Goal: Task Accomplishment & Management: Use online tool/utility

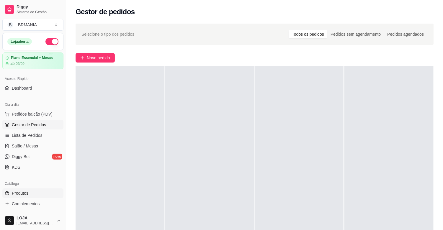
click at [34, 194] on link "Produtos" at bounding box center [32, 193] width 61 height 9
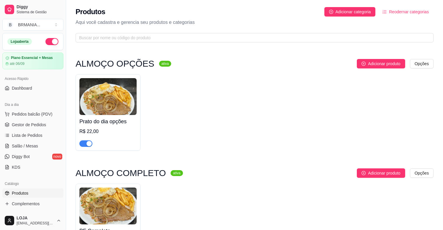
click at [81, 142] on span "button" at bounding box center [85, 143] width 13 height 6
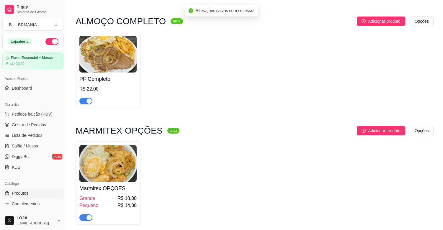
scroll to position [157, 0]
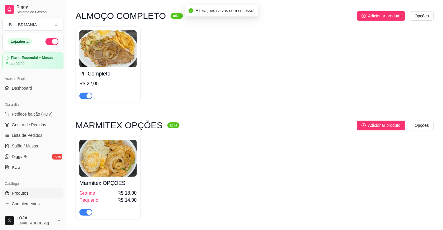
click at [80, 99] on span "button" at bounding box center [85, 96] width 13 height 6
click at [85, 214] on span "button" at bounding box center [85, 212] width 13 height 6
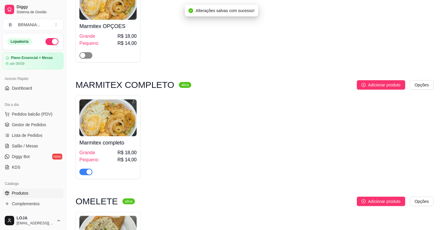
scroll to position [315, 0]
click at [84, 175] on span "button" at bounding box center [85, 172] width 13 height 6
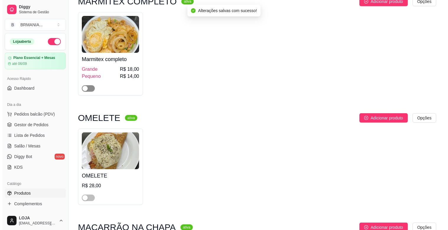
scroll to position [446, 0]
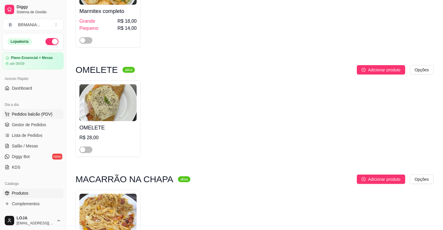
click at [45, 115] on span "Pedidos balcão (PDV)" at bounding box center [32, 114] width 41 height 6
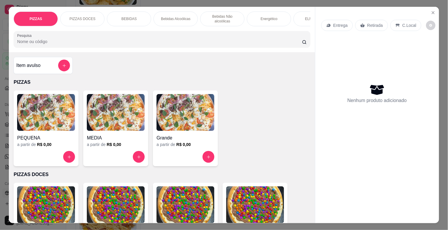
click at [137, 12] on div "BEBIDAS" at bounding box center [129, 19] width 44 height 15
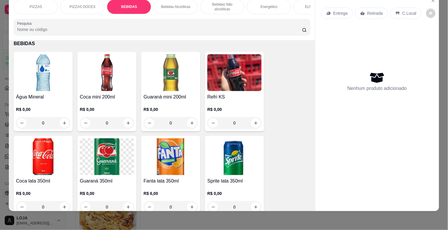
click at [92, 89] on img at bounding box center [107, 72] width 54 height 37
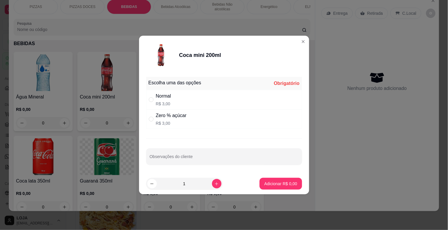
click at [190, 99] on div "Normal R$ 3,00" at bounding box center [224, 99] width 156 height 19
radio input "true"
click at [270, 187] on button "Adicionar R$ 3,00" at bounding box center [280, 184] width 42 height 12
type input "1"
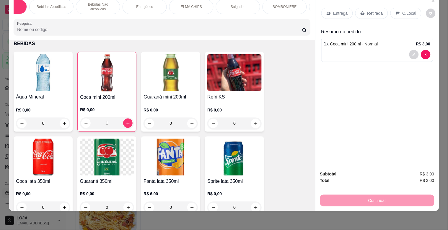
scroll to position [0, 125]
click at [154, 18] on div "PIZZAS PIZZAS DOCES BEBIDAS Bebidas Alcoólicas Bebidas Não alcoólicas Energétic…" at bounding box center [162, 17] width 306 height 45
drag, startPoint x: 156, startPoint y: 18, endPoint x: 163, endPoint y: 18, distance: 7.1
click at [163, 18] on div "PIZZAS PIZZAS DOCES BEBIDAS Bebidas Alcoólicas Bebidas Não alcoólicas Energétic…" at bounding box center [162, 17] width 306 height 45
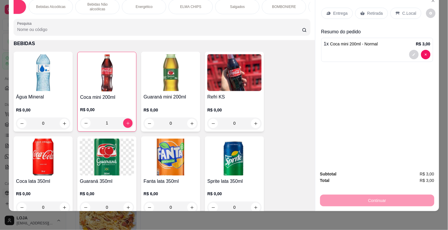
click at [225, 6] on div "Salgados" at bounding box center [237, 6] width 44 height 15
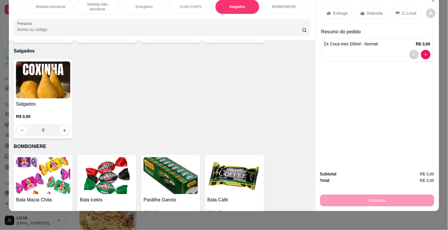
click at [54, 65] on img at bounding box center [43, 80] width 54 height 37
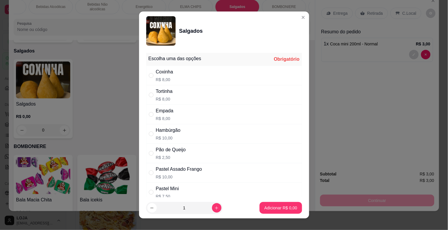
click at [219, 102] on div "Tortinha R$ 8,00" at bounding box center [224, 94] width 156 height 19
radio input "true"
click at [260, 203] on button "Adicionar R$ 8,00" at bounding box center [280, 208] width 41 height 12
type input "1"
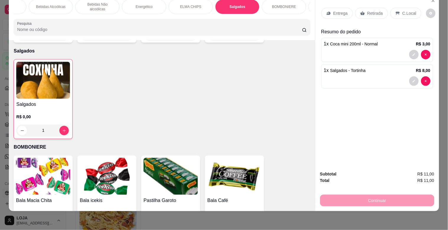
click at [367, 11] on p "Retirada" at bounding box center [375, 13] width 16 height 6
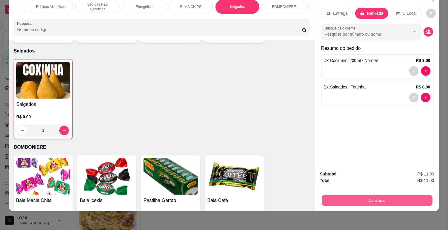
click at [384, 195] on button "Continuar" at bounding box center [376, 201] width 111 height 12
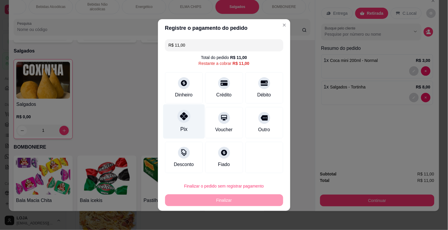
click at [198, 131] on div "Pix" at bounding box center [184, 121] width 42 height 35
type input "R$ 0,00"
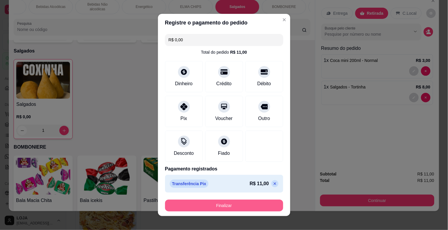
click at [213, 206] on button "Finalizar" at bounding box center [224, 206] width 118 height 12
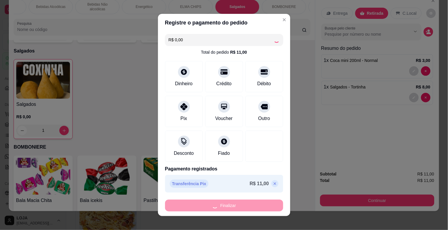
type input "0"
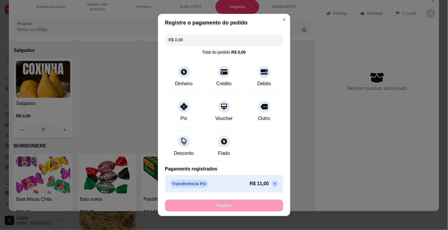
type input "-R$ 11,00"
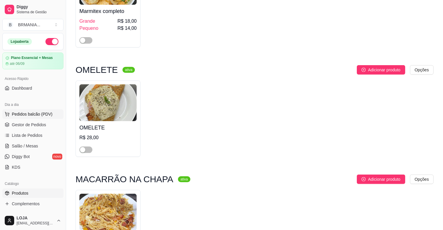
click at [15, 117] on button "Pedidos balcão (PDV)" at bounding box center [32, 113] width 61 height 9
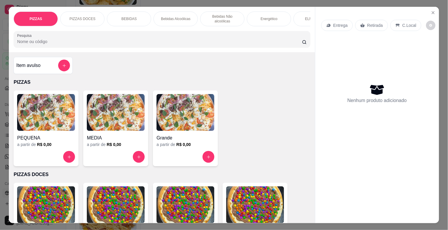
click at [138, 12] on div "BEBIDAS" at bounding box center [129, 19] width 44 height 15
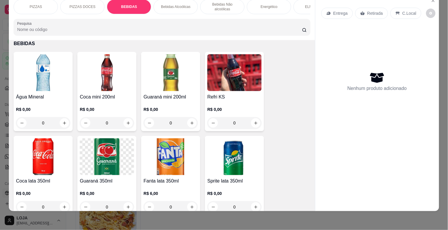
click at [110, 66] on img at bounding box center [107, 72] width 54 height 37
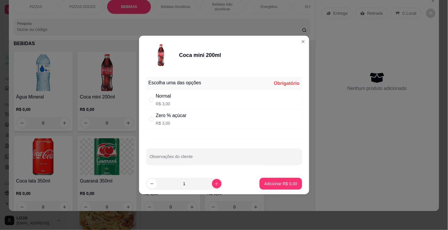
click at [245, 101] on div "Normal R$ 3,00" at bounding box center [224, 99] width 156 height 19
radio input "true"
click at [278, 192] on footer "1 Adicionar R$ 3,00" at bounding box center [224, 183] width 170 height 21
click at [278, 189] on button "Adicionar R$ 3,00" at bounding box center [280, 184] width 41 height 12
type input "1"
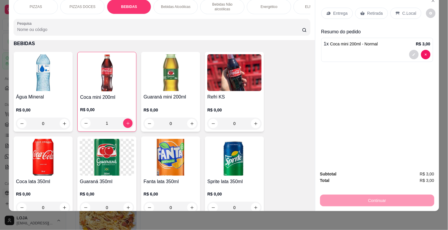
click at [368, 11] on p "Retirada" at bounding box center [375, 13] width 16 height 6
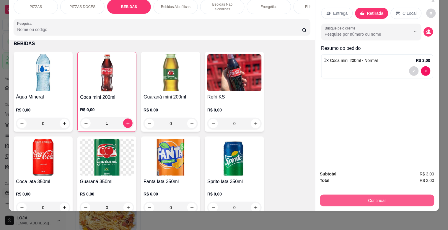
click at [393, 197] on button "Continuar" at bounding box center [377, 201] width 114 height 12
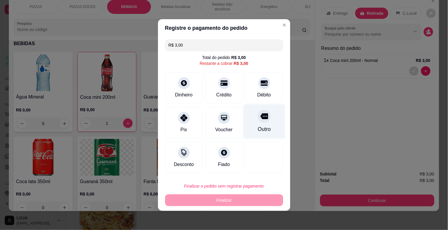
click at [270, 133] on div "Outro" at bounding box center [264, 121] width 42 height 35
type input "R$ 0,00"
click at [270, 142] on div at bounding box center [264, 157] width 38 height 31
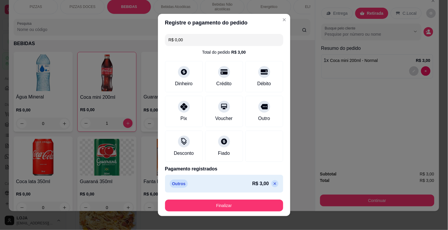
click at [229, 183] on div "Outros R$ 3,00" at bounding box center [224, 184] width 109 height 8
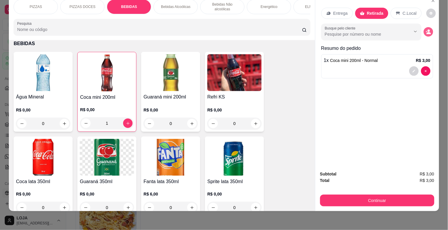
click at [426, 32] on icon "decrease-product-quantity" at bounding box center [428, 33] width 4 height 2
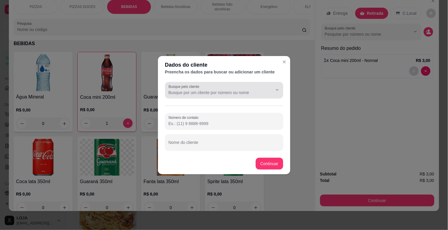
click at [236, 94] on input "Busque pelo cliente" at bounding box center [216, 93] width 94 height 6
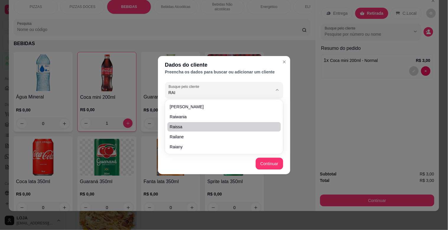
click at [219, 125] on span "Raissa" at bounding box center [221, 127] width 103 height 6
type input "Raissa"
type input "[PHONE_NUMBER]"
type input "Raissa"
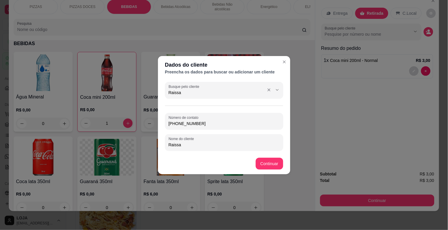
type input "Raissa"
click at [279, 92] on button "Show suggestions" at bounding box center [276, 89] width 9 height 9
click at [268, 90] on icon "Show suggestions" at bounding box center [269, 90] width 5 height 5
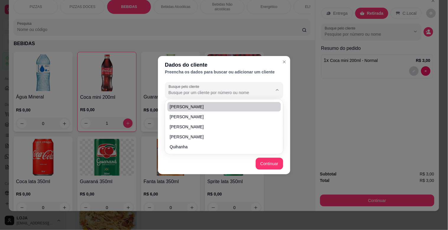
click at [280, 58] on header "Dados do cliente Preencha os dados para buscar ou adicionar um cliente" at bounding box center [224, 68] width 132 height 24
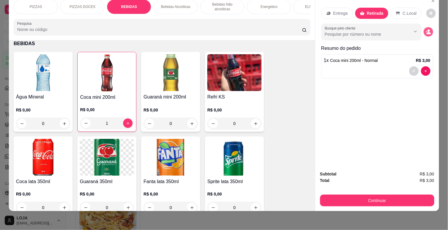
click at [426, 29] on icon "decrease-product-quantity" at bounding box center [428, 31] width 5 height 5
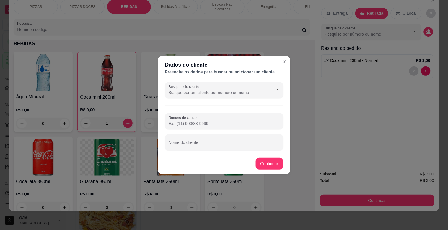
click at [232, 91] on input "Busque pelo cliente" at bounding box center [216, 93] width 94 height 6
type input "RAISSA"
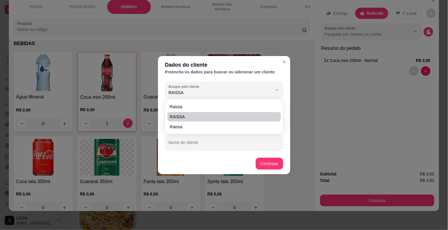
click at [241, 114] on span "RAISSA" at bounding box center [221, 117] width 103 height 6
type input "[PHONE_NUMBER]"
type input "RAISSA"
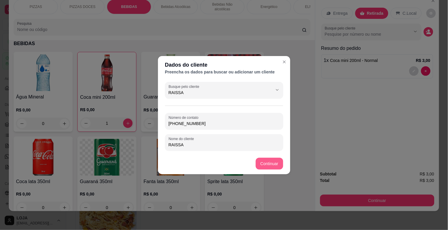
type input "RAISSA"
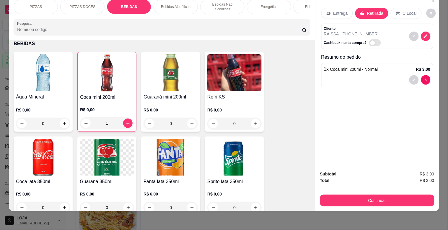
click at [342, 31] on p "RAISSA - [PHONE_NUMBER]" at bounding box center [353, 34] width 59 height 6
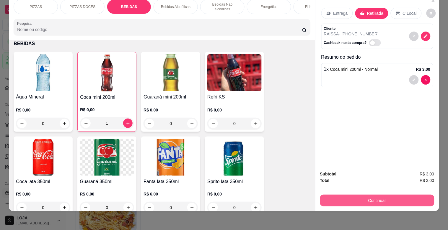
click at [402, 198] on button "Continuar" at bounding box center [377, 201] width 114 height 12
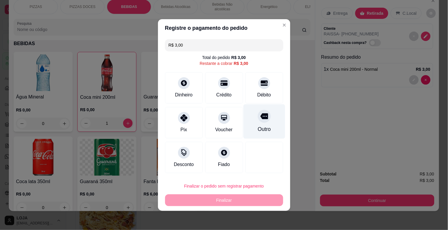
click at [267, 118] on div "Outro" at bounding box center [264, 121] width 42 height 35
type input "R$ 0,00"
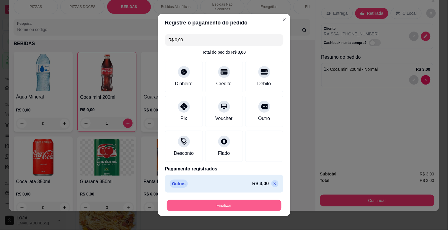
click at [246, 205] on button "Finalizar" at bounding box center [224, 206] width 115 height 12
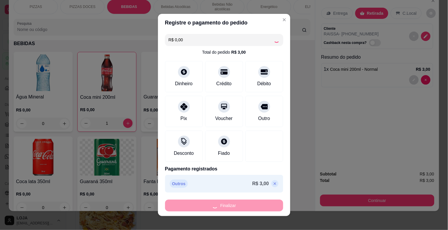
type input "0"
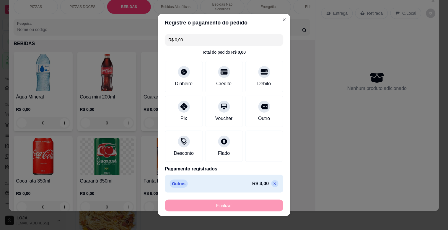
type input "-R$ 3,00"
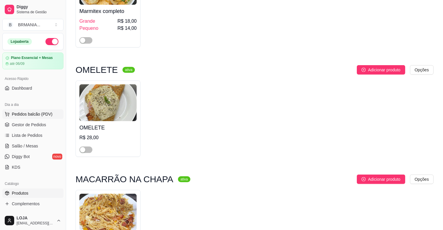
click at [41, 115] on span "Pedidos balcão (PDV)" at bounding box center [32, 114] width 41 height 6
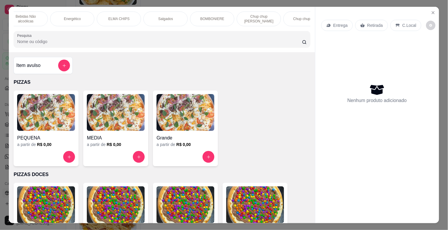
scroll to position [0, 216]
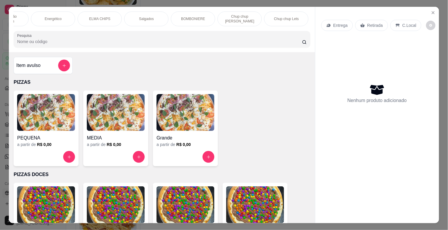
click at [196, 17] on p "BOMBONIERE" at bounding box center [193, 19] width 24 height 5
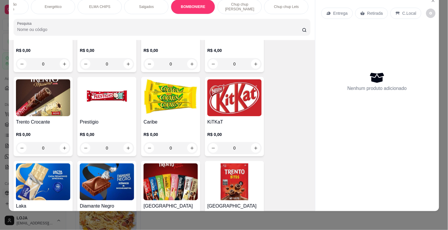
scroll to position [1859, 0]
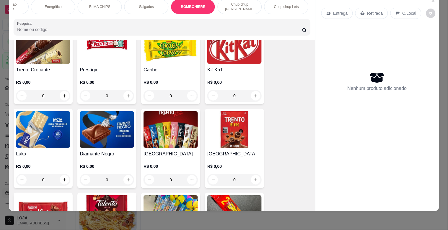
click at [238, 79] on p "R$ 0,00" at bounding box center [234, 82] width 54 height 6
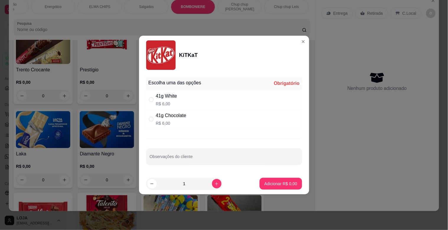
click at [207, 93] on div "41g White R$ 6,00" at bounding box center [224, 99] width 156 height 19
radio input "true"
click at [276, 182] on p "Adicionar R$ 6,00" at bounding box center [280, 184] width 33 height 6
type input "1"
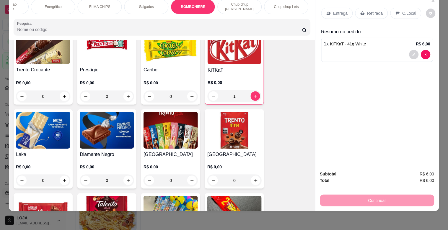
click at [372, 10] on p "Retirada" at bounding box center [375, 13] width 16 height 6
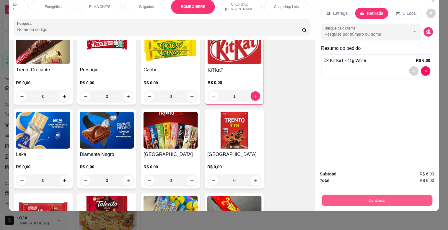
click at [370, 195] on button "Continuar" at bounding box center [376, 201] width 111 height 12
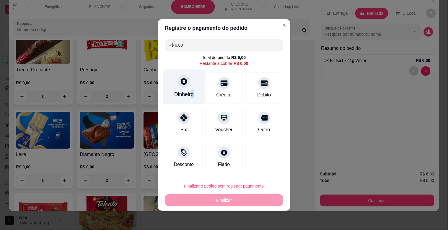
click at [191, 94] on div "Dinheiro" at bounding box center [183, 95] width 19 height 8
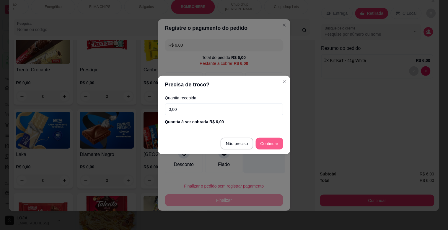
type input "R$ 0,00"
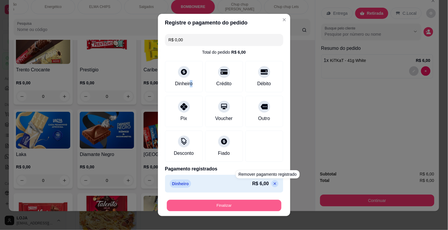
click at [247, 208] on button "Finalizar" at bounding box center [224, 206] width 115 height 12
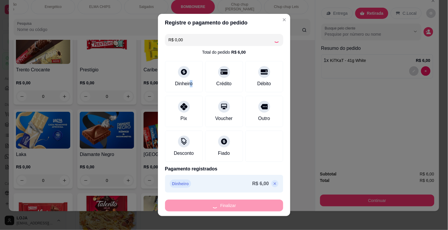
type input "0"
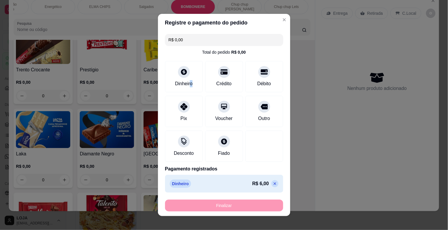
type input "-R$ 6,00"
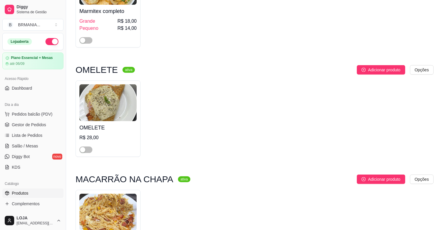
drag, startPoint x: 376, startPoint y: 144, endPoint x: 390, endPoint y: 144, distance: 14.5
click at [388, 144] on div "OMELETE R$ 28,00" at bounding box center [255, 119] width 358 height 76
click at [396, 144] on div "OMELETE R$ 28,00" at bounding box center [255, 119] width 358 height 76
click at [411, 143] on div "OMELETE R$ 28,00" at bounding box center [255, 119] width 358 height 76
click at [31, 117] on span "Pedidos balcão (PDV)" at bounding box center [32, 114] width 41 height 6
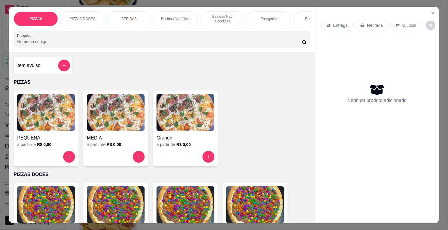
click at [114, 12] on div "BEBIDAS" at bounding box center [129, 19] width 44 height 15
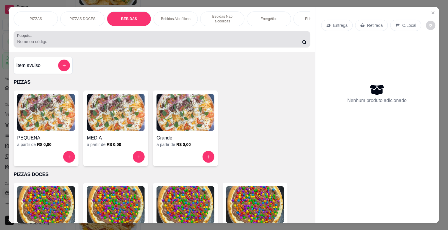
scroll to position [14, 0]
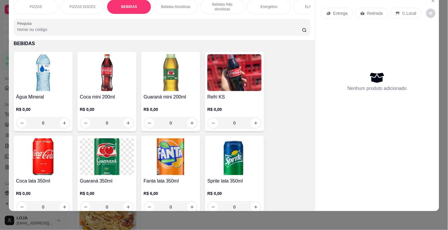
click at [40, 161] on img at bounding box center [43, 156] width 54 height 37
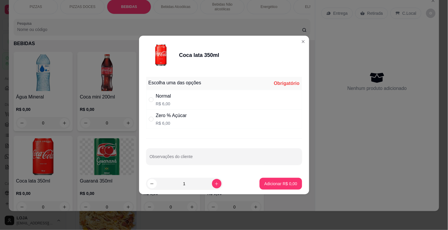
click at [205, 98] on div "Normal R$ 6,00" at bounding box center [224, 99] width 156 height 19
radio input "true"
click at [279, 188] on button "Adicionar R$ 6,00" at bounding box center [280, 184] width 41 height 12
type input "1"
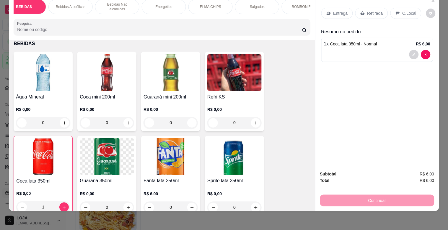
scroll to position [0, 140]
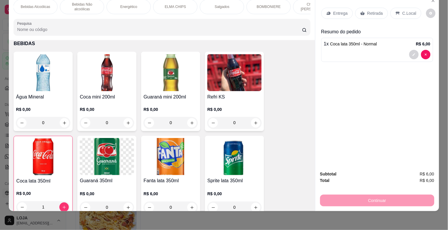
click at [214, 7] on div "Salgados" at bounding box center [222, 6] width 44 height 15
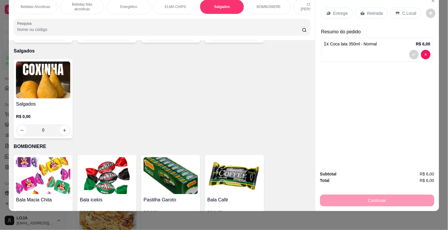
click at [28, 91] on div "Salgados R$ 0,00 0" at bounding box center [43, 98] width 59 height 79
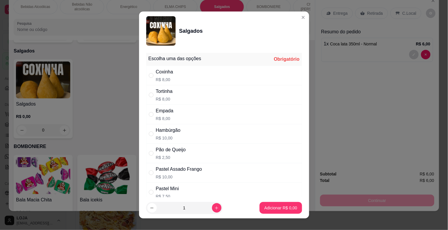
click at [193, 89] on div "Tortinha R$ 8,00" at bounding box center [224, 94] width 156 height 19
radio input "true"
click at [287, 208] on p "Adicionar R$ 8,00" at bounding box center [280, 208] width 33 height 6
type input "1"
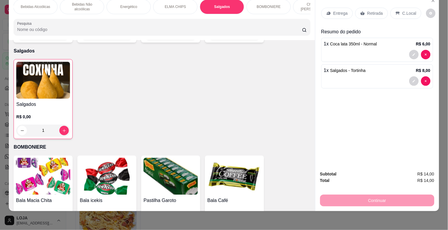
click at [257, 4] on p "BOMBONIERE" at bounding box center [269, 6] width 24 height 5
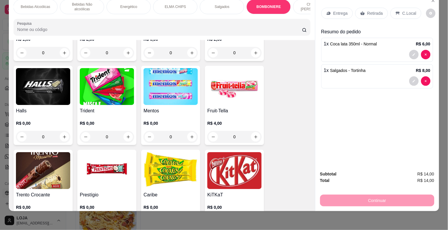
scroll to position [1801, 0]
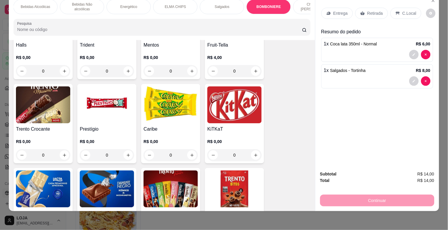
click at [155, 86] on img at bounding box center [170, 104] width 54 height 37
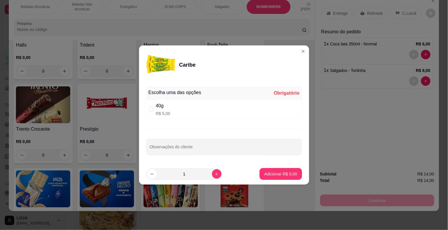
click at [163, 104] on div "40g" at bounding box center [163, 105] width 14 height 7
radio input "true"
click at [287, 180] on footer "1 Adicionar R$ 5,00" at bounding box center [224, 174] width 170 height 21
click at [289, 172] on p "Adicionar R$ 5,00" at bounding box center [280, 174] width 33 height 6
type input "1"
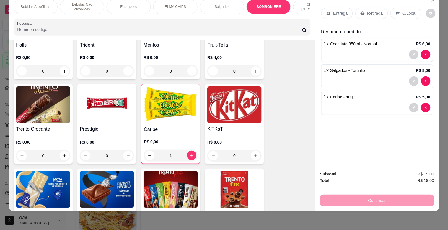
click at [367, 10] on p "Retirada" at bounding box center [375, 13] width 16 height 6
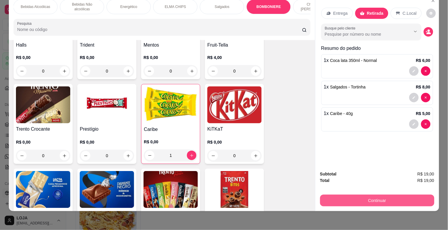
click at [397, 196] on button "Continuar" at bounding box center [377, 201] width 114 height 12
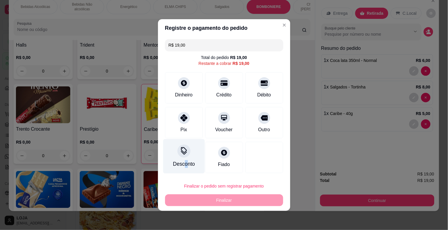
click at [184, 169] on div "Desconto" at bounding box center [184, 156] width 42 height 35
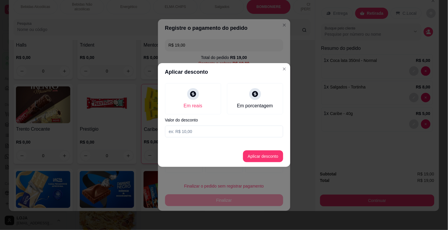
click at [227, 125] on div "Em reais Em porcentagem Valor do desconto" at bounding box center [224, 110] width 132 height 59
drag, startPoint x: 233, startPoint y: 125, endPoint x: 242, endPoint y: 134, distance: 12.7
click at [233, 125] on div "Em reais Em porcentagem Valor do desconto" at bounding box center [224, 110] width 132 height 59
click at [218, 134] on input at bounding box center [224, 132] width 118 height 12
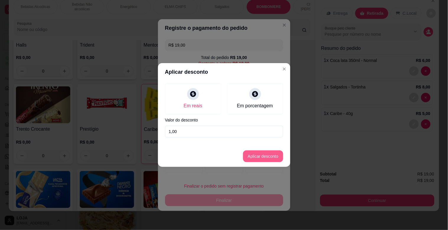
type input "1,00"
click at [263, 160] on button "Aplicar desconto" at bounding box center [263, 157] width 40 height 12
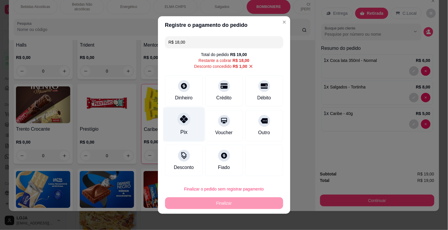
click at [184, 127] on div "Pix" at bounding box center [184, 124] width 42 height 35
type input "R$ 0,00"
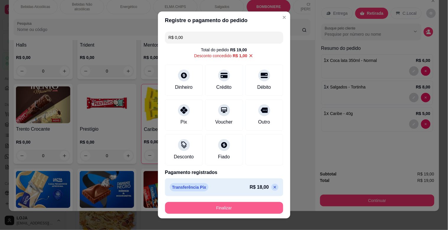
click at [254, 205] on button "Finalizar" at bounding box center [224, 208] width 118 height 12
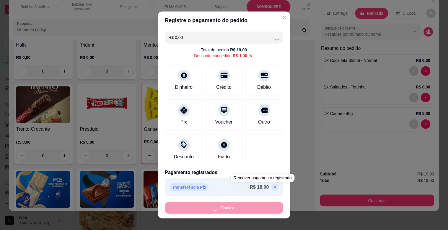
type input "0"
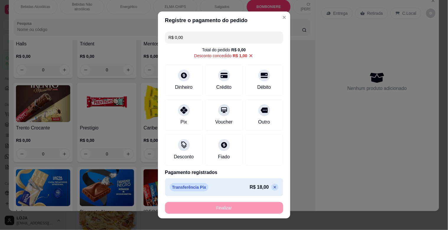
type input "-R$ 19,00"
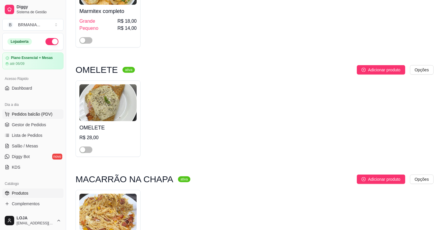
click at [22, 118] on button "Pedidos balcão (PDV)" at bounding box center [32, 113] width 61 height 9
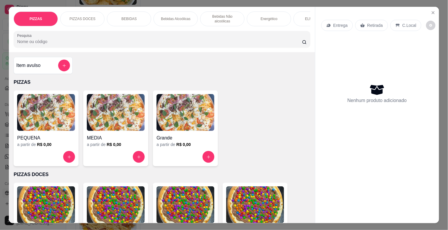
click at [129, 17] on p "BEBIDAS" at bounding box center [128, 19] width 15 height 5
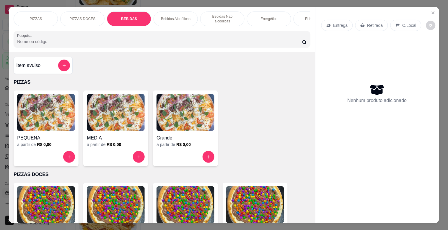
scroll to position [14, 0]
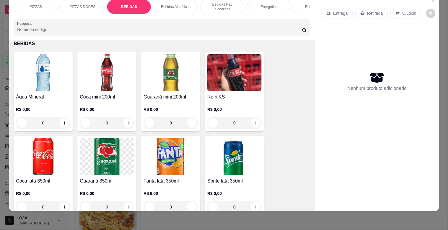
click at [47, 98] on h4 "Água Mineral" at bounding box center [43, 97] width 54 height 7
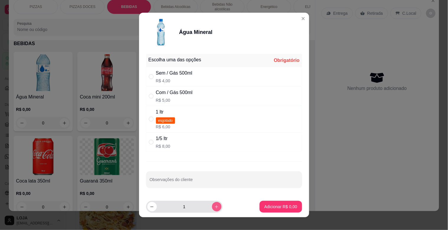
click at [214, 209] on icon "increase-product-quantity" at bounding box center [216, 207] width 4 height 4
click at [214, 208] on icon "increase-product-quantity" at bounding box center [216, 207] width 4 height 4
type input "4"
click at [174, 46] on div "Água Mineral" at bounding box center [224, 32] width 156 height 30
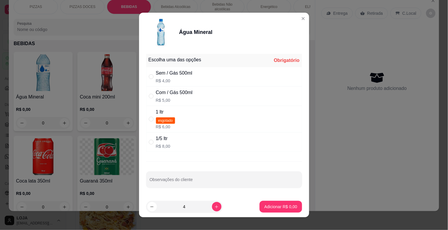
click at [215, 81] on div "Sem / Gás 500ml R$ 4,00" at bounding box center [224, 76] width 156 height 19
radio input "true"
click at [285, 204] on p "Adicionar R$ 16,00" at bounding box center [279, 207] width 35 height 6
type input "4"
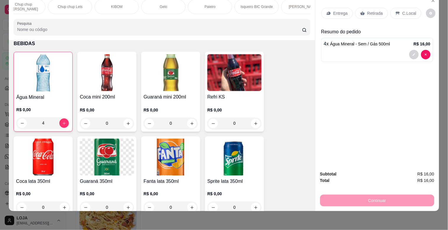
scroll to position [0, 447]
click at [195, 5] on div "Paieiro" at bounding box center [195, 6] width 44 height 15
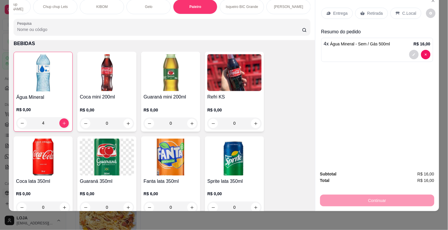
scroll to position [2802, 0]
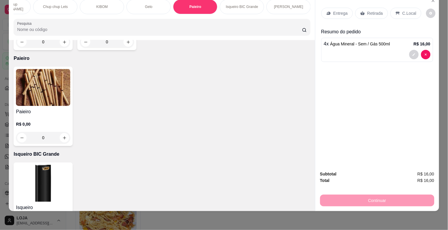
click at [31, 74] on img at bounding box center [43, 87] width 54 height 37
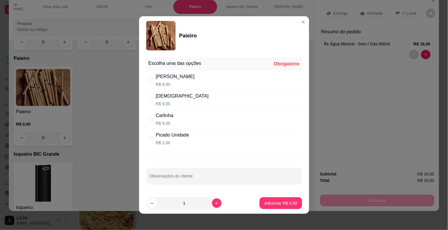
drag, startPoint x: 203, startPoint y: 121, endPoint x: 219, endPoint y: 121, distance: 16.2
click at [203, 122] on div "[PERSON_NAME] R$ 9,00" at bounding box center [224, 118] width 156 height 19
radio input "true"
click at [277, 206] on p "Adicionar R$ 9,00" at bounding box center [280, 203] width 33 height 6
type input "1"
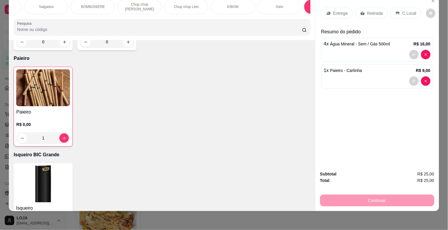
scroll to position [0, 314]
click at [110, 5] on div "BOMBONIERE" at bounding box center [95, 6] width 44 height 15
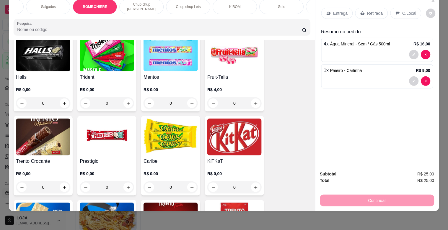
scroll to position [1781, 0]
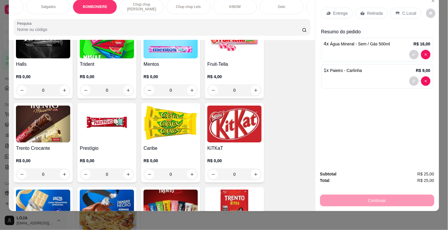
click at [93, 122] on img at bounding box center [107, 124] width 54 height 37
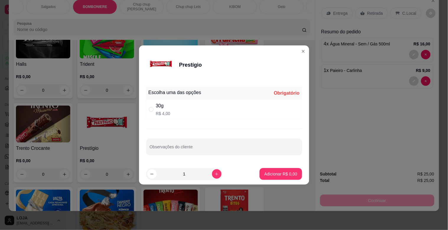
click at [248, 113] on div "30g R$ 4,00" at bounding box center [224, 109] width 156 height 19
radio input "true"
click at [271, 175] on p "Adicionar R$ 4,00" at bounding box center [281, 174] width 32 height 6
type input "1"
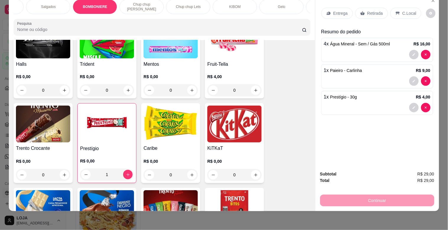
click at [372, 10] on p "Retirada" at bounding box center [375, 13] width 16 height 6
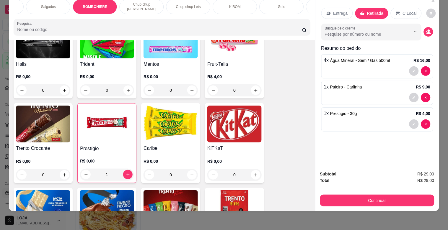
click at [388, 193] on div "Continuar" at bounding box center [377, 199] width 114 height 13
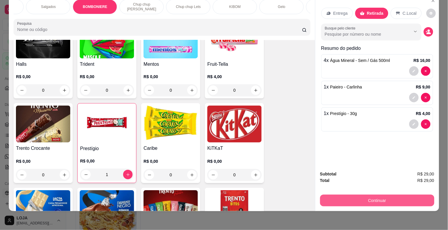
click at [387, 195] on button "Continuar" at bounding box center [377, 201] width 114 height 12
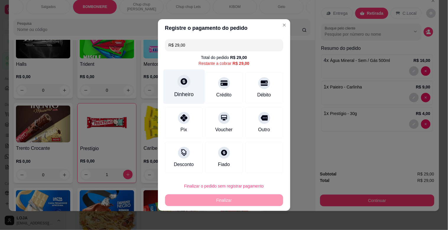
click at [178, 88] on div "Dinheiro" at bounding box center [184, 87] width 42 height 35
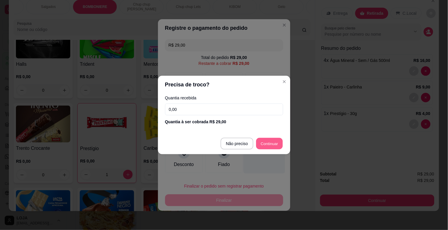
type input "R$ 0,00"
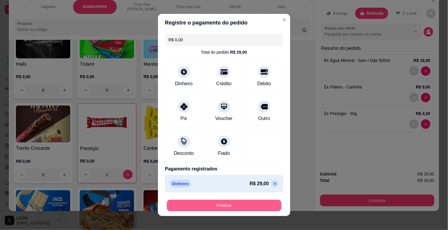
click at [254, 201] on button "Finalizar" at bounding box center [224, 206] width 115 height 12
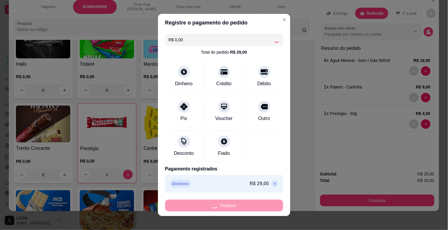
type input "0"
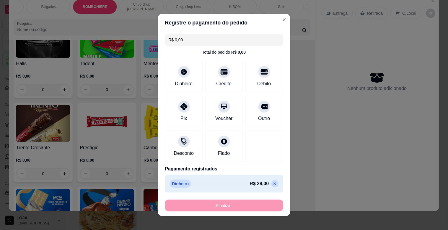
type input "-R$ 29,00"
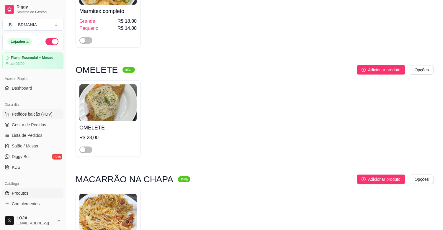
click at [29, 112] on span "Pedidos balcão (PDV)" at bounding box center [32, 114] width 41 height 6
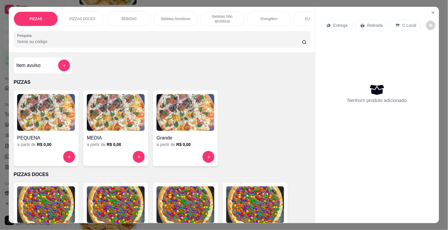
click at [119, 12] on div "BEBIDAS" at bounding box center [129, 19] width 44 height 15
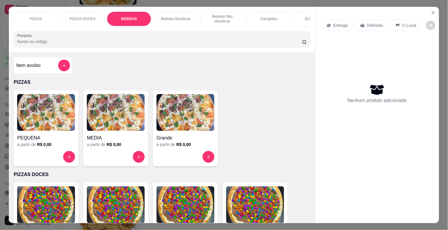
scroll to position [14, 0]
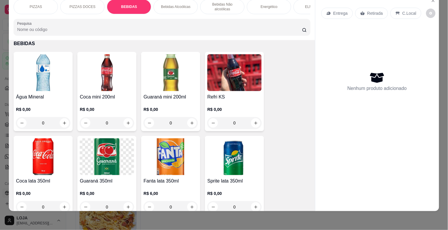
click at [33, 72] on img at bounding box center [43, 72] width 54 height 37
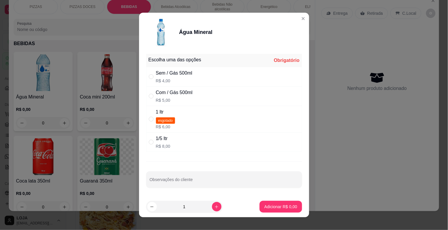
drag, startPoint x: 208, startPoint y: 103, endPoint x: 217, endPoint y: 116, distance: 15.9
click at [209, 103] on div "Com / Gás 500ml R$ 5,00" at bounding box center [224, 95] width 156 height 19
radio input "true"
click at [268, 212] on button "Adicionar R$ 5,00" at bounding box center [280, 207] width 42 height 12
type input "1"
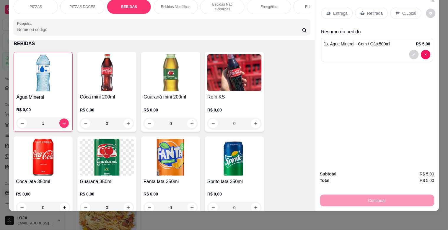
click at [376, 11] on p "Retirada" at bounding box center [375, 13] width 16 height 6
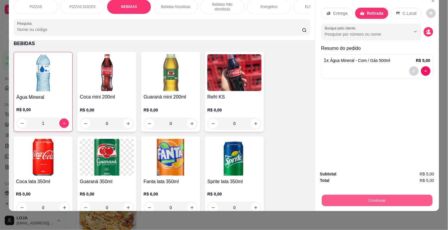
click at [346, 200] on button "Continuar" at bounding box center [376, 201] width 111 height 12
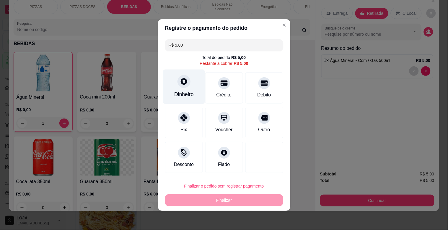
click at [182, 79] on icon at bounding box center [184, 81] width 6 height 6
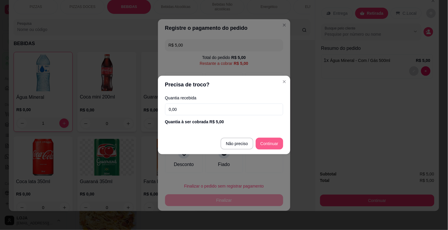
click at [255, 142] on footer "Não preciso Continuar" at bounding box center [224, 143] width 132 height 21
type input "R$ 0,00"
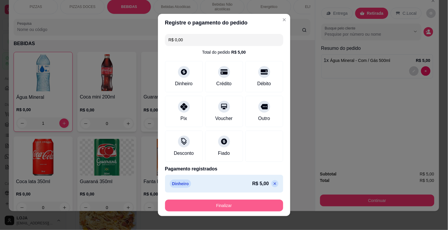
click at [244, 210] on button "Finalizar" at bounding box center [224, 206] width 118 height 12
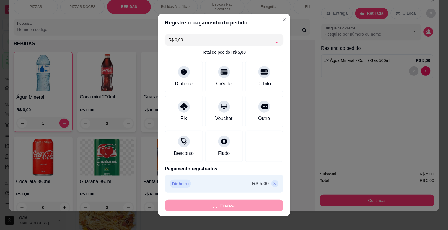
type input "0"
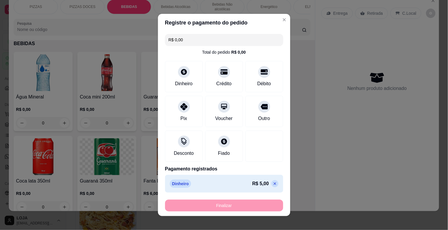
type input "-R$ 5,00"
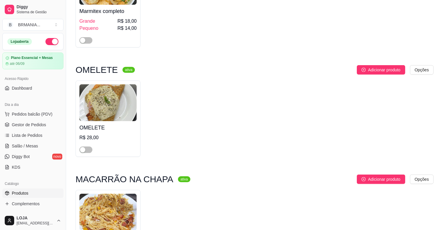
click at [230, 68] on div "Adicionar produto Opções" at bounding box center [287, 69] width 294 height 9
click at [13, 110] on button "Pedidos balcão (PDV)" at bounding box center [32, 113] width 61 height 9
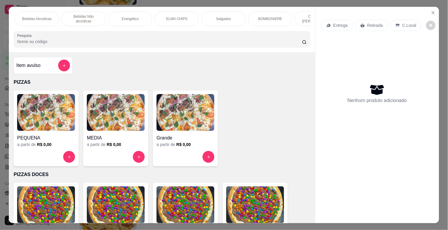
scroll to position [0, 144]
click at [211, 18] on p "Salgados" at bounding box center [218, 19] width 15 height 5
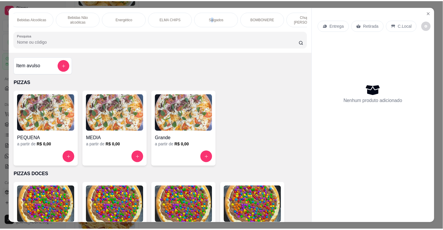
scroll to position [14, 0]
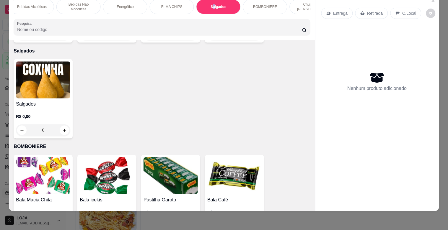
click at [32, 88] on img at bounding box center [43, 80] width 54 height 37
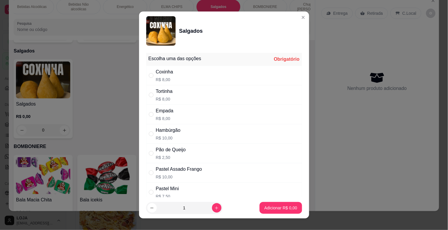
click at [180, 134] on div "Hambúrgão R$ 10,00" at bounding box center [224, 133] width 156 height 19
radio input "true"
click at [279, 214] on button "Adicionar R$ 10,00" at bounding box center [279, 208] width 45 height 12
type input "1"
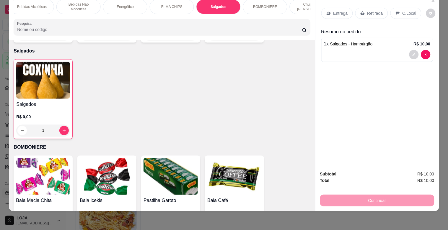
click at [382, 11] on div "Retirada" at bounding box center [371, 13] width 33 height 11
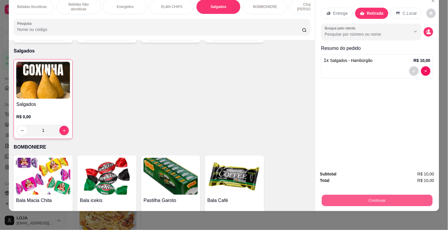
click at [397, 195] on button "Continuar" at bounding box center [376, 201] width 111 height 12
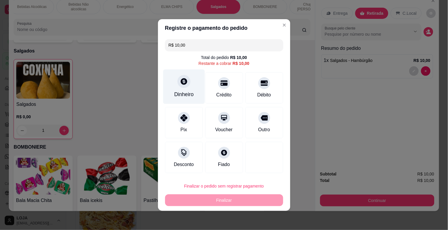
click at [177, 84] on div at bounding box center [183, 81] width 13 height 13
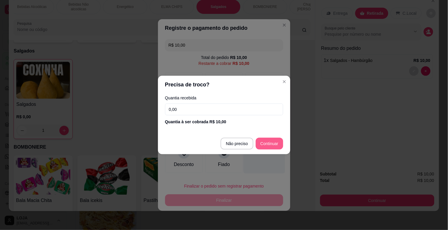
type input "R$ 0,00"
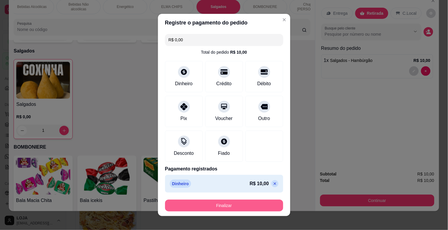
click at [266, 207] on button "Finalizar" at bounding box center [224, 206] width 118 height 12
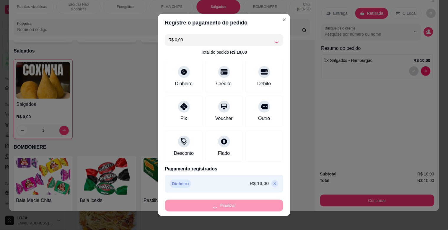
type input "0"
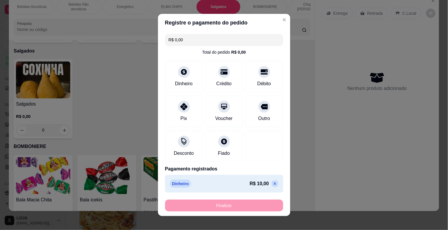
type input "-R$ 10,00"
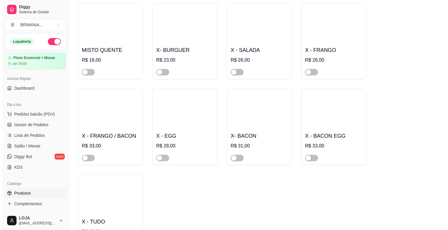
scroll to position [761, 0]
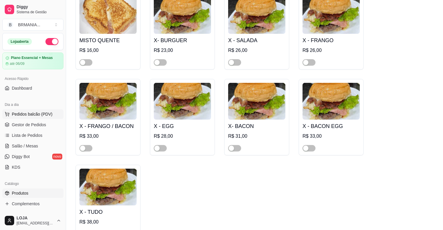
click at [33, 114] on span "Pedidos balcão (PDV)" at bounding box center [32, 114] width 41 height 6
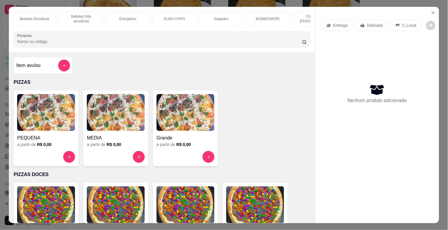
scroll to position [0, 276]
drag, startPoint x: 241, startPoint y: 24, endPoint x: 248, endPoint y: 22, distance: 6.9
click at [244, 23] on div "PIZZAS PIZZAS DOCES BEBIDAS Bebidas Alcoólicas Bebidas Não alcoólicas Energétic…" at bounding box center [162, 19] width 296 height 15
drag, startPoint x: 182, startPoint y: 31, endPoint x: 194, endPoint y: 26, distance: 12.3
click at [190, 27] on div "PIZZAS PIZZAS DOCES BEBIDAS Bebidas Alcoólicas Bebidas Não alcoólicas Energétic…" at bounding box center [162, 29] width 306 height 45
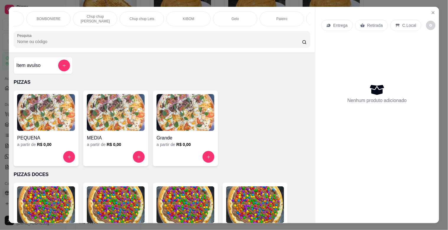
scroll to position [0, 362]
click at [271, 15] on div "Paieiro" at bounding box center [280, 19] width 44 height 15
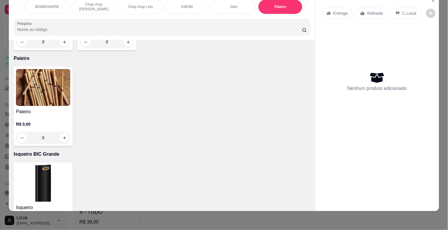
click at [34, 83] on img at bounding box center [43, 87] width 54 height 37
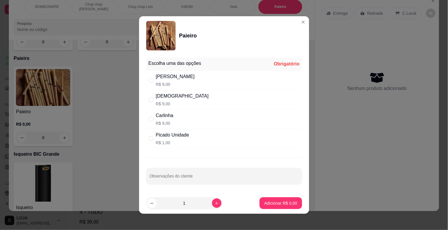
drag, startPoint x: 171, startPoint y: 99, endPoint x: 271, endPoint y: 204, distance: 144.7
click at [172, 99] on div "Dinha R$ 9,00" at bounding box center [224, 99] width 156 height 19
radio input "true"
click at [279, 201] on p "Adicionar R$ 9,00" at bounding box center [280, 203] width 33 height 6
type input "1"
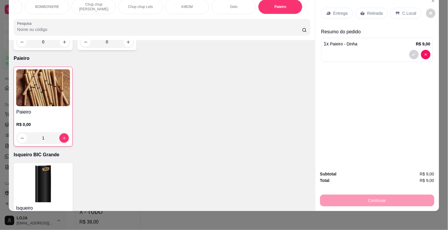
click at [361, 12] on icon at bounding box center [362, 14] width 4 height 4
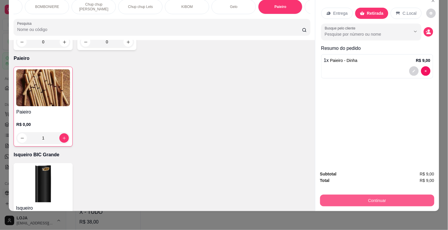
click at [362, 195] on button "Continuar" at bounding box center [377, 201] width 114 height 12
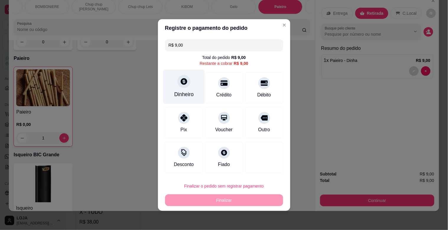
click at [181, 76] on div at bounding box center [183, 81] width 13 height 13
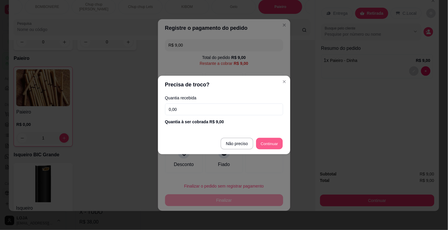
type input "R$ 0,00"
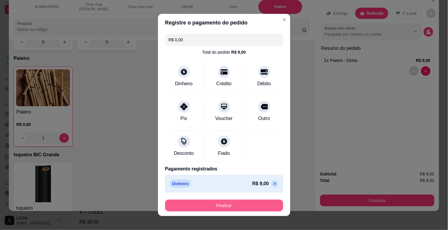
click at [266, 203] on button "Finalizar" at bounding box center [224, 206] width 118 height 12
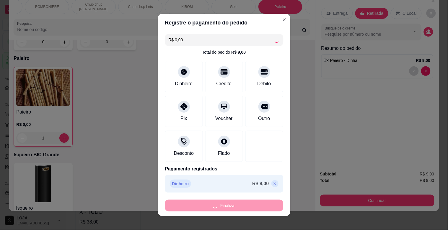
type input "0"
type input "-R$ 9,00"
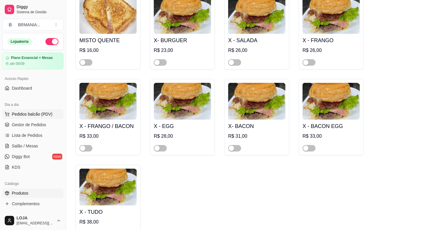
click at [46, 112] on span "Pedidos balcão (PDV)" at bounding box center [32, 114] width 41 height 6
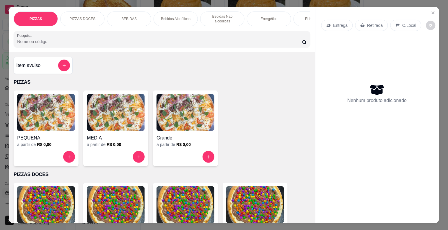
click at [111, 45] on input "Pesquisa" at bounding box center [159, 42] width 285 height 6
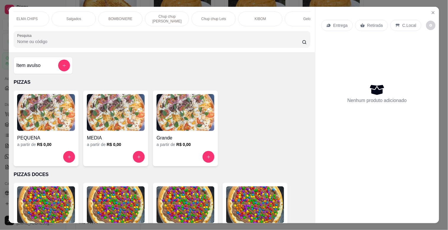
click at [257, 17] on p "KIBOM" at bounding box center [261, 19] width 12 height 5
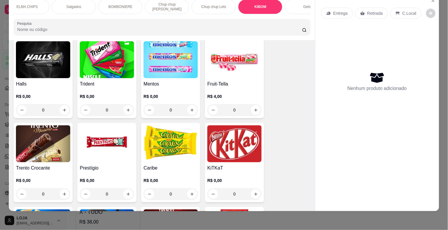
scroll to position [1681, 0]
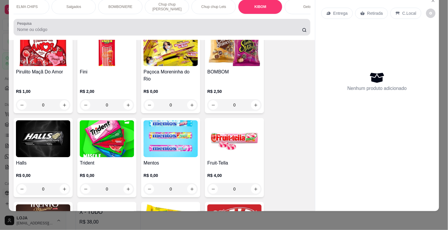
drag, startPoint x: 71, startPoint y: 22, endPoint x: 78, endPoint y: 25, distance: 6.7
click at [71, 22] on div at bounding box center [161, 27] width 289 height 12
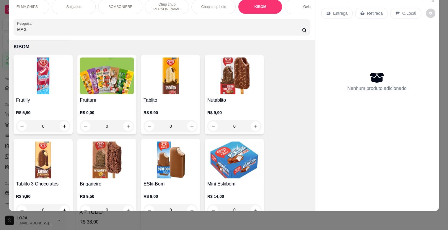
scroll to position [1777, 0]
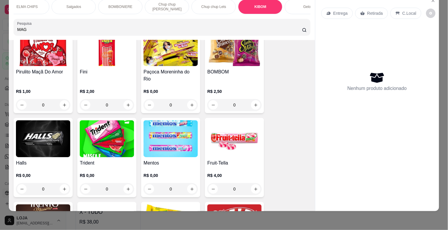
type input "MAG"
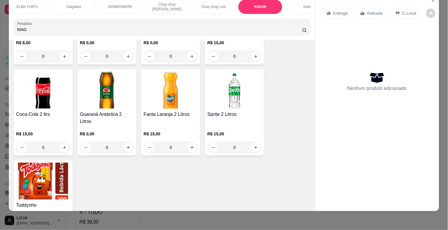
scroll to position [0, 0]
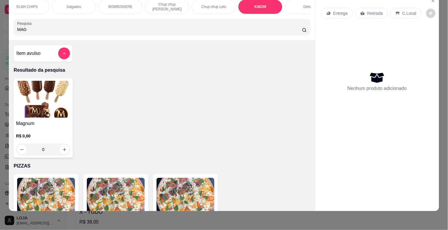
click at [42, 113] on img at bounding box center [43, 99] width 54 height 37
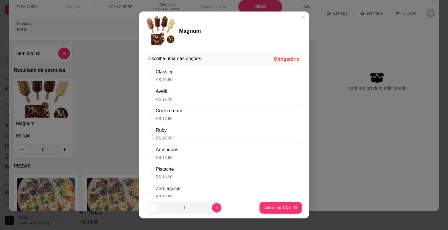
click at [166, 134] on div "Ruby" at bounding box center [164, 130] width 17 height 7
radio input "true"
click at [262, 202] on button "Adicionar R$ 17,90" at bounding box center [279, 208] width 43 height 12
type input "1"
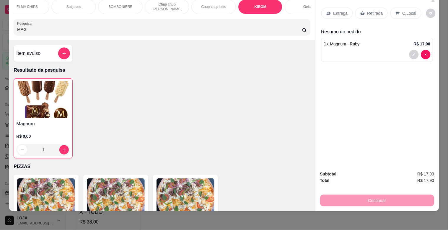
drag, startPoint x: 87, startPoint y: 32, endPoint x: 90, endPoint y: 31, distance: 3.4
click at [87, 31] on div "MAG" at bounding box center [161, 27] width 289 height 12
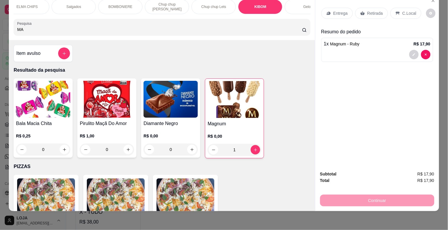
type input "M"
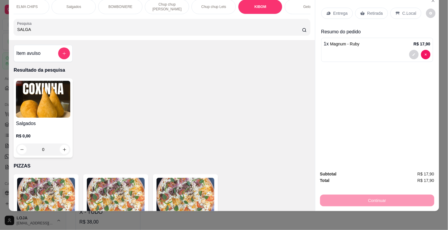
type input "SALGA"
click at [24, 101] on img at bounding box center [43, 99] width 54 height 37
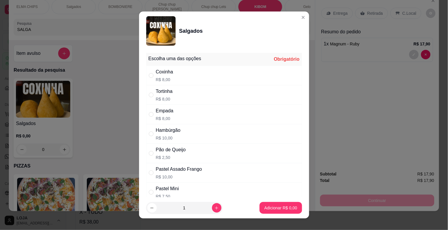
click at [166, 135] on p "R$ 10,00" at bounding box center [168, 138] width 25 height 6
radio input "true"
click at [263, 209] on p "Adicionar R$ 10,00" at bounding box center [279, 208] width 34 height 6
type input "1"
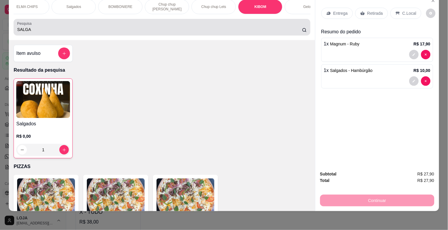
click at [55, 32] on div "SALGA" at bounding box center [161, 27] width 289 height 12
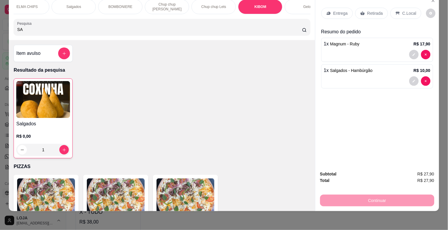
type input "S"
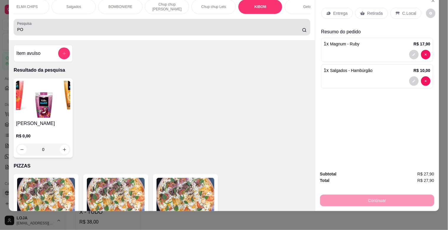
click at [223, 34] on div "Pesquisa PO" at bounding box center [162, 27] width 296 height 17
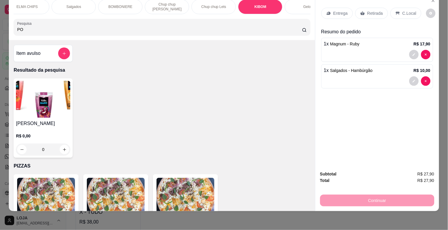
type input "P"
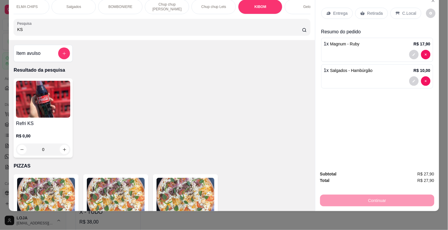
type input "KS"
click at [57, 113] on img at bounding box center [43, 99] width 54 height 37
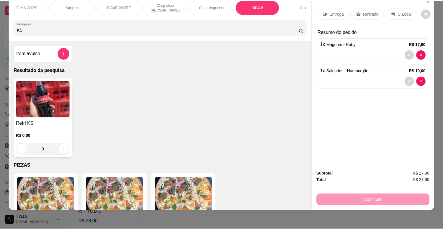
scroll to position [4, 0]
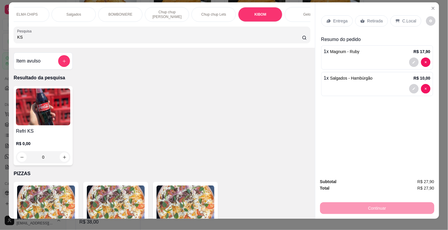
click at [52, 129] on div "Refri KS R$ 0,00 0" at bounding box center [43, 125] width 59 height 79
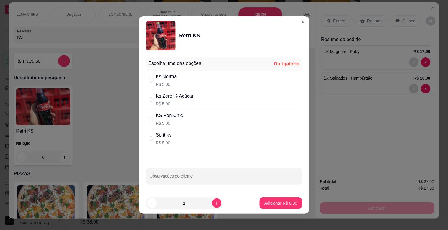
click at [173, 120] on div "KS Pon-Chic R$ 5,00" at bounding box center [169, 119] width 27 height 14
click at [175, 128] on div "KS Pon-Chic R$ 5,00" at bounding box center [224, 118] width 156 height 19
radio input "true"
click at [284, 205] on p "Adicionar R$ 5,00" at bounding box center [280, 203] width 33 height 6
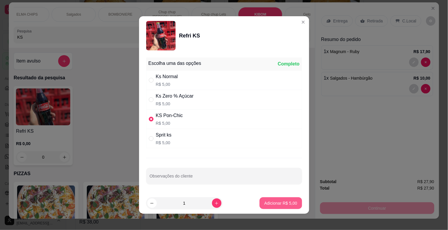
type input "1"
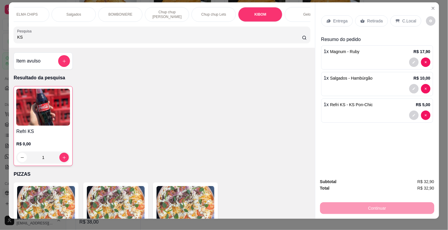
click at [376, 19] on p "Retirada" at bounding box center [375, 21] width 16 height 6
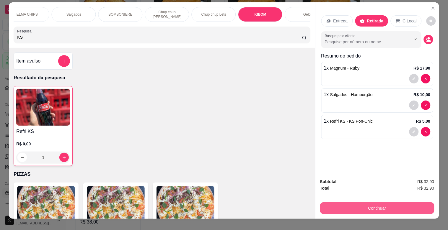
click at [371, 202] on button "Continuar" at bounding box center [377, 208] width 114 height 12
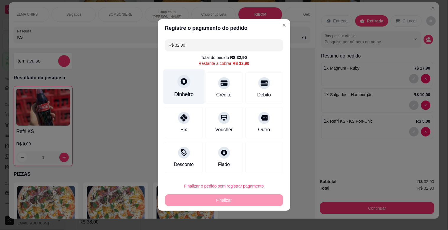
click at [191, 87] on div "Dinheiro" at bounding box center [184, 87] width 42 height 35
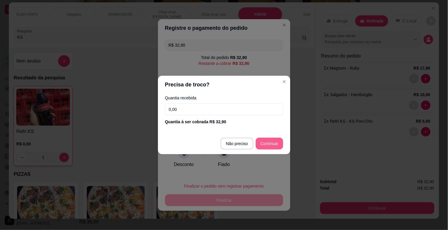
type input "R$ 0,00"
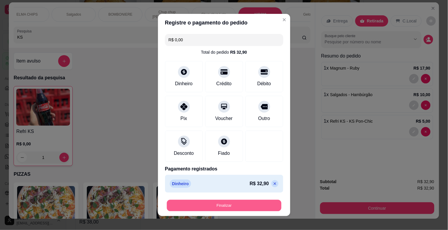
click at [248, 205] on button "Finalizar" at bounding box center [224, 206] width 115 height 12
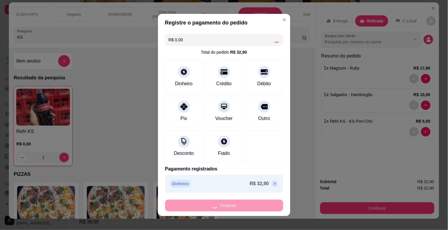
type input "0"
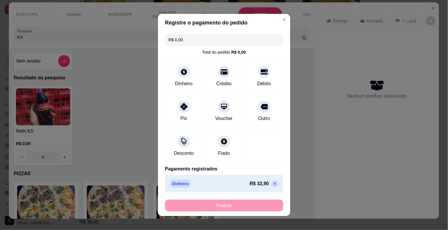
type input "-R$ 32,90"
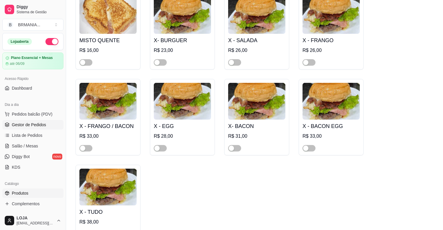
click at [35, 120] on link "Gestor de Pedidos" at bounding box center [32, 124] width 61 height 9
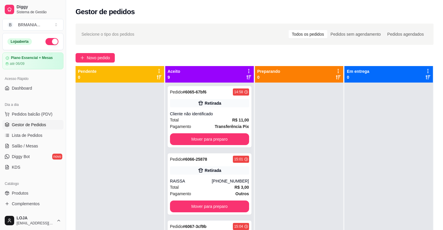
click at [90, 52] on div "Selecione o tipo dos pedidos Todos os pedidos Pedidos sem agendamento Pedidos a…" at bounding box center [254, 161] width 377 height 283
click at [91, 55] on span "Novo pedido" at bounding box center [98, 58] width 23 height 6
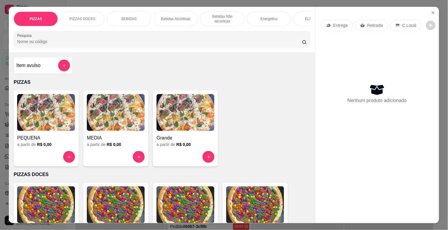
click at [90, 51] on div "PIZZAS PIZZAS DOCES BEBIDAS Bebidas Alcoólicas Bebidas Não alcoólicas Energétic…" at bounding box center [162, 29] width 306 height 45
click at [92, 42] on input "Pesquisa" at bounding box center [159, 42] width 285 height 6
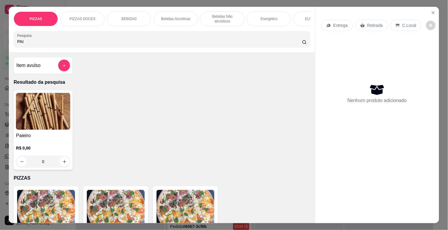
type input "PAI"
click at [29, 113] on img at bounding box center [43, 111] width 54 height 37
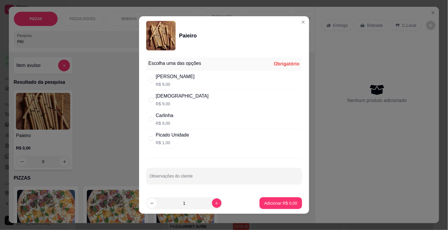
click at [164, 141] on p "R$ 1,00" at bounding box center [172, 143] width 33 height 6
radio input "true"
click at [263, 200] on button "Adicionar R$ 1,00" at bounding box center [280, 203] width 42 height 12
type input "1"
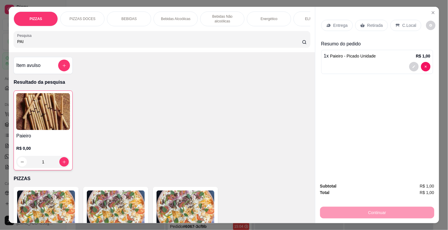
click at [367, 22] on p "Retirada" at bounding box center [375, 25] width 16 height 6
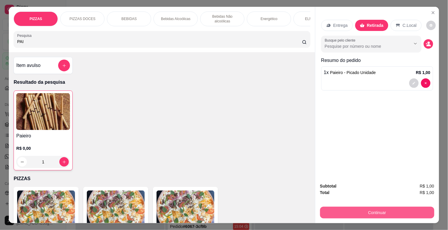
click at [385, 210] on button "Continuar" at bounding box center [377, 213] width 114 height 12
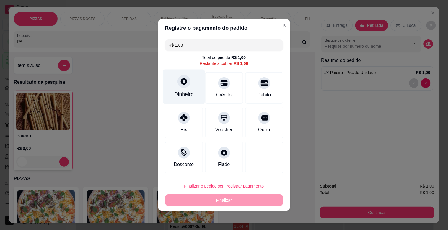
click at [183, 97] on div "Dinheiro" at bounding box center [183, 95] width 19 height 8
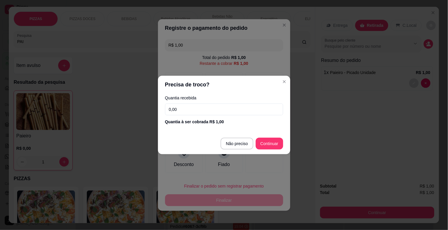
click at [276, 150] on footer "Não preciso Continuar" at bounding box center [224, 143] width 132 height 21
type input "R$ 0,00"
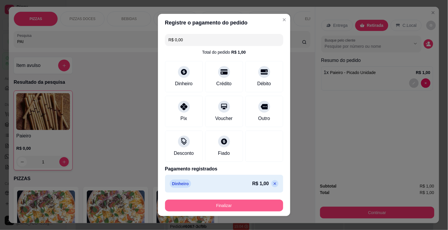
click at [247, 204] on button "Finalizar" at bounding box center [224, 206] width 118 height 12
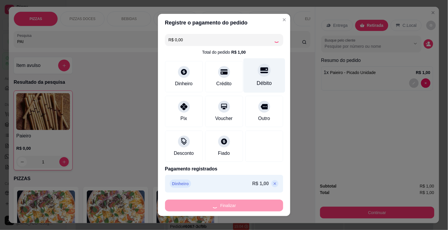
type input "0"
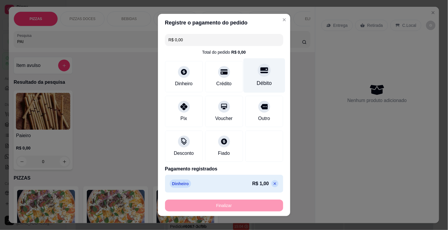
type input "-R$ 1,00"
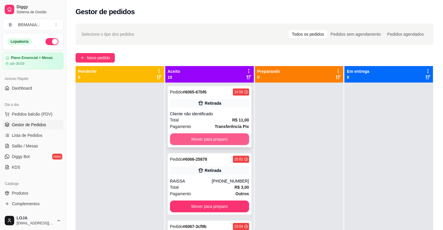
click at [220, 137] on button "Mover para preparo" at bounding box center [209, 139] width 79 height 12
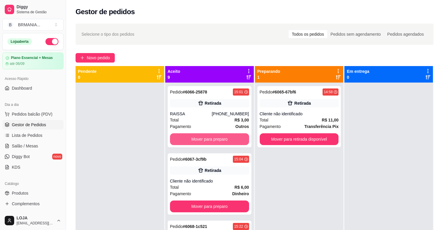
click at [220, 137] on button "Mover para preparo" at bounding box center [209, 139] width 79 height 12
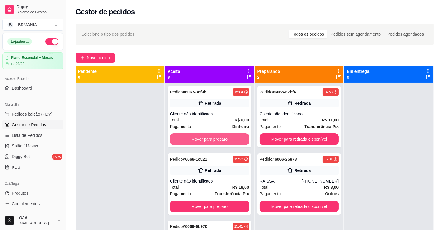
click at [219, 137] on button "Mover para preparo" at bounding box center [209, 139] width 79 height 12
click at [220, 136] on button "Mover para preparo" at bounding box center [209, 139] width 79 height 12
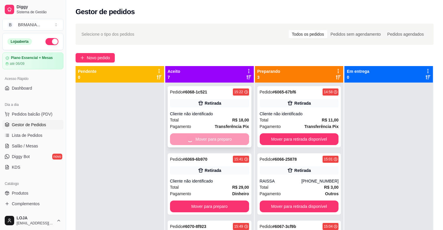
click at [220, 201] on button "Mover para preparo" at bounding box center [209, 207] width 79 height 12
click at [220, 134] on div "Mover para preparo" at bounding box center [209, 139] width 79 height 12
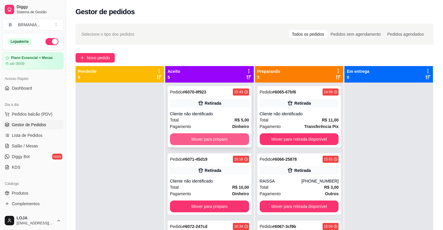
click at [202, 137] on button "Mover para preparo" at bounding box center [209, 139] width 79 height 12
click at [206, 135] on button "Mover para preparo" at bounding box center [209, 139] width 79 height 12
click at [209, 139] on button "Mover para preparo" at bounding box center [209, 139] width 79 height 12
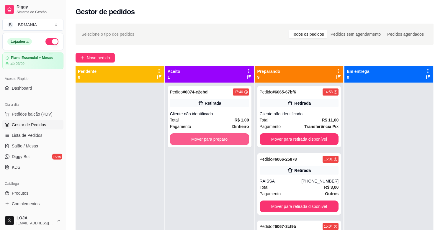
click at [208, 139] on button "Mover para preparo" at bounding box center [209, 139] width 79 height 12
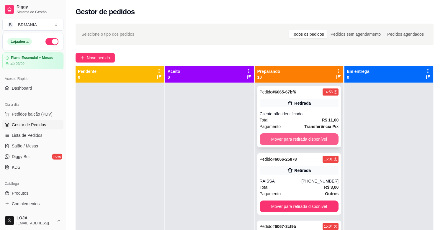
click at [293, 142] on button "Mover para retirada disponível" at bounding box center [299, 139] width 79 height 12
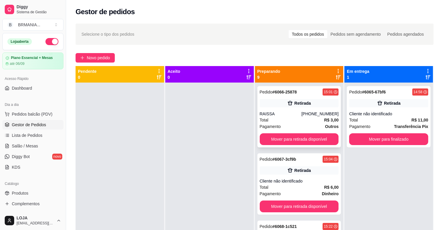
click at [305, 119] on div "Total R$ 3,00" at bounding box center [299, 120] width 79 height 6
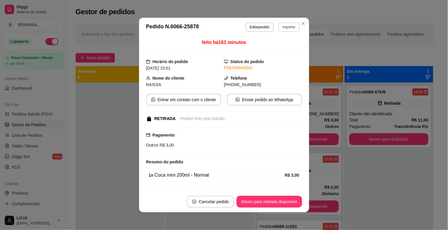
click at [288, 27] on button "Imprimir" at bounding box center [288, 26] width 21 height 9
click at [281, 42] on div "Escolha a impressora IMPRESSORA" at bounding box center [276, 44] width 49 height 20
click at [285, 45] on button "IMPRESSORA" at bounding box center [276, 47] width 41 height 9
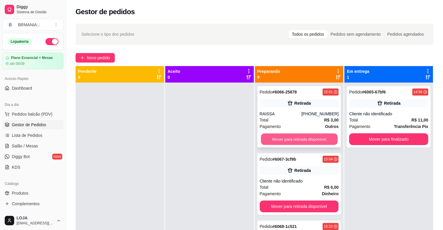
click at [294, 136] on button "Mover para retirada disponível" at bounding box center [299, 140] width 77 height 12
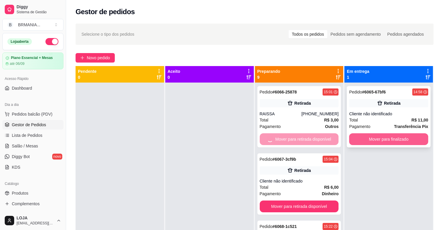
click at [367, 138] on button "Mover para finalizado" at bounding box center [388, 139] width 79 height 12
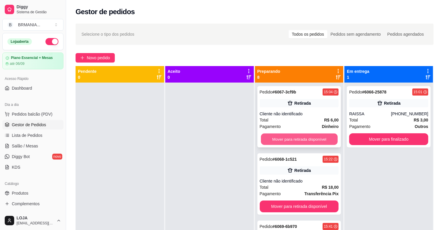
click at [308, 138] on button "Mover para retirada disponível" at bounding box center [299, 140] width 77 height 12
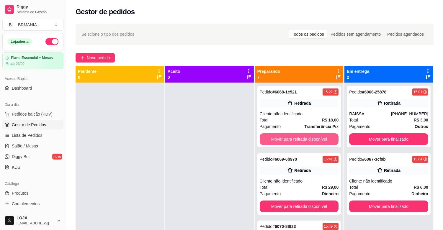
click at [308, 138] on button "Mover para retirada disponível" at bounding box center [299, 139] width 79 height 12
click at [308, 138] on div "Mover para retirada disponível" at bounding box center [299, 139] width 79 height 12
click at [320, 140] on button "Mover para retirada disponível" at bounding box center [299, 140] width 77 height 12
click at [320, 140] on button "Mover para retirada disponível" at bounding box center [299, 139] width 79 height 12
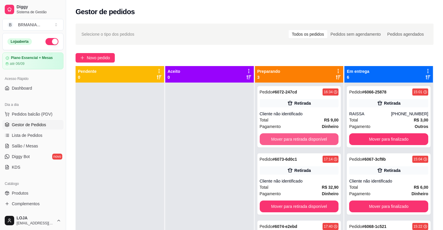
click at [320, 140] on button "Mover para retirada disponível" at bounding box center [299, 139] width 79 height 12
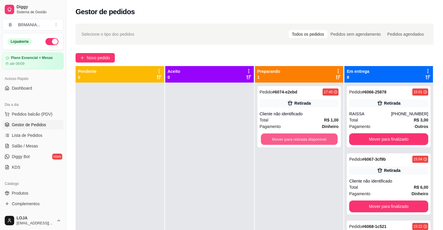
click at [320, 140] on button "Mover para retirada disponível" at bounding box center [299, 140] width 77 height 12
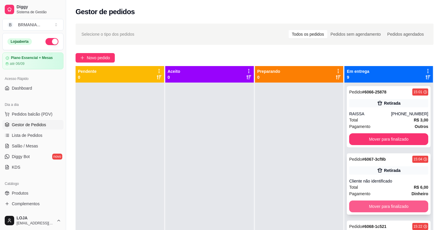
click at [368, 208] on button "Mover para finalizado" at bounding box center [388, 207] width 79 height 12
click at [368, 208] on div "Mover para finalizado" at bounding box center [388, 207] width 79 height 12
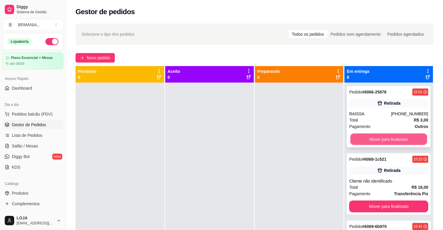
click at [381, 136] on button "Mover para finalizado" at bounding box center [388, 140] width 77 height 12
click at [381, 137] on button "Mover para finalizado" at bounding box center [388, 140] width 77 height 12
click at [379, 138] on button "Mover para finalizado" at bounding box center [388, 139] width 79 height 12
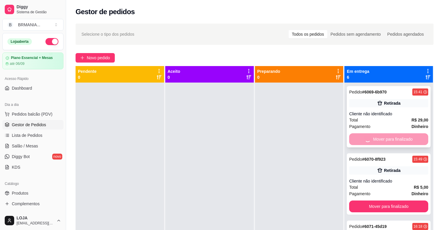
click at [379, 201] on button "Mover para finalizado" at bounding box center [388, 207] width 79 height 12
click at [379, 139] on button "Mover para finalizado" at bounding box center [388, 140] width 77 height 12
click at [378, 139] on button "Mover para finalizado" at bounding box center [388, 139] width 79 height 12
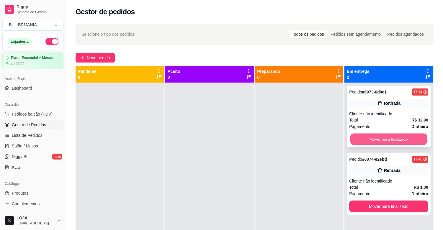
click at [378, 139] on button "Mover para finalizado" at bounding box center [388, 140] width 77 height 12
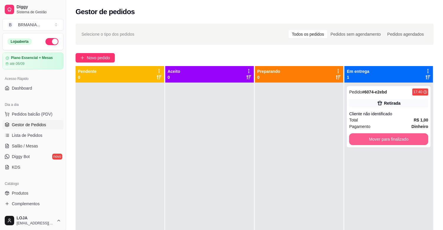
click at [378, 139] on button "Mover para finalizado" at bounding box center [388, 139] width 79 height 12
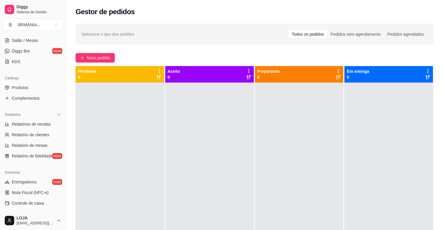
scroll to position [194, 0]
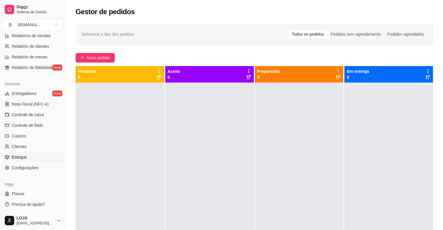
click at [25, 157] on span "Estoque" at bounding box center [19, 157] width 15 height 6
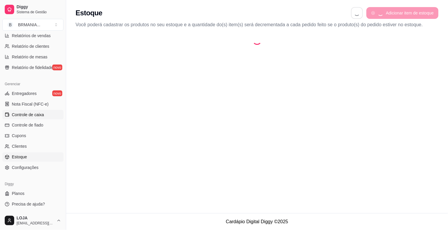
select select "QUANTITY_ORDER"
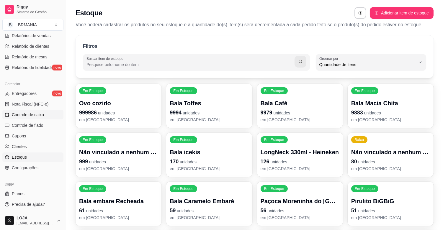
scroll to position [5, 0]
click at [37, 112] on span "Controle de caixa" at bounding box center [28, 115] width 32 height 6
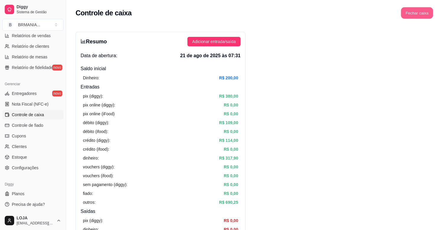
click at [418, 14] on button "Fechar caixa" at bounding box center [417, 13] width 32 height 12
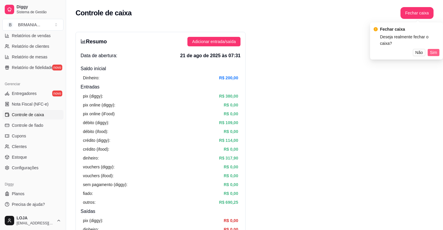
click at [432, 49] on span "Sim" at bounding box center [433, 52] width 7 height 6
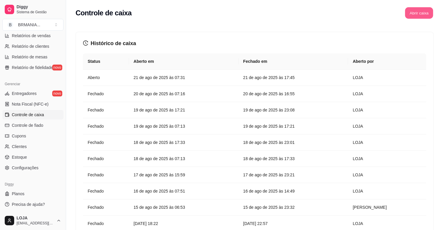
click at [421, 14] on button "Abrir caixa" at bounding box center [419, 13] width 28 height 12
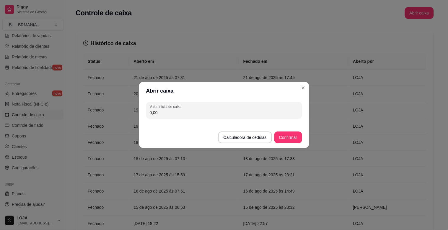
click at [235, 113] on input "0,00" at bounding box center [224, 113] width 149 height 6
type input "200,00"
click at [294, 139] on button "Confirmar" at bounding box center [287, 138] width 27 height 12
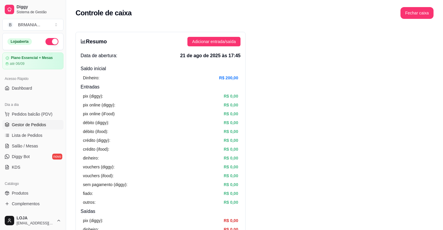
click at [36, 122] on span "Gestor de Pedidos" at bounding box center [29, 125] width 34 height 6
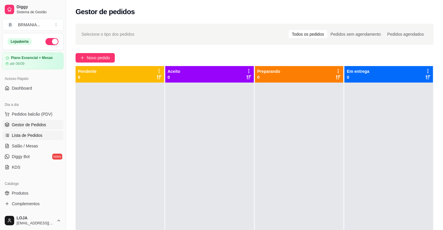
click at [35, 133] on span "Lista de Pedidos" at bounding box center [27, 136] width 31 height 6
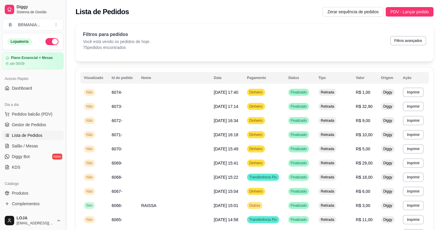
click at [65, 96] on button "Toggle Sidebar" at bounding box center [65, 115] width 5 height 230
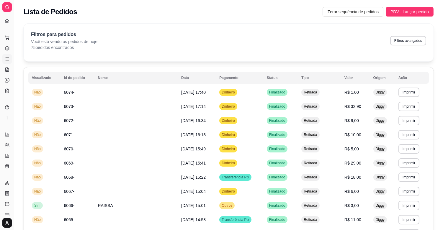
click at [8, 25] on div "Dia a dia" at bounding box center [6, 28] width 9 height 9
click at [3, 18] on link "Dashboard" at bounding box center [6, 21] width 9 height 9
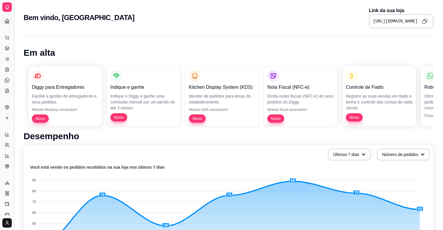
click at [14, 71] on button "Toggle Sidebar" at bounding box center [14, 115] width 5 height 230
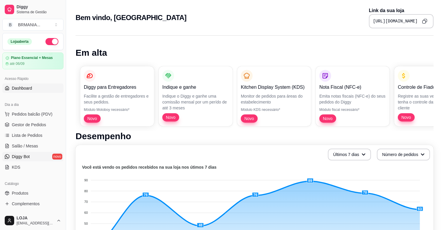
click at [38, 159] on link "Diggy Bot novo" at bounding box center [32, 156] width 61 height 9
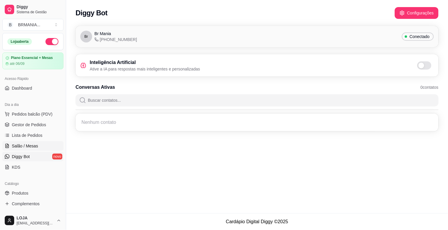
click at [32, 148] on span "Salão / Mesas" at bounding box center [25, 146] width 26 height 6
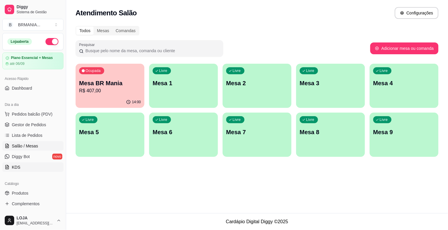
click at [18, 164] on link "KDS" at bounding box center [32, 167] width 61 height 9
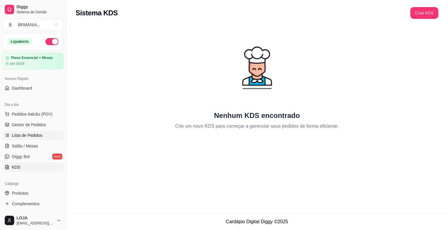
click at [23, 135] on span "Lista de Pedidos" at bounding box center [27, 136] width 31 height 6
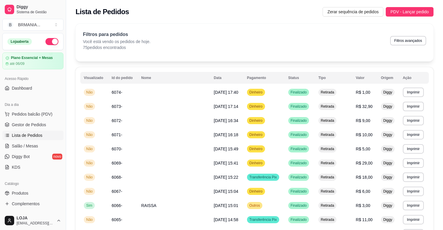
drag, startPoint x: 64, startPoint y: 96, endPoint x: 62, endPoint y: 104, distance: 7.6
click at [62, 104] on div "Diggy Sistema de Gestão B BRMANIA ... Loja aberta Plano Essencial + Mesas até 0…" at bounding box center [33, 115] width 66 height 230
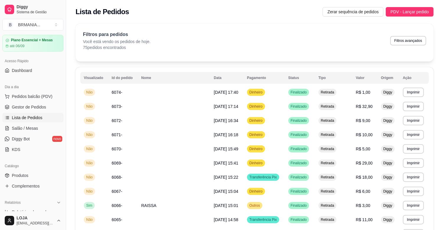
scroll to position [19, 0]
click at [24, 175] on span "Produtos" at bounding box center [20, 174] width 17 height 6
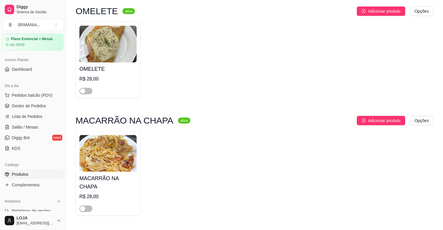
scroll to position [546, 0]
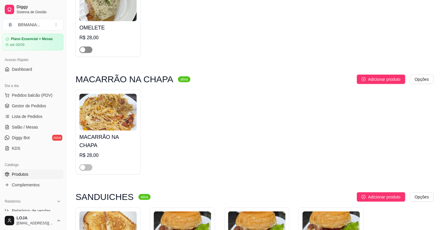
click at [85, 51] on div "button" at bounding box center [82, 49] width 5 height 5
click at [83, 165] on div "button" at bounding box center [82, 167] width 5 height 5
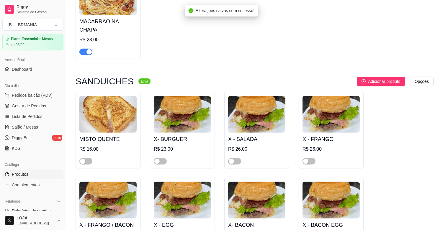
scroll to position [712, 0]
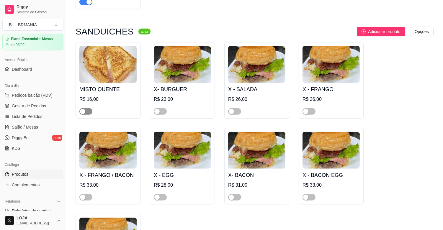
click at [87, 108] on span "button" at bounding box center [85, 111] width 13 height 6
click at [164, 108] on span "button" at bounding box center [160, 111] width 13 height 6
click at [232, 109] on div "button" at bounding box center [231, 111] width 5 height 5
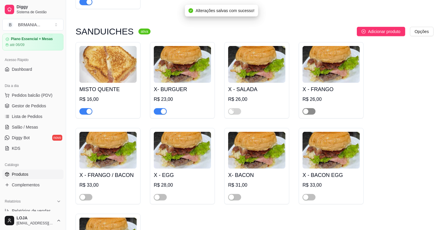
click at [312, 108] on span "button" at bounding box center [309, 111] width 13 height 6
click at [87, 194] on span "button" at bounding box center [85, 197] width 13 height 6
click at [160, 194] on span "button" at bounding box center [160, 197] width 13 height 6
click at [241, 194] on span "button" at bounding box center [234, 197] width 13 height 6
click at [310, 194] on span "button" at bounding box center [309, 197] width 13 height 6
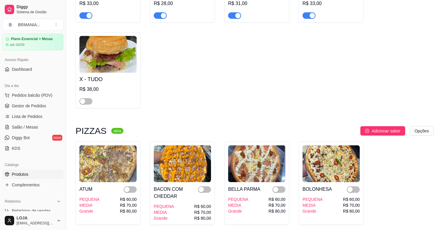
scroll to position [877, 0]
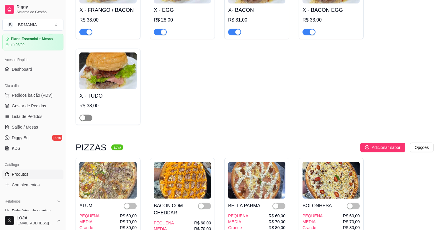
click at [84, 115] on div "button" at bounding box center [82, 117] width 5 height 5
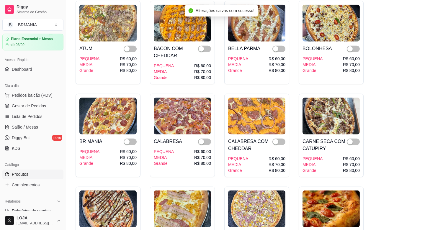
scroll to position [1100, 0]
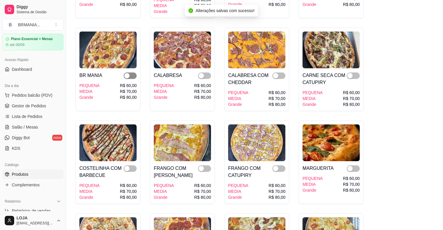
click at [131, 73] on span "button" at bounding box center [130, 76] width 13 height 6
click at [201, 73] on div "button" at bounding box center [201, 75] width 5 height 5
drag, startPoint x: 132, startPoint y: 163, endPoint x: 135, endPoint y: 164, distance: 3.1
click at [132, 166] on span "button" at bounding box center [130, 169] width 13 height 6
click at [210, 166] on span "button" at bounding box center [204, 169] width 13 height 6
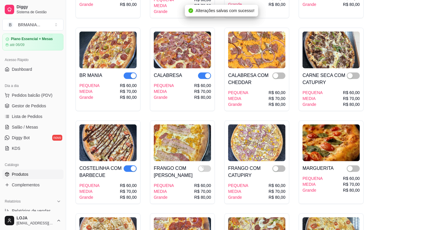
click at [271, 165] on div "FRANGO COM CATUPIRY" at bounding box center [250, 172] width 44 height 14
click at [353, 166] on span "button" at bounding box center [353, 169] width 13 height 6
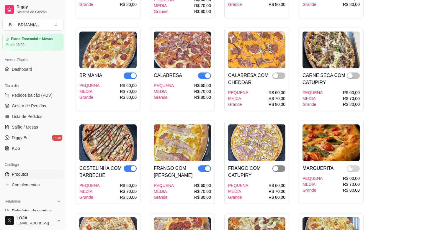
drag, startPoint x: 275, startPoint y: 164, endPoint x: 281, endPoint y: 129, distance: 35.6
click at [276, 166] on div "button" at bounding box center [275, 168] width 5 height 5
click at [279, 73] on span "button" at bounding box center [278, 76] width 13 height 6
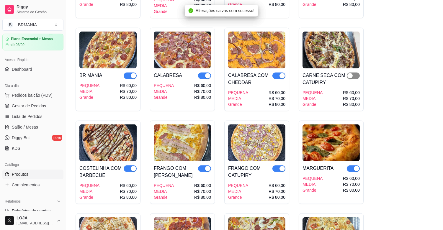
click at [350, 73] on span "button" at bounding box center [353, 76] width 13 height 6
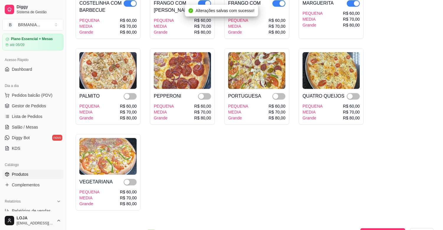
scroll to position [1282, 0]
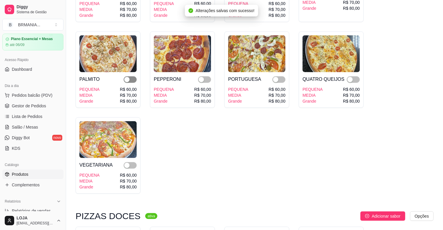
click at [126, 77] on div "button" at bounding box center [126, 79] width 5 height 5
click at [203, 77] on div "button" at bounding box center [201, 79] width 5 height 5
click at [282, 76] on span "button" at bounding box center [278, 79] width 13 height 6
click at [350, 77] on div "button" at bounding box center [349, 79] width 5 height 5
click at [131, 162] on span "button" at bounding box center [130, 165] width 13 height 6
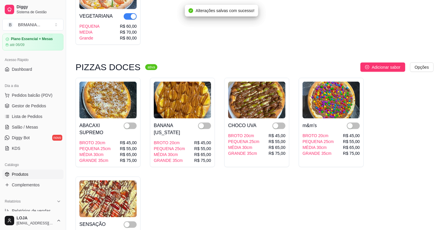
scroll to position [1531, 0]
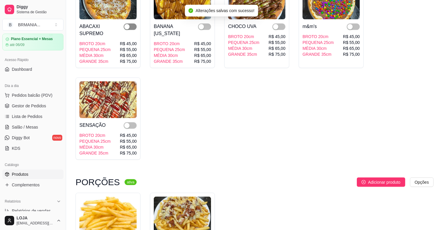
click at [126, 24] on span "button" at bounding box center [130, 27] width 13 height 6
click at [127, 123] on div "button" at bounding box center [126, 125] width 5 height 5
click at [208, 24] on span "button" at bounding box center [204, 27] width 13 height 6
click at [281, 24] on span "button" at bounding box center [278, 27] width 13 height 6
click at [348, 24] on div "button" at bounding box center [349, 26] width 5 height 5
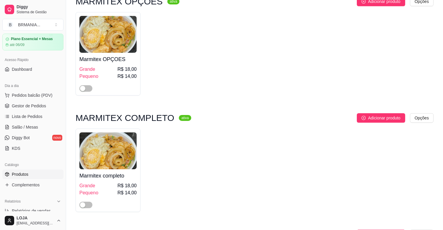
scroll to position [248, 0]
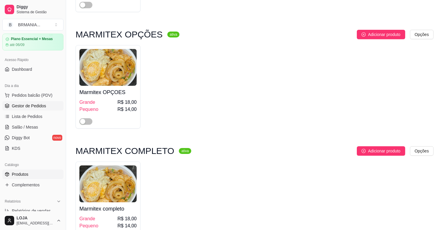
click at [40, 108] on span "Gestor de Pedidos" at bounding box center [29, 106] width 34 height 6
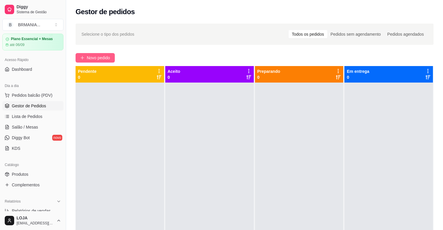
click at [92, 54] on button "Novo pedido" at bounding box center [95, 57] width 39 height 9
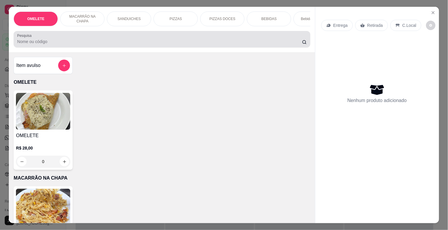
click at [122, 43] on input "Pesquisa" at bounding box center [159, 42] width 285 height 6
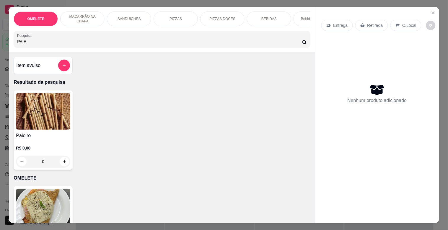
type input "PAIE"
click at [61, 119] on img at bounding box center [43, 111] width 54 height 37
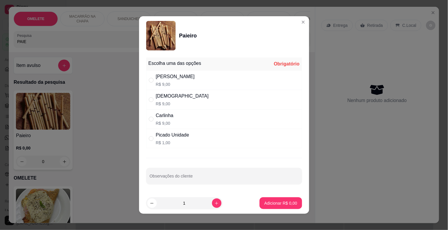
click at [171, 76] on div "[PERSON_NAME]$ 9,00" at bounding box center [224, 80] width 156 height 19
radio input "true"
click at [276, 195] on footer "1 Adicionar R$ 9,00" at bounding box center [224, 203] width 170 height 21
click at [277, 202] on p "Adicionar R$ 9,00" at bounding box center [281, 203] width 32 height 6
type input "1"
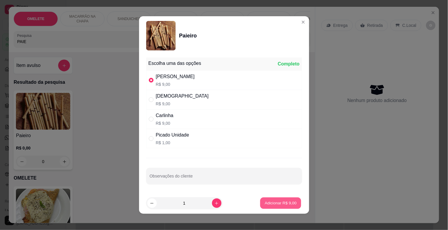
type input "1"
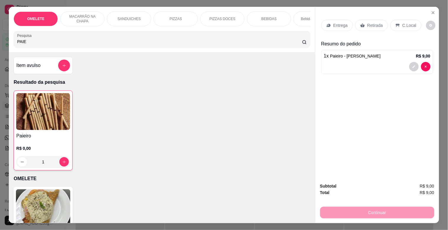
click at [368, 26] on p "Retirada" at bounding box center [375, 25] width 16 height 6
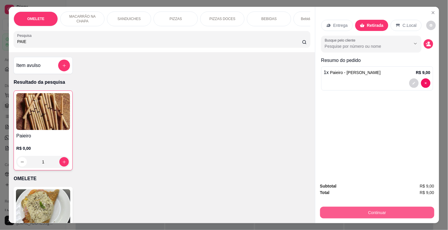
click at [393, 210] on button "Continuar" at bounding box center [377, 213] width 114 height 12
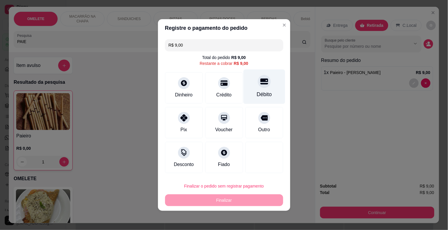
click at [261, 75] on div at bounding box center [264, 81] width 13 height 13
type input "R$ 0,00"
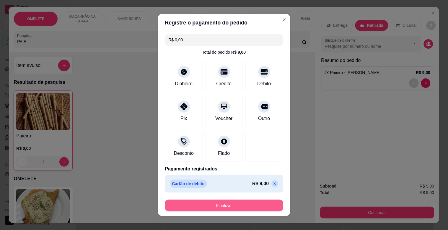
click at [243, 208] on button "Finalizar" at bounding box center [224, 206] width 118 height 12
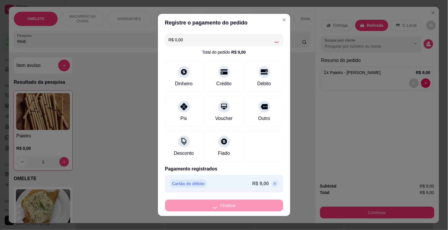
type input "0"
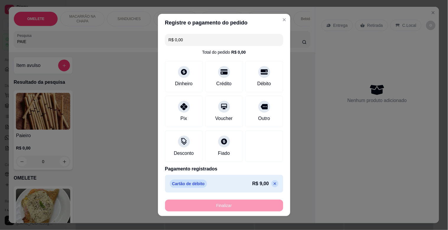
type input "-R$ 9,00"
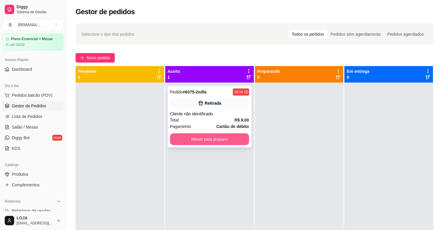
click at [231, 140] on button "Mover para preparo" at bounding box center [209, 139] width 79 height 12
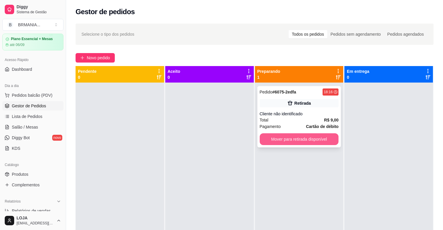
click at [303, 132] on div "Pedido # 6075-2edfa 18:16 Retirada Cliente não identificado Total R$ 9,00 Pagam…" at bounding box center [299, 116] width 84 height 61
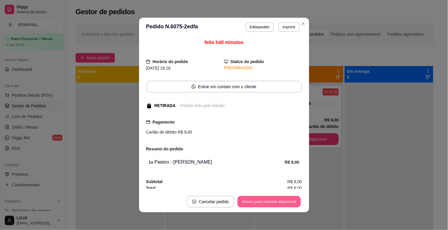
click at [283, 201] on button "Mover para retirada disponível" at bounding box center [269, 202] width 63 height 12
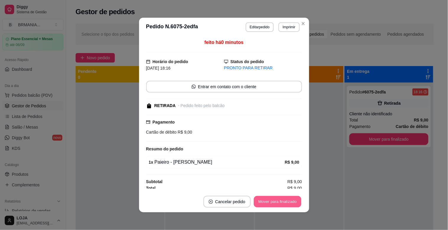
click at [284, 203] on button "Mover para finalizado" at bounding box center [278, 202] width 48 height 12
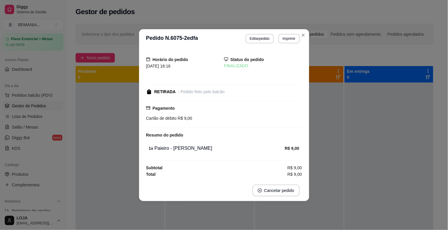
click at [303, 24] on div "Selecione o tipo dos pedidos Todos os pedidos Pedidos sem agendamento Pedidos a…" at bounding box center [255, 34] width 358 height 21
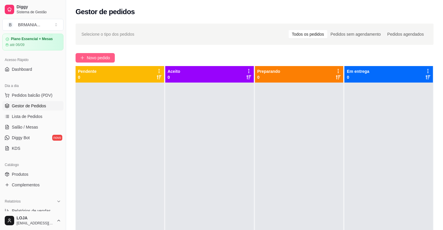
click at [105, 53] on button "Novo pedido" at bounding box center [95, 57] width 39 height 9
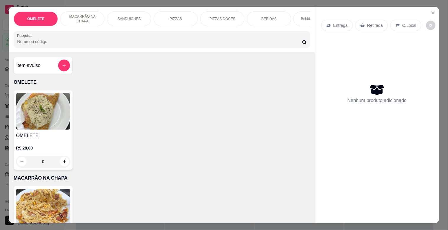
click at [112, 37] on div at bounding box center [161, 39] width 289 height 12
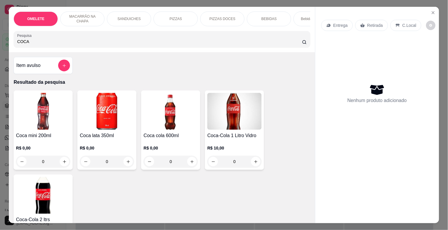
type input "COCA"
click at [162, 122] on img at bounding box center [170, 111] width 54 height 37
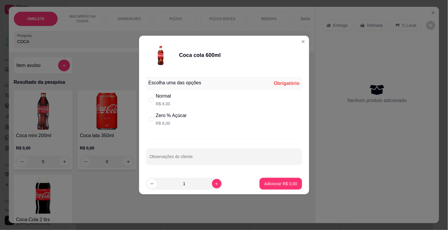
click at [185, 94] on div "Normal R$ 8,00" at bounding box center [224, 99] width 156 height 19
radio input "true"
click at [289, 178] on button "Adicionar R$ 8,00" at bounding box center [280, 184] width 42 height 12
type input "1"
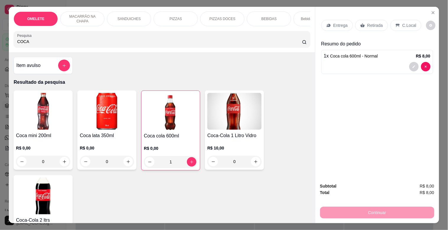
click at [64, 42] on input "COCA" at bounding box center [159, 42] width 285 height 6
type input "C"
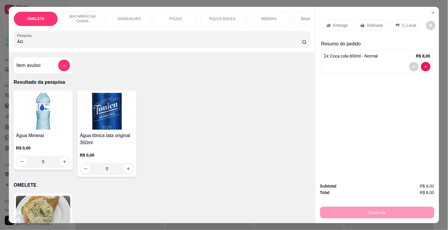
type input "ÁG"
click at [40, 120] on img at bounding box center [43, 111] width 54 height 37
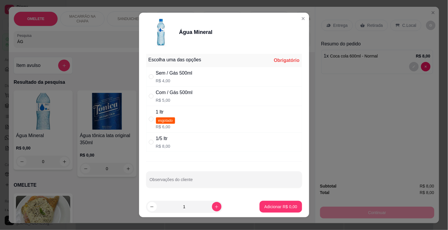
click at [179, 74] on div "Sem / Gás 500ml" at bounding box center [174, 73] width 37 height 7
radio input "true"
click at [272, 210] on button "Adicionar R$ 4,00" at bounding box center [280, 207] width 42 height 12
type input "1"
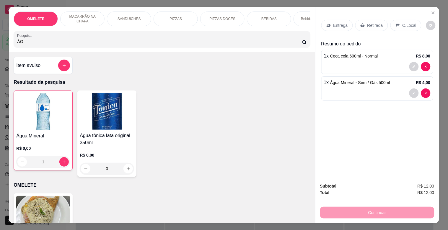
click at [368, 25] on p "Retirada" at bounding box center [375, 25] width 16 height 6
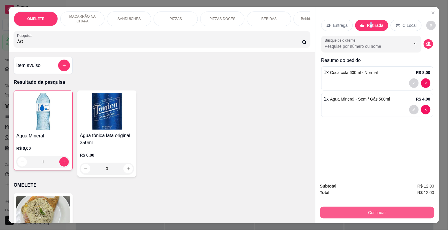
click at [383, 207] on button "Continuar" at bounding box center [377, 213] width 114 height 12
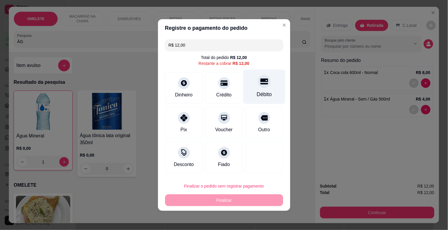
click at [261, 89] on div "Débito" at bounding box center [264, 87] width 42 height 35
type input "R$ 0,00"
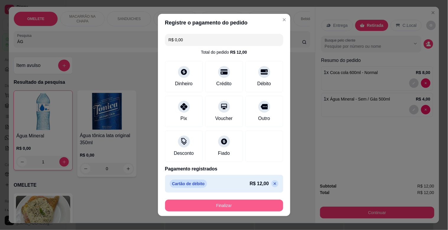
click at [247, 204] on button "Finalizar" at bounding box center [224, 206] width 118 height 12
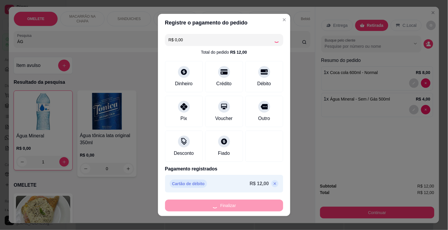
click at [247, 204] on div "Finalizar" at bounding box center [224, 206] width 118 height 12
type input "0"
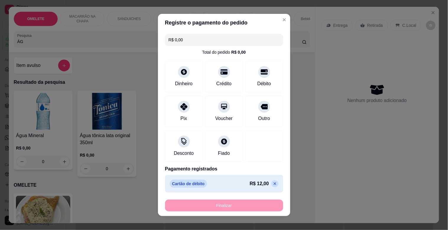
type input "-R$ 12,00"
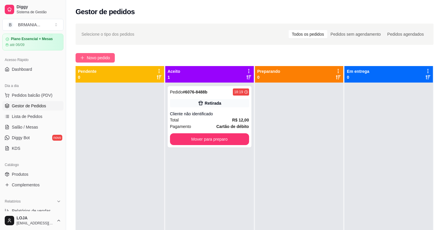
click at [108, 61] on span "Novo pedido" at bounding box center [98, 58] width 23 height 6
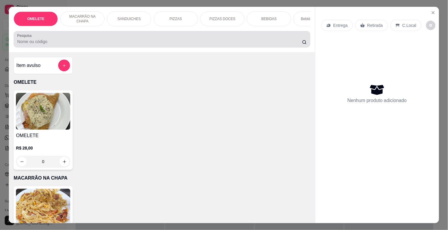
click at [136, 45] on input "Pesquisa" at bounding box center [159, 42] width 285 height 6
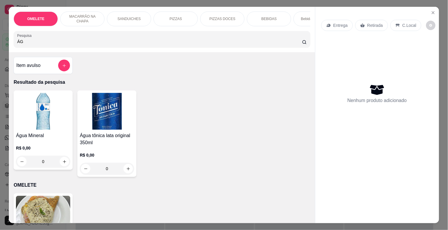
type input "ÁG"
click at [57, 119] on img at bounding box center [43, 111] width 54 height 37
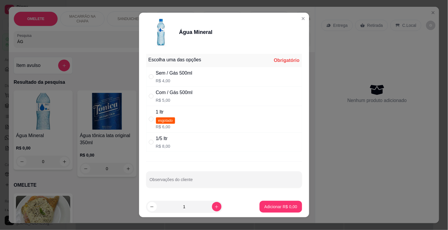
click at [182, 79] on p "R$ 4,00" at bounding box center [174, 81] width 37 height 6
radio input "true"
click at [284, 210] on p "Adicionar R$ 4,00" at bounding box center [280, 207] width 33 height 6
type input "1"
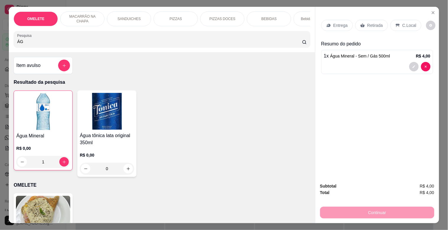
click at [368, 22] on p "Retirada" at bounding box center [375, 25] width 16 height 6
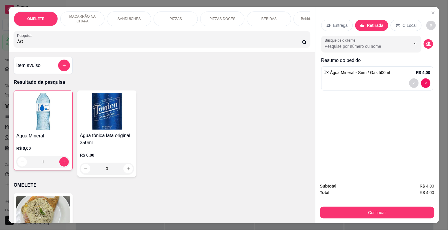
click at [365, 218] on div "Subtotal R$ 4,00 Total R$ 4,00 Continuar" at bounding box center [377, 200] width 124 height 45
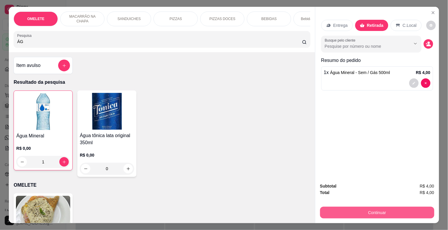
click at [373, 207] on button "Continuar" at bounding box center [377, 213] width 114 height 12
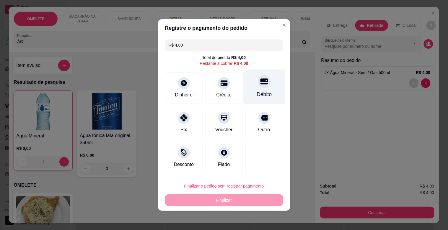
click at [266, 83] on div at bounding box center [264, 81] width 13 height 13
type input "R$ 0,00"
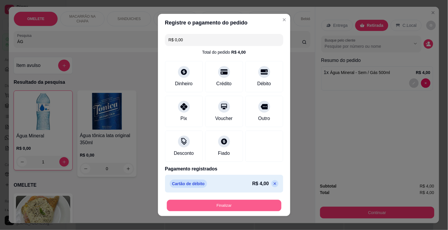
click at [239, 204] on button "Finalizar" at bounding box center [224, 206] width 115 height 12
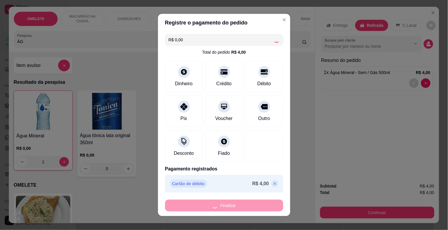
type input "0"
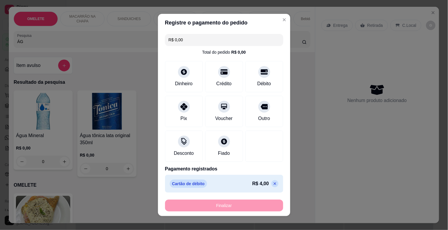
type input "-R$ 4,00"
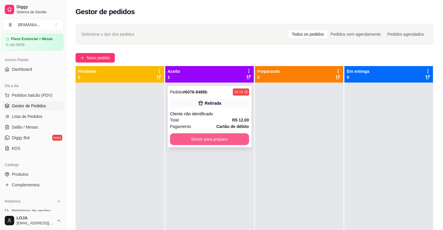
click at [210, 140] on button "Mover para preparo" at bounding box center [209, 139] width 79 height 12
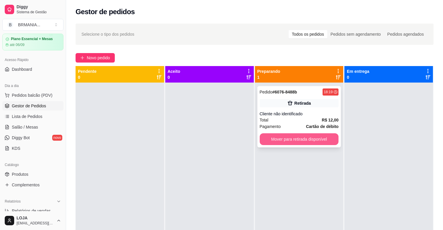
click at [271, 147] on div "Pedido # 6076-8488b 18:19 Retirada Cliente não identificado Total R$ 12,00 Paga…" at bounding box center [299, 116] width 84 height 61
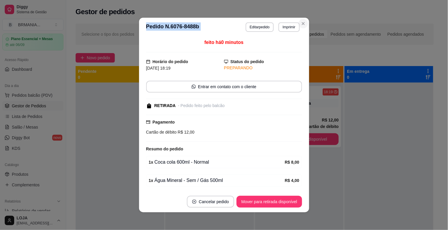
click at [302, 27] on section "**********" at bounding box center [224, 115] width 170 height 195
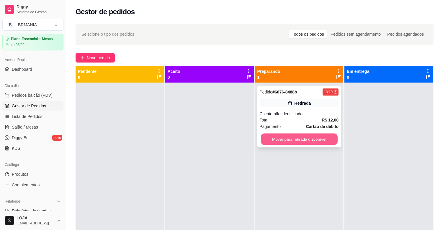
click at [313, 136] on button "Mover para retirada disponível" at bounding box center [299, 140] width 77 height 12
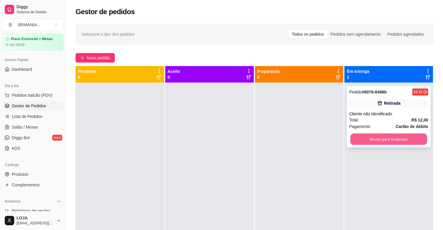
click at [405, 142] on button "Mover para finalizado" at bounding box center [388, 140] width 77 height 12
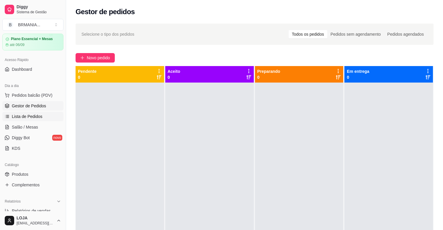
click at [40, 117] on span "Lista de Pedidos" at bounding box center [27, 117] width 31 height 6
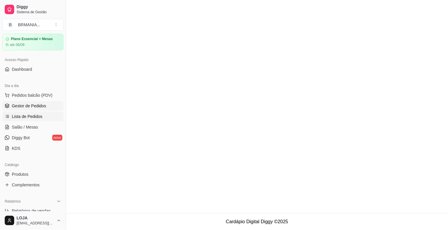
click at [41, 110] on link "Gestor de Pedidos" at bounding box center [32, 105] width 61 height 9
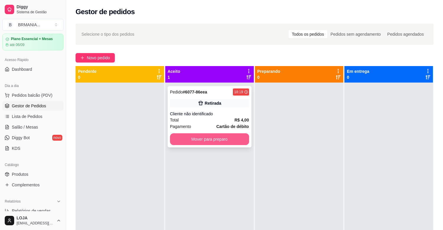
click at [195, 139] on button "Mover para preparo" at bounding box center [209, 139] width 79 height 12
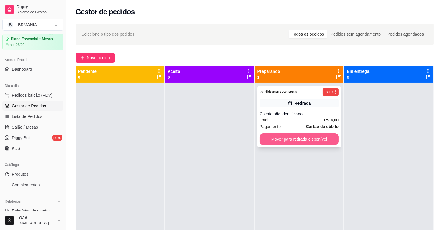
click at [286, 140] on button "Mover para retirada disponível" at bounding box center [299, 139] width 79 height 12
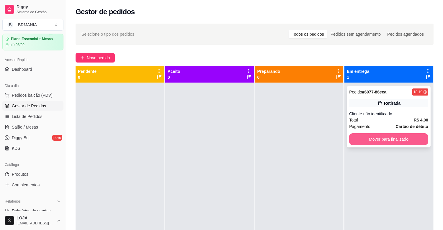
click at [378, 137] on button "Mover para finalizado" at bounding box center [388, 139] width 79 height 12
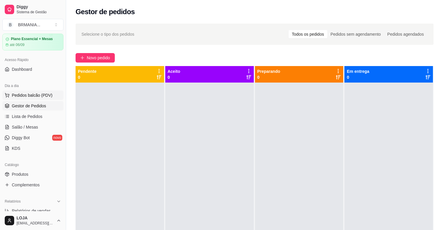
click at [46, 93] on span "Pedidos balcão (PDV)" at bounding box center [32, 95] width 41 height 6
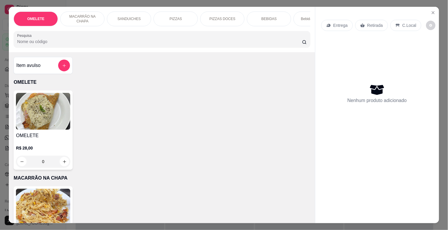
click at [187, 14] on div "PIZZAS" at bounding box center [175, 19] width 44 height 15
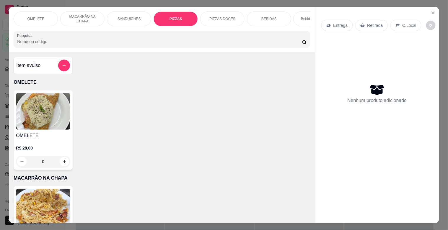
scroll to position [14, 0]
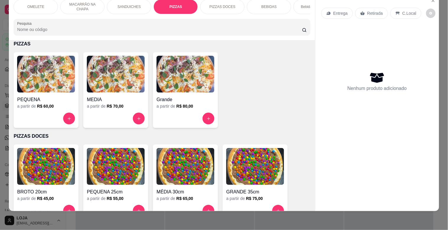
click at [40, 89] on img at bounding box center [46, 74] width 58 height 37
click at [272, 76] on div "BR MANIA MOLHO, PRESUNTO, [PERSON_NAME], [PERSON_NAME], TOMATE, P R$ 60,00" at bounding box center [229, 84] width 172 height 19
checkbox input "true"
click at [191, 86] on img at bounding box center [185, 74] width 58 height 37
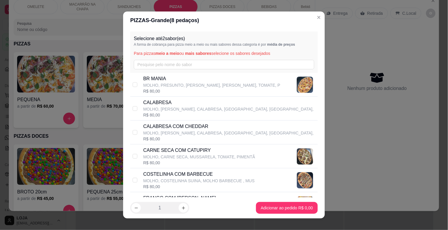
click at [178, 81] on p "BR MANIA" at bounding box center [211, 78] width 137 height 7
checkbox input "true"
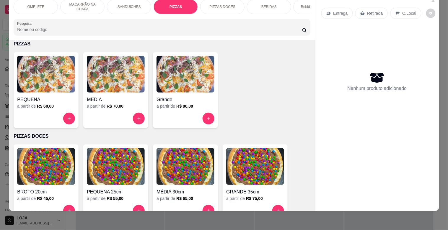
click at [127, 4] on p "SANDUICHES" at bounding box center [128, 6] width 23 height 5
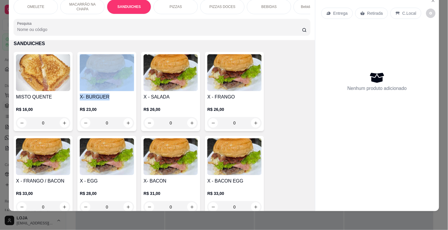
click at [110, 95] on div "X- BURGUER R$ 23,00 0" at bounding box center [106, 91] width 59 height 79
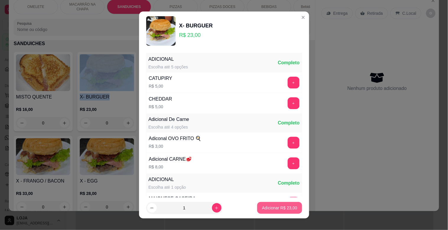
click at [272, 207] on p "Adicionar R$ 23,00" at bounding box center [279, 208] width 35 height 6
type input "1"
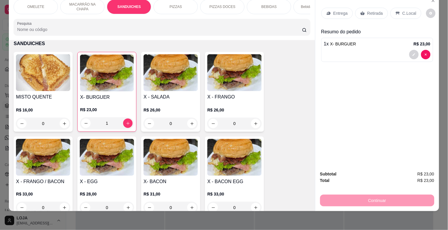
click at [335, 8] on div "Entrega" at bounding box center [337, 13] width 32 height 11
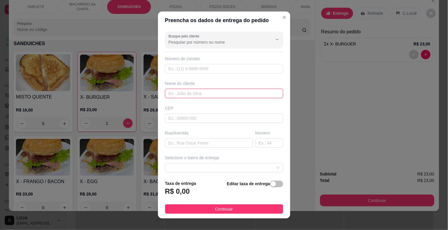
click at [185, 98] on input "text" at bounding box center [224, 93] width 118 height 9
type input "JUCIELLE"
click at [199, 68] on input "text" at bounding box center [224, 68] width 118 height 9
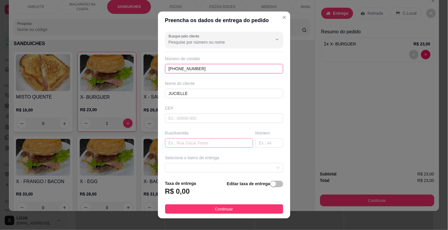
type input "[PHONE_NUMBER]"
click at [192, 142] on input "text" at bounding box center [209, 142] width 88 height 9
type input "[PERSON_NAME]"
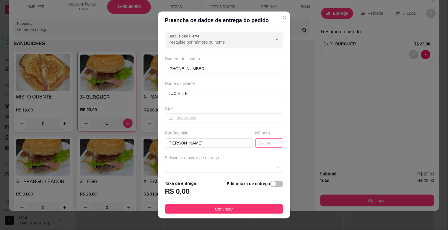
click at [255, 146] on input "text" at bounding box center [269, 142] width 28 height 9
click at [266, 169] on span at bounding box center [224, 168] width 111 height 9
type input "238"
drag, startPoint x: 270, startPoint y: 119, endPoint x: 259, endPoint y: 122, distance: 11.9
click at [267, 131] on div "Busque pelo cliente Número de contato [PHONE_NUMBER] Nome do cliente JUCIELLE C…" at bounding box center [224, 102] width 132 height 146
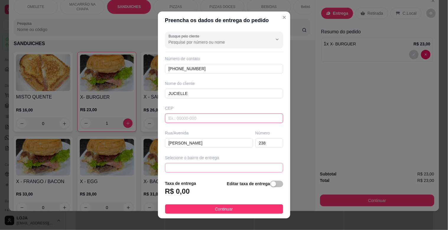
click at [222, 167] on span at bounding box center [224, 168] width 111 height 9
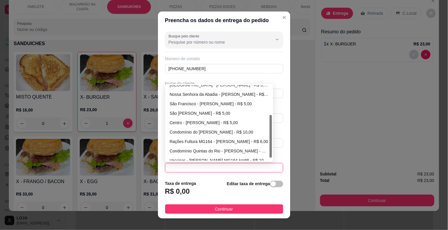
scroll to position [53, 0]
drag, startPoint x: 269, startPoint y: 127, endPoint x: 266, endPoint y: 157, distance: 30.2
click at [266, 157] on div "[GEOGRAPHIC_DATA] - [PERSON_NAME] - R$ 5,00 [GEOGRAPHIC_DATA] - [PERSON_NAME] -…" at bounding box center [219, 123] width 106 height 76
click at [266, 157] on div "Vaccinar - [PERSON_NAME] MG164 km88 - R$ 10,00" at bounding box center [219, 160] width 106 height 9
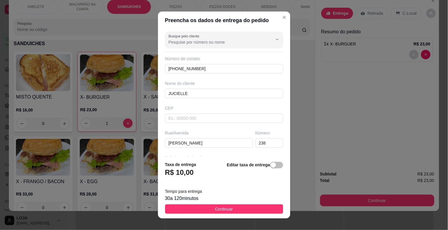
click at [277, 154] on div "Busque pelo cliente Número de contato [PHONE_NUMBER] Nome do cliente JUCIELLE […" at bounding box center [224, 92] width 132 height 127
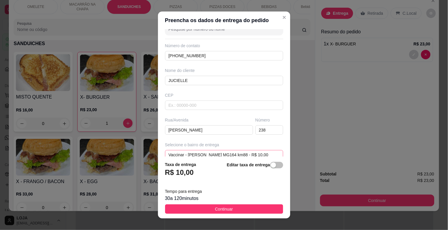
click at [256, 154] on span "Vaccinar - [PERSON_NAME] MG164 km88 - R$ 10,00" at bounding box center [224, 155] width 111 height 9
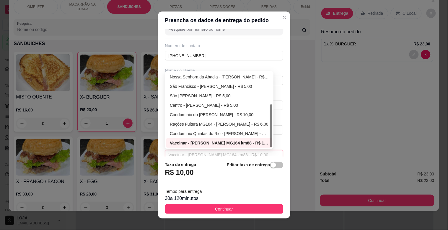
scroll to position [16, 0]
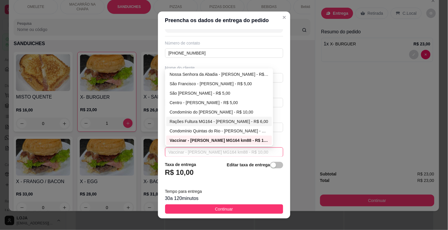
drag, startPoint x: 269, startPoint y: 126, endPoint x: 269, endPoint y: 111, distance: 15.1
click at [269, 111] on div "[GEOGRAPHIC_DATA] - [PERSON_NAME] - R$ 5,00 [GEOGRAPHIC_DATA] - [PERSON_NAME] -…" at bounding box center [219, 102] width 106 height 85
click at [245, 89] on div "São [PERSON_NAME] - R$ 5,00" at bounding box center [219, 93] width 106 height 9
type input "[PERSON_NAME]"
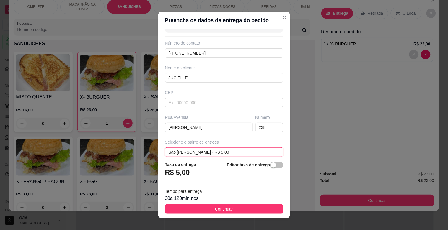
click at [267, 152] on div "São [PERSON_NAME] - R$ 5,00" at bounding box center [224, 152] width 118 height 9
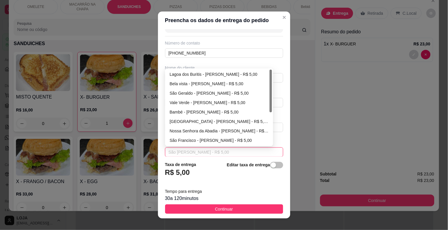
scroll to position [0, 0]
drag, startPoint x: 268, startPoint y: 117, endPoint x: 261, endPoint y: 84, distance: 33.8
click at [264, 75] on div "Lagoa dos Buritis - [PERSON_NAME] - R$ 5,00 Bela vista - [PERSON_NAME] - R$ 5,0…" at bounding box center [219, 108] width 106 height 76
click at [196, 92] on div "São Geraldo - [PERSON_NAME] - R$ 5,00" at bounding box center [219, 93] width 99 height 6
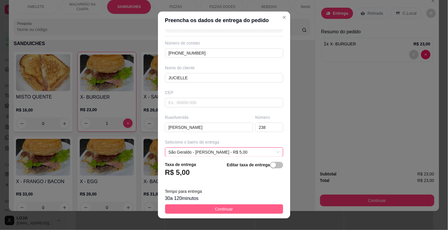
click at [223, 208] on span "Continuar" at bounding box center [224, 209] width 18 height 6
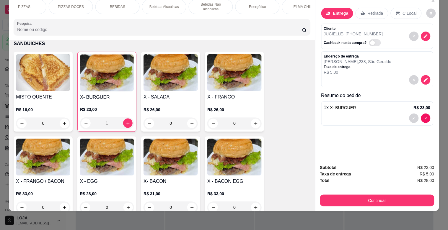
scroll to position [0, 64]
click at [117, 5] on div "PIZZAS" at bounding box center [112, 6] width 44 height 15
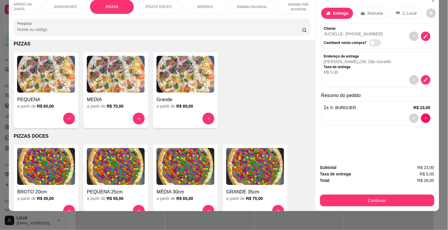
click at [189, 97] on h4 "Grande" at bounding box center [185, 99] width 58 height 7
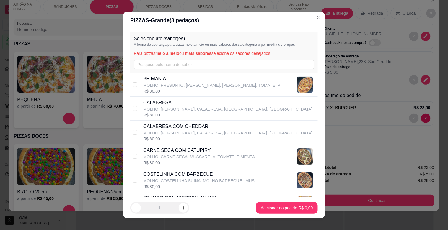
click at [160, 80] on p "BR MANIA" at bounding box center [211, 78] width 137 height 7
checkbox input "true"
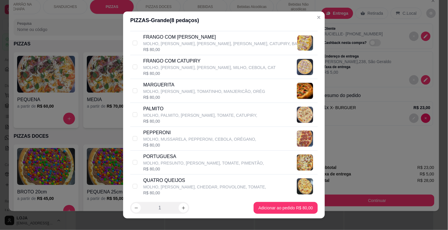
scroll to position [143, 0]
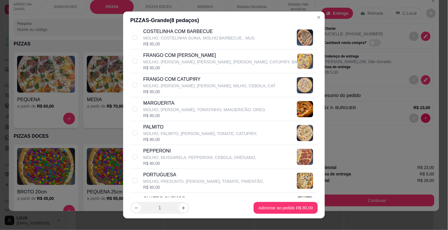
click at [220, 83] on p "FRANGO COM CATUPIRY" at bounding box center [209, 79] width 133 height 7
checkbox input "true"
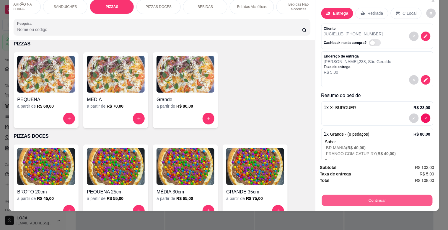
click at [373, 195] on button "Continuar" at bounding box center [376, 201] width 111 height 12
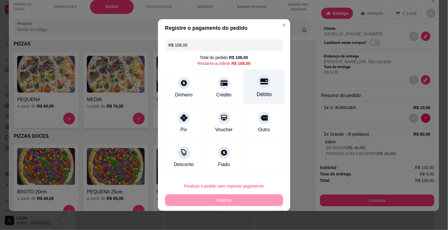
click at [252, 83] on div "Débito" at bounding box center [264, 87] width 42 height 35
type input "R$ 0,00"
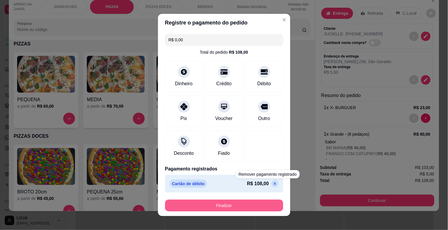
click at [227, 202] on button "Finalizar" at bounding box center [224, 206] width 118 height 12
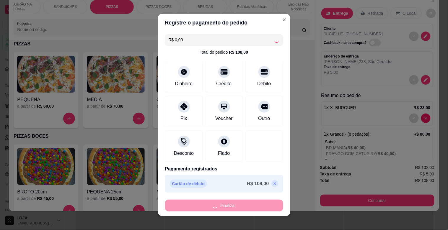
type input "0"
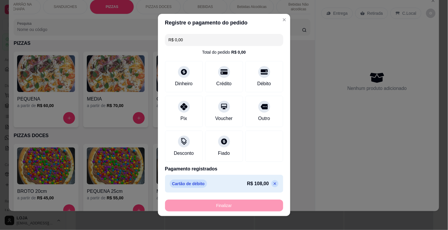
type input "-R$ 108,00"
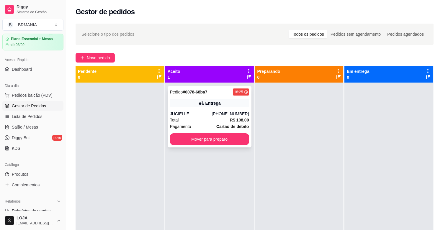
click at [211, 103] on div "Entrega" at bounding box center [212, 103] width 15 height 6
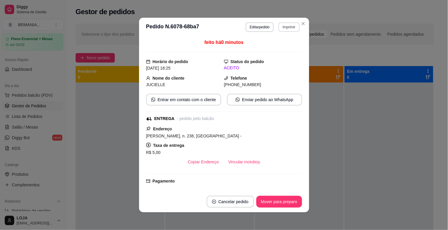
click at [284, 32] on button "Imprimir" at bounding box center [288, 26] width 21 height 9
click at [284, 48] on button "IMPRESSORA" at bounding box center [276, 47] width 41 height 9
click at [279, 202] on button "Mover para preparo" at bounding box center [279, 202] width 44 height 12
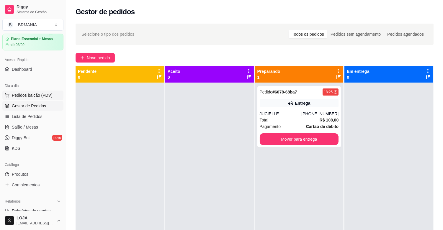
click at [25, 96] on span "Pedidos balcão (PDV)" at bounding box center [32, 95] width 41 height 6
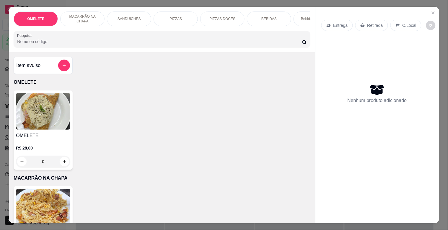
click at [163, 16] on div "PIZZAS" at bounding box center [175, 19] width 44 height 15
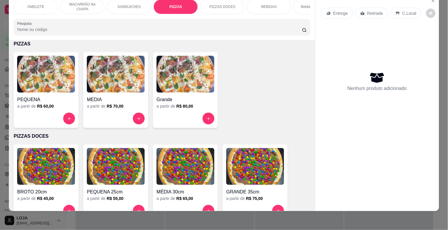
click at [33, 78] on img at bounding box center [46, 74] width 58 height 37
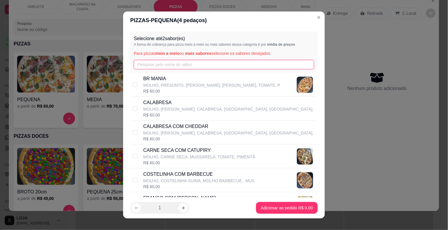
click at [150, 63] on input "text" at bounding box center [224, 64] width 180 height 9
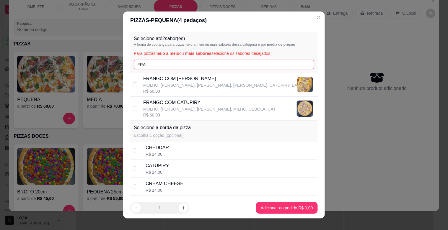
type input "FRA"
click at [162, 99] on div "FRANGO COM CATUPIRY MOLHO, FRANGO, [PERSON_NAME], MILHO, CEBOLA, CAT R$ 60,00" at bounding box center [223, 109] width 187 height 24
checkbox input "true"
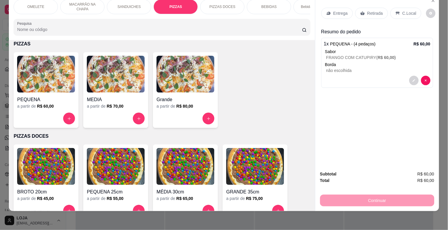
click at [120, 89] on img at bounding box center [116, 74] width 58 height 37
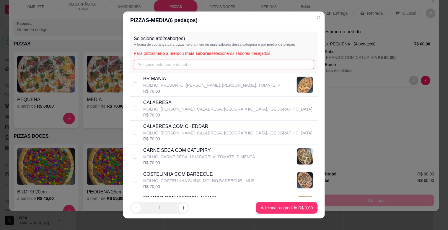
click at [145, 67] on input "text" at bounding box center [224, 64] width 180 height 9
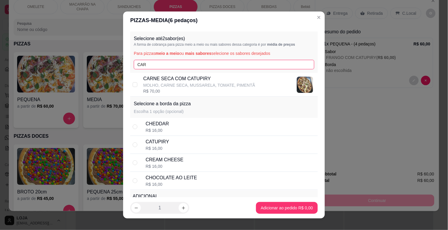
type input "CAR"
drag, startPoint x: 152, startPoint y: 84, endPoint x: 195, endPoint y: 142, distance: 72.1
click at [153, 84] on p "MOLHO, CARNE SECA, MUSSARELA, TOMATE, PIMENTÃ" at bounding box center [199, 85] width 112 height 6
checkbox input "true"
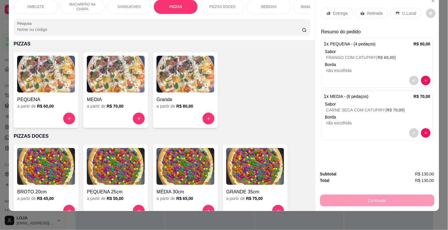
click at [334, 96] on div "1 x MEDIA - (6 pedaços) R$ 70,00 Sabor CARNE SECA COM CATUPIRY ( R$ 70,00 ) Bor…" at bounding box center [377, 115] width 112 height 50
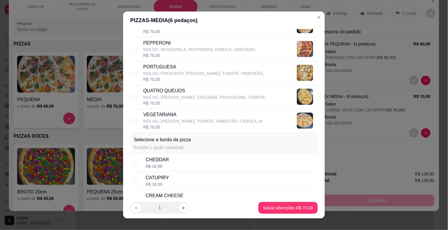
scroll to position [386, 0]
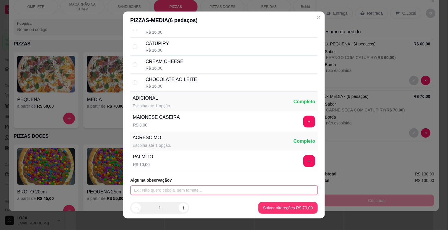
click at [294, 192] on input "text" at bounding box center [223, 190] width 187 height 9
type input "SEM MOLHO E SEM TOMATE"
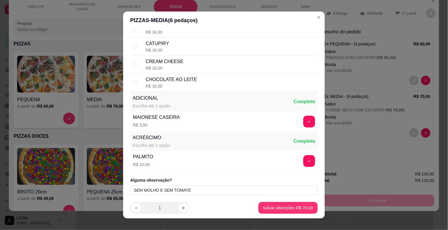
click at [312, 210] on footer "1 Salvar altereções R$ 70,00" at bounding box center [224, 207] width 202 height 21
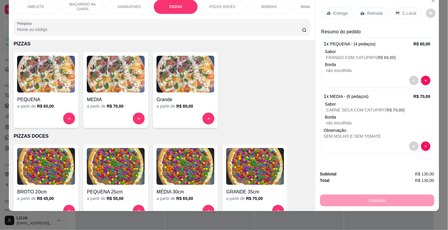
scroll to position [0, 0]
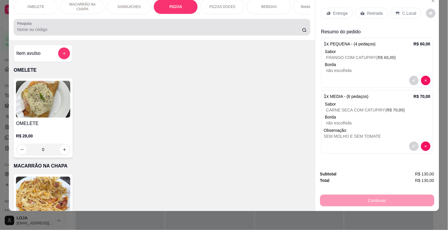
click at [287, 33] on div at bounding box center [161, 27] width 289 height 12
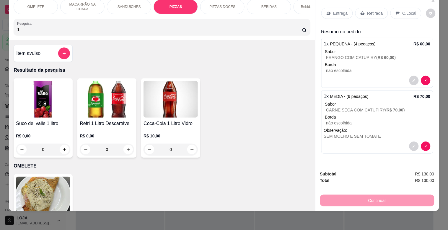
type input "1"
click at [137, 121] on div "Suco del valle 1 litro R$ 0,00 0 Refri 1 Litro Descartável R$ 0,00 0 Coca-Cola …" at bounding box center [162, 118] width 296 height 79
click at [127, 117] on img at bounding box center [107, 99] width 54 height 37
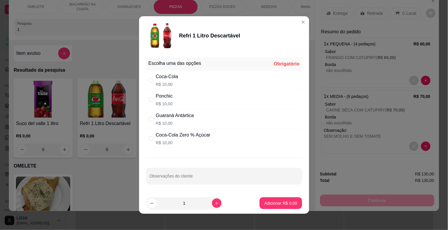
click at [176, 137] on div "Coca-Cola Zero % Açúcar" at bounding box center [183, 135] width 55 height 7
radio input "true"
click at [272, 202] on p "Adicionar R$ 10,00" at bounding box center [279, 203] width 35 height 6
type input "1"
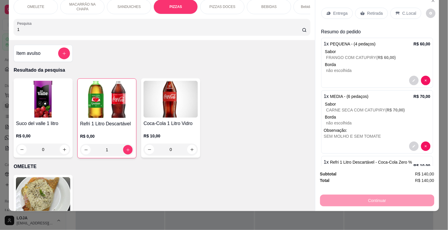
click at [337, 11] on p "Entrega" at bounding box center [340, 13] width 14 height 6
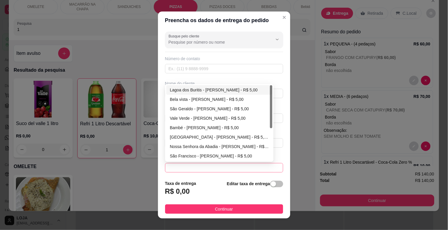
click at [266, 169] on span at bounding box center [224, 168] width 111 height 9
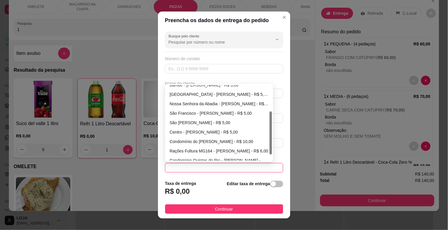
drag, startPoint x: 268, startPoint y: 108, endPoint x: 268, endPoint y: 134, distance: 26.6
click at [269, 134] on div at bounding box center [270, 133] width 2 height 43
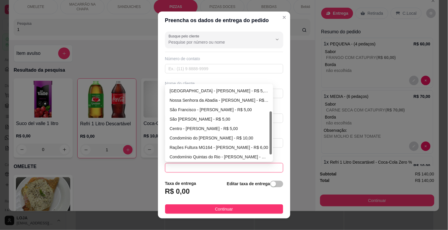
click at [269, 134] on div at bounding box center [270, 133] width 2 height 43
click at [252, 156] on div "Condomínio Quintas do Rio - [PERSON_NAME] - R$ 6,00" at bounding box center [219, 157] width 99 height 6
type input "[PERSON_NAME]"
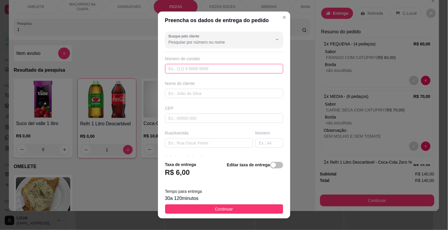
click at [195, 71] on input "text" at bounding box center [224, 68] width 118 height 9
type input "[PHONE_NUMBER]"
click at [172, 95] on input "text" at bounding box center [224, 93] width 118 height 9
type input "CIÇO"
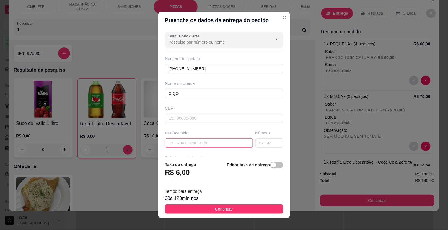
click at [215, 141] on input "text" at bounding box center [209, 142] width 88 height 9
type input "CASA 7"
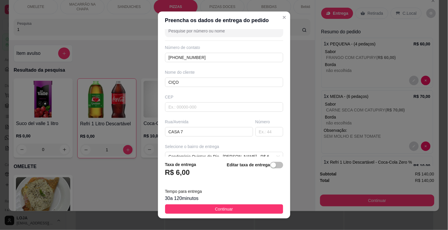
scroll to position [7, 0]
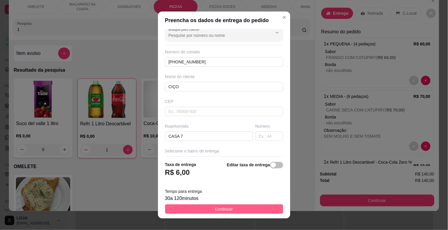
click at [229, 208] on button "Continuar" at bounding box center [224, 209] width 118 height 9
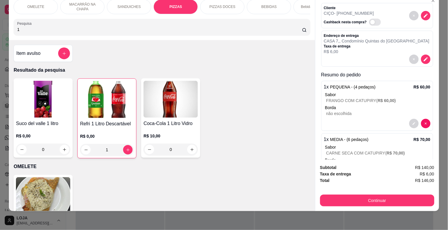
scroll to position [14, 0]
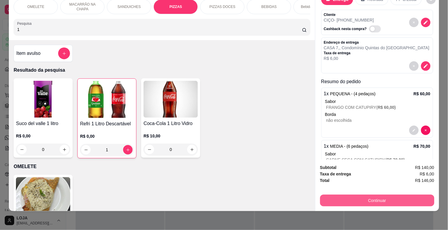
click at [384, 195] on button "Continuar" at bounding box center [377, 201] width 114 height 12
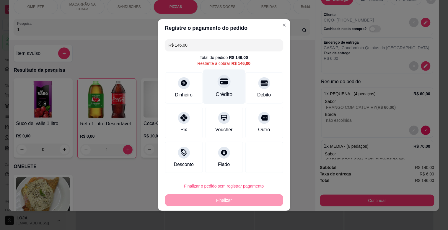
click at [217, 89] on div "Crédito" at bounding box center [224, 87] width 42 height 35
type input "R$ 0,00"
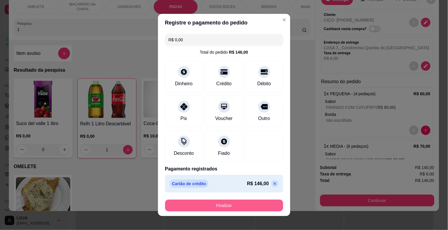
click at [212, 203] on button "Finalizar" at bounding box center [224, 206] width 118 height 12
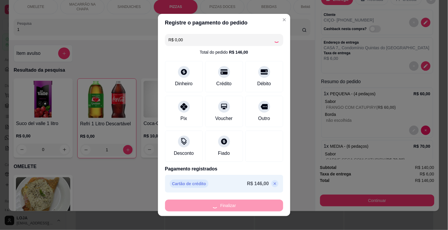
type input "0"
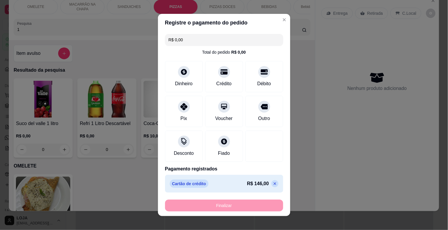
type input "-R$ 146,00"
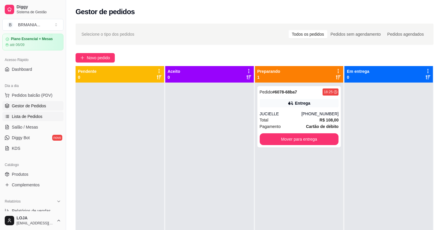
click at [22, 118] on span "Lista de Pedidos" at bounding box center [27, 117] width 31 height 6
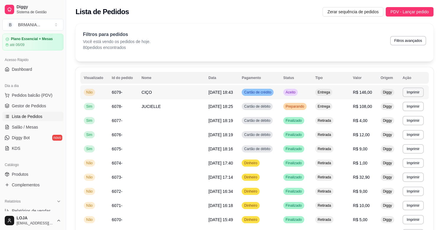
click at [157, 93] on td "CIÇO" at bounding box center [171, 92] width 67 height 14
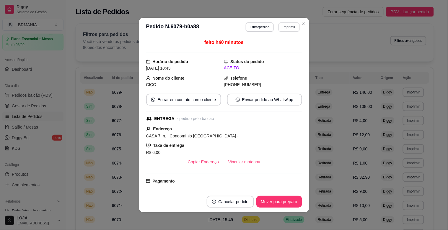
click at [286, 26] on button "Imprimir" at bounding box center [288, 26] width 21 height 9
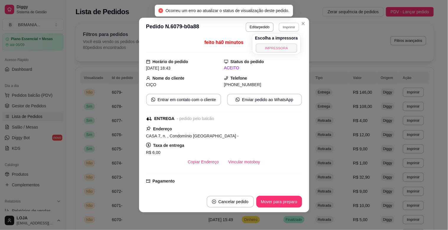
click at [287, 47] on button "IMPRESSORA" at bounding box center [276, 47] width 41 height 9
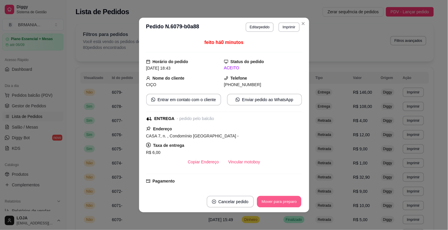
click at [288, 201] on button "Mover para preparo" at bounding box center [279, 202] width 44 height 12
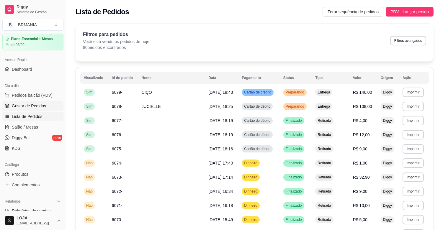
click at [33, 104] on span "Gestor de Pedidos" at bounding box center [29, 106] width 34 height 6
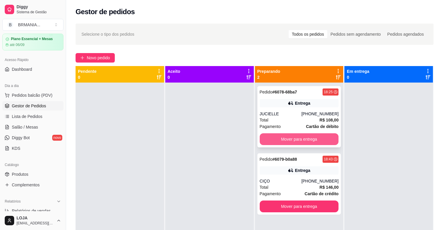
click at [297, 137] on button "Mover para entrega" at bounding box center [299, 139] width 79 height 12
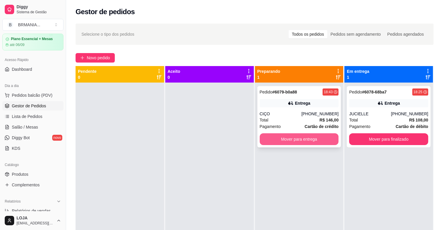
click at [285, 136] on button "Mover para entrega" at bounding box center [299, 139] width 79 height 12
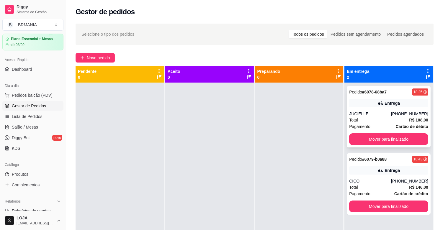
click at [385, 132] on div "Pedido # 6078-68ba7 18:25 Entrega JUCIELLE [PHONE_NUMBER] Total R$ 108,00 Pagam…" at bounding box center [389, 116] width 84 height 61
click at [388, 135] on button "Mover para finalizado" at bounding box center [388, 139] width 79 height 12
click at [390, 136] on div "Mover para finalizado" at bounding box center [388, 139] width 79 height 12
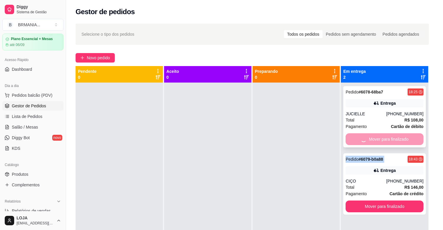
click at [390, 136] on div "Mover para finalizado" at bounding box center [385, 139] width 78 height 12
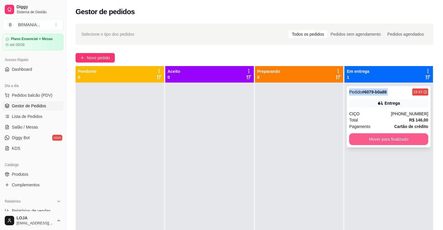
click at [390, 137] on button "Mover para finalizado" at bounding box center [388, 139] width 79 height 12
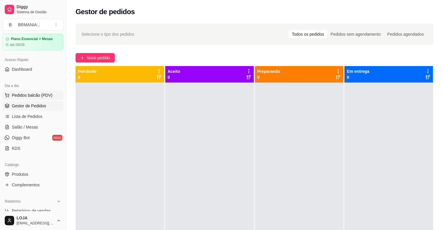
click at [27, 94] on span "Pedidos balcão (PDV)" at bounding box center [32, 95] width 41 height 6
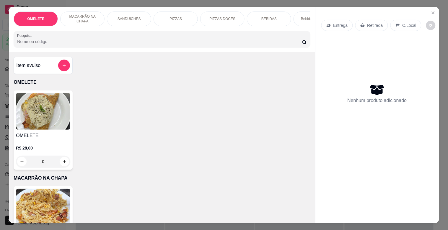
click at [178, 17] on p "PIZZAS" at bounding box center [175, 19] width 12 height 5
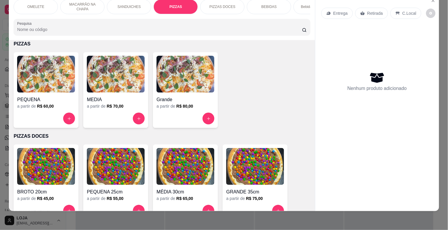
click at [180, 94] on div "Grande" at bounding box center [185, 98] width 58 height 11
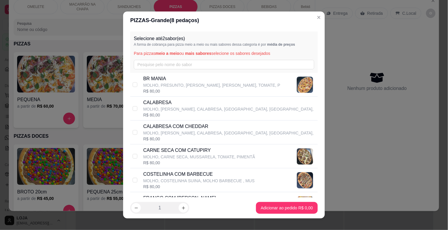
click at [187, 82] on p "MOLHO, PRESUNTO, [PERSON_NAME], [PERSON_NAME], TOMATE, P" at bounding box center [211, 85] width 137 height 6
checkbox input "true"
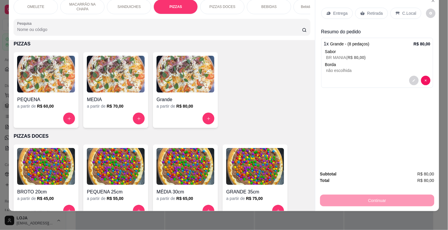
click at [275, 3] on div "BEBIDAS" at bounding box center [269, 6] width 44 height 15
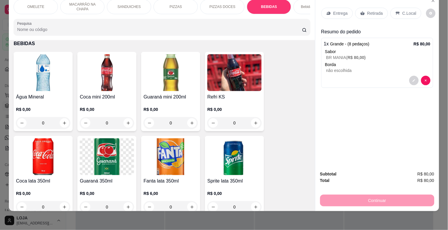
click at [296, 5] on div "Bebidas Alcoólicas" at bounding box center [315, 6] width 44 height 15
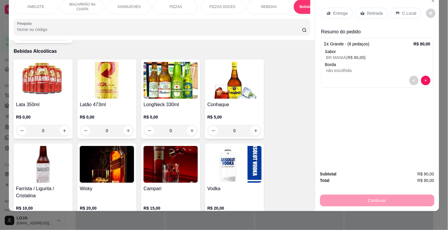
click at [269, 4] on p "BEBIDAS" at bounding box center [268, 6] width 15 height 5
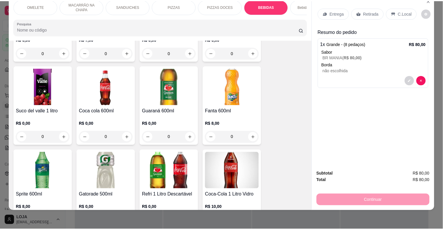
scroll to position [973, 0]
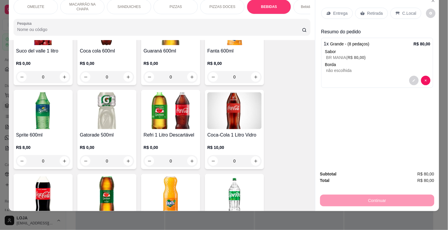
click at [32, 193] on img at bounding box center [43, 194] width 54 height 37
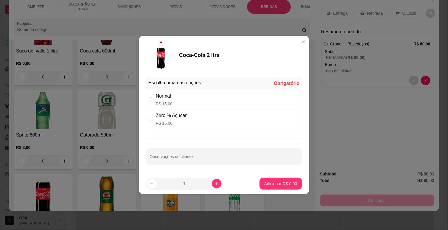
click at [164, 107] on div "Normal R$ 15,00" at bounding box center [224, 99] width 156 height 19
radio input "true"
click at [280, 185] on p "Adicionar R$ 15,00" at bounding box center [279, 184] width 35 height 6
type input "1"
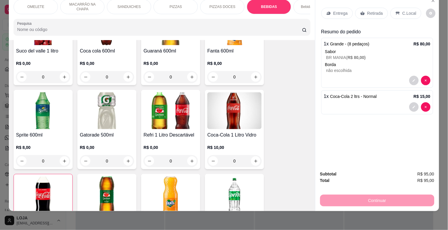
click at [333, 11] on p "Entrega" at bounding box center [340, 13] width 14 height 6
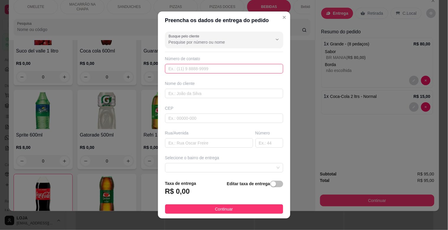
click at [175, 71] on input "text" at bounding box center [224, 68] width 118 height 9
type input "[PHONE_NUMBER]"
click at [184, 95] on input "text" at bounding box center [224, 93] width 118 height 9
type input "KEILA"
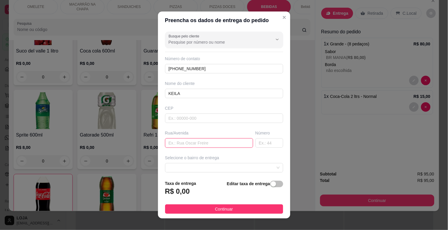
click at [196, 143] on input "text" at bounding box center [209, 142] width 88 height 9
type input "PADRE [PERSON_NAME]"
click at [261, 143] on input "text" at bounding box center [269, 142] width 28 height 9
type input "283"
click at [271, 186] on div "button" at bounding box center [273, 184] width 5 height 5
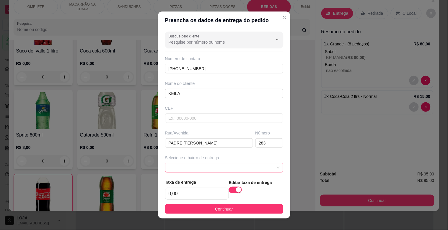
click at [256, 171] on span at bounding box center [224, 168] width 111 height 9
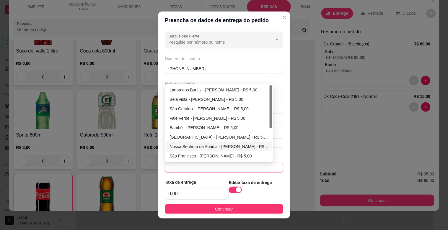
click at [195, 148] on div "Nossa Senhora da Abadia - [PERSON_NAME] - R$ 5,00" at bounding box center [219, 146] width 99 height 6
type input "[PERSON_NAME]"
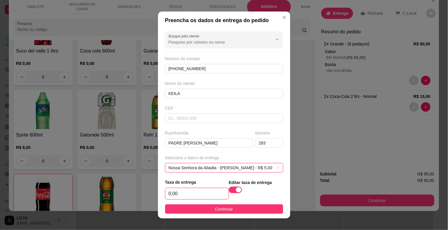
click at [203, 194] on input "0,00" at bounding box center [196, 193] width 63 height 11
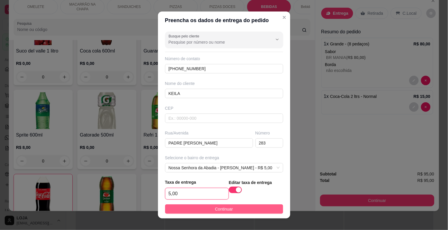
type input "5,00"
click at [224, 208] on span "Continuar" at bounding box center [224, 209] width 18 height 6
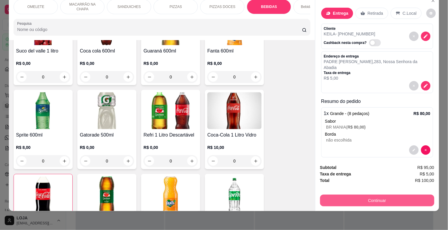
click at [383, 195] on button "Continuar" at bounding box center [377, 201] width 114 height 12
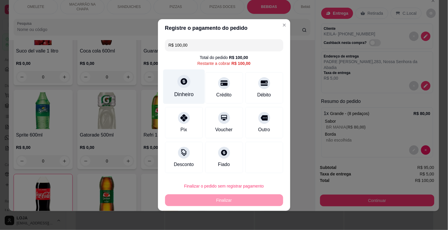
click at [178, 92] on div "Dinheiro" at bounding box center [183, 95] width 19 height 8
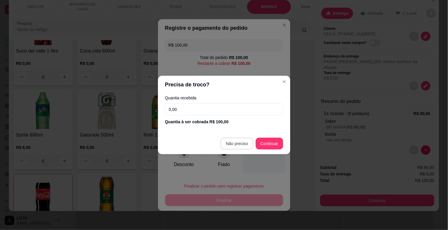
type input "R$ 0,00"
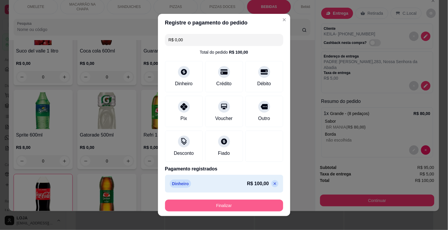
click at [225, 208] on button "Finalizar" at bounding box center [224, 206] width 118 height 12
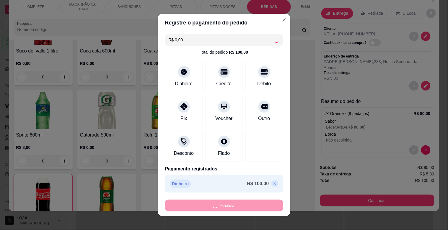
type input "0"
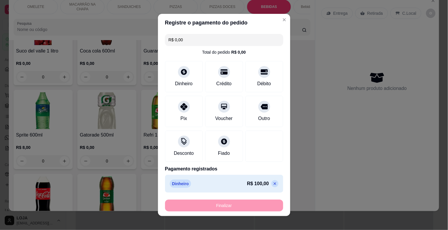
type input "-R$ 100,00"
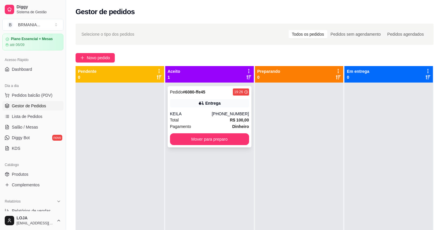
click at [207, 117] on div "KEILA" at bounding box center [191, 114] width 42 height 6
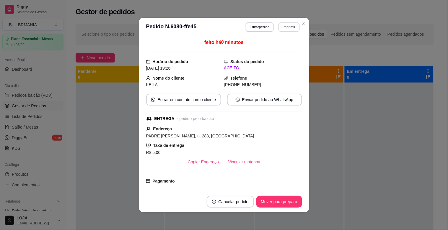
click at [282, 30] on button "Imprimir" at bounding box center [288, 26] width 21 height 9
click at [288, 44] on button "IMPRESSORA" at bounding box center [281, 46] width 34 height 8
click at [288, 204] on button "Mover para preparo" at bounding box center [279, 202] width 44 height 12
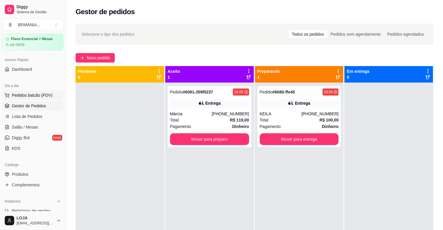
drag, startPoint x: 24, startPoint y: 89, endPoint x: 27, endPoint y: 93, distance: 5.3
click at [24, 89] on div "Dia a dia" at bounding box center [32, 85] width 61 height 9
click at [27, 93] on span "Pedidos balcão (PDV)" at bounding box center [32, 95] width 41 height 6
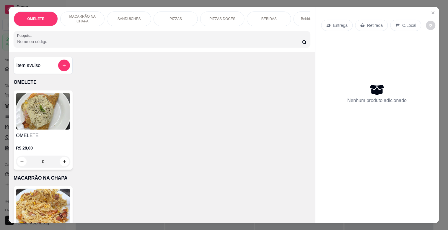
click at [149, 43] on input "Pesquisa" at bounding box center [159, 42] width 285 height 6
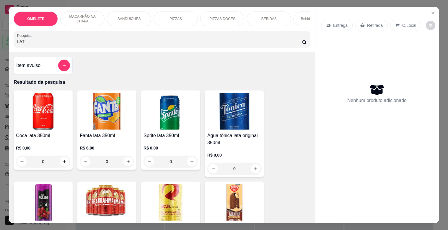
type input "LAT"
click at [111, 214] on img at bounding box center [107, 202] width 54 height 37
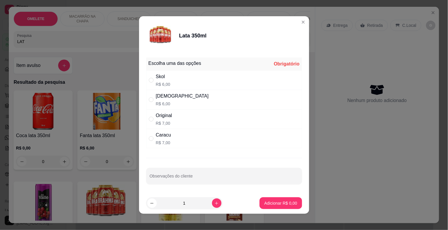
click at [178, 76] on div "Skol R$ 6,00" at bounding box center [224, 80] width 156 height 19
click at [190, 102] on div "Brahma R$ 6,00" at bounding box center [224, 99] width 156 height 19
radio input "false"
radio input "true"
click at [214, 202] on icon "increase-product-quantity" at bounding box center [216, 203] width 4 height 4
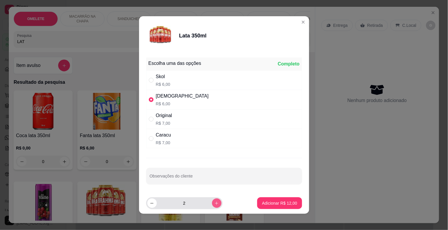
click at [214, 202] on icon "increase-product-quantity" at bounding box center [216, 203] width 4 height 4
type input "6"
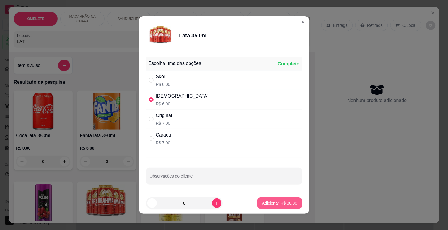
click at [279, 202] on p "Adicionar R$ 36,00" at bounding box center [279, 203] width 35 height 6
type input "6"
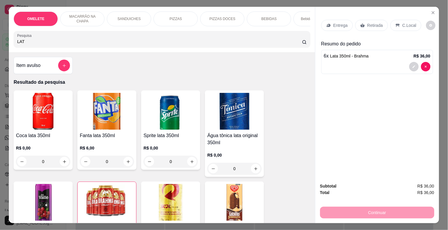
click at [367, 22] on p "Retirada" at bounding box center [375, 25] width 16 height 6
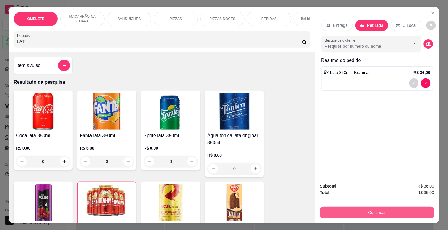
click at [377, 207] on button "Continuar" at bounding box center [377, 213] width 114 height 12
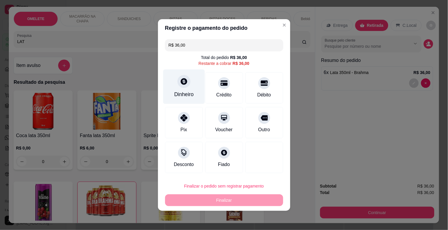
click at [178, 94] on div "Dinheiro" at bounding box center [183, 95] width 19 height 8
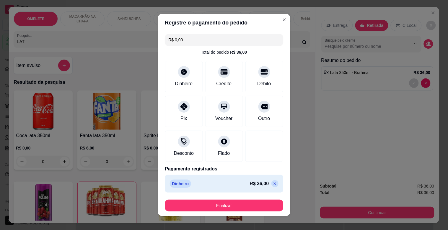
type input "R$ 0,00"
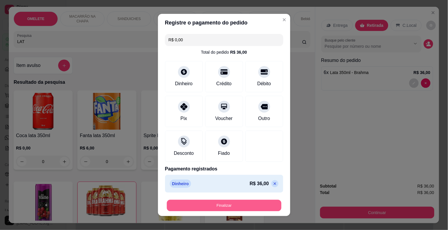
click at [244, 205] on button "Finalizar" at bounding box center [224, 206] width 115 height 12
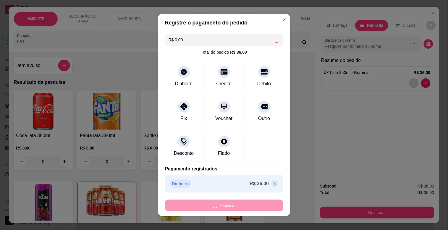
type input "0"
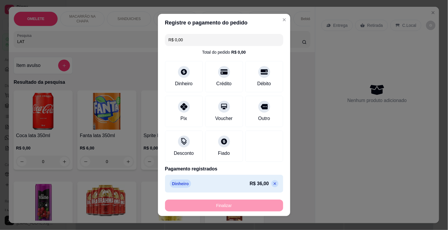
type input "-R$ 36,00"
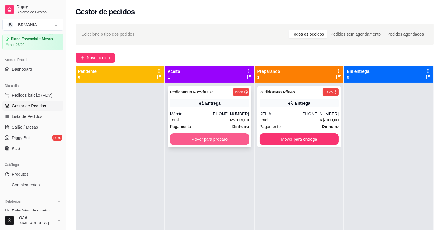
click at [213, 138] on button "Mover para preparo" at bounding box center [209, 139] width 79 height 12
click at [205, 113] on div "Pedido # 6081-359f0237 19:26 Entrega Márcia [PHONE_NUMBER] Total R$ 119,00 Paga…" at bounding box center [210, 116] width 84 height 61
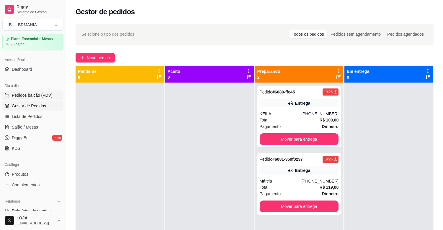
click at [37, 99] on button "Pedidos balcão (PDV)" at bounding box center [32, 95] width 61 height 9
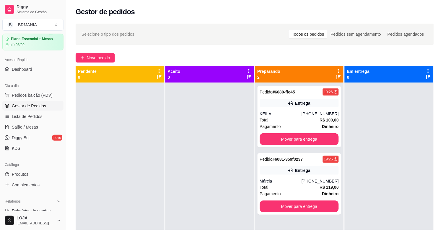
click at [73, 41] on input "Pesquisa" at bounding box center [159, 42] width 285 height 6
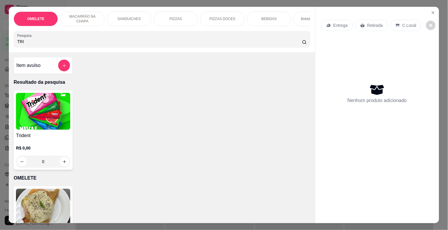
type input "TRI"
click at [64, 138] on h4 "Trident" at bounding box center [43, 135] width 54 height 7
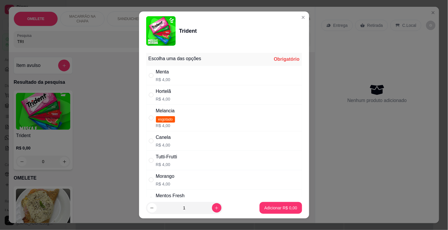
click at [181, 79] on div "Menta R$ 4,00" at bounding box center [224, 75] width 156 height 19
radio input "true"
click at [214, 207] on button "increase-product-quantity" at bounding box center [216, 207] width 9 height 9
type input "2"
click at [290, 207] on button "Adicionar R$ 8,00" at bounding box center [280, 208] width 42 height 12
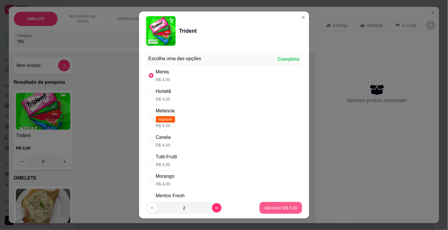
type input "2"
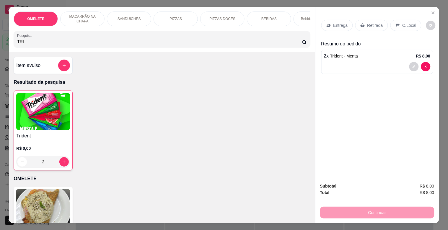
click at [371, 26] on div "Retirada" at bounding box center [371, 25] width 33 height 11
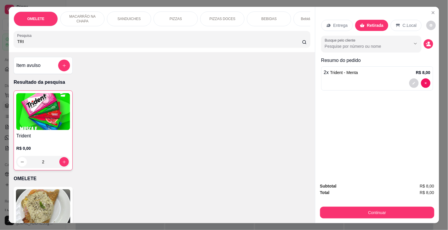
click at [371, 217] on div "Subtotal R$ 8,00 Total R$ 8,00 Continuar" at bounding box center [377, 200] width 124 height 45
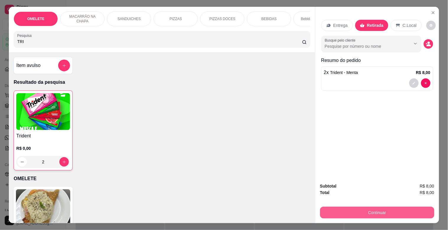
click at [372, 212] on button "Continuar" at bounding box center [377, 213] width 114 height 12
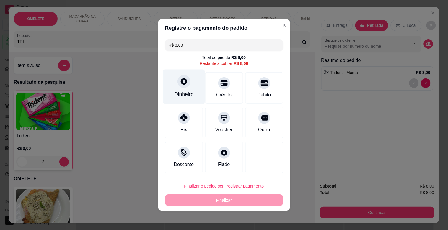
click at [178, 84] on div at bounding box center [183, 81] width 13 height 13
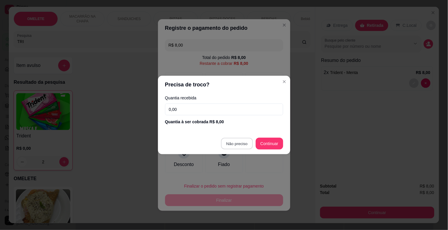
type input "R$ 0,00"
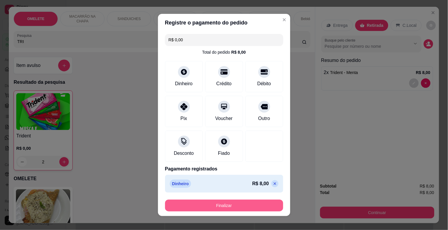
click at [209, 206] on button "Finalizar" at bounding box center [224, 206] width 118 height 12
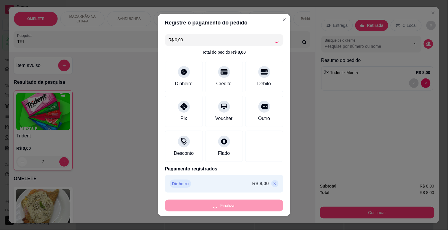
type input "0"
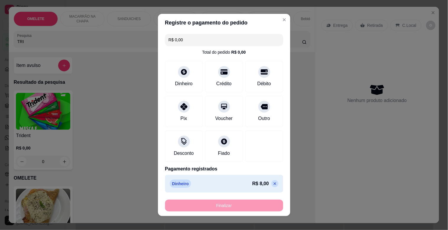
type input "-R$ 8,00"
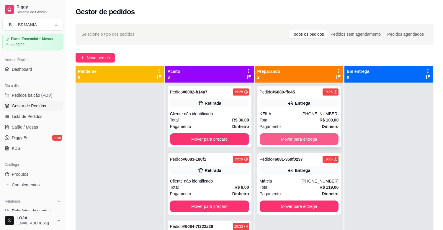
click at [296, 142] on button "Mover para entrega" at bounding box center [299, 139] width 79 height 12
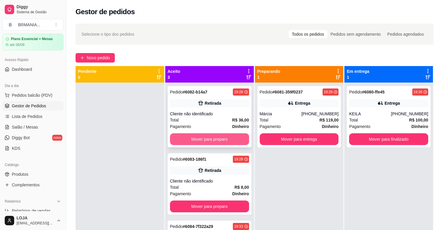
click at [228, 138] on button "Mover para preparo" at bounding box center [209, 139] width 79 height 12
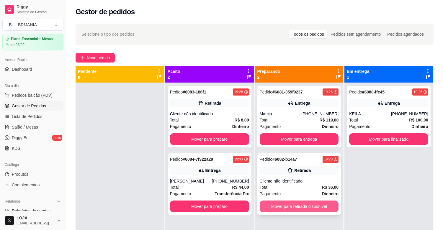
click at [295, 211] on button "Mover para retirada disponível" at bounding box center [299, 207] width 79 height 12
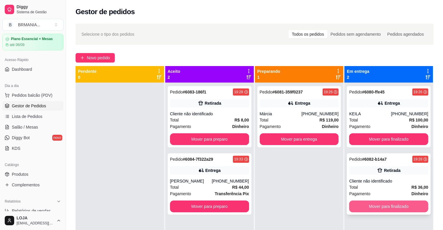
click at [383, 205] on button "Mover para finalizado" at bounding box center [388, 207] width 79 height 12
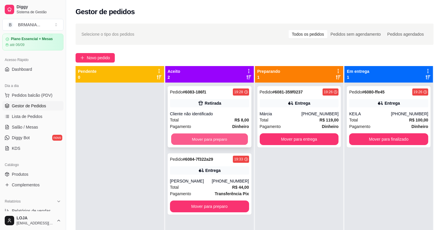
click at [199, 140] on button "Mover para preparo" at bounding box center [209, 140] width 77 height 12
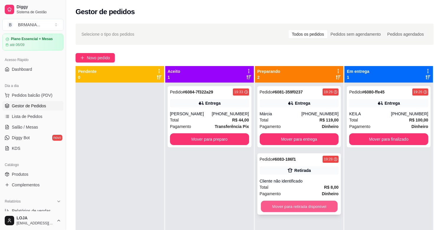
click at [305, 205] on button "Mover para retirada disponível" at bounding box center [299, 207] width 77 height 12
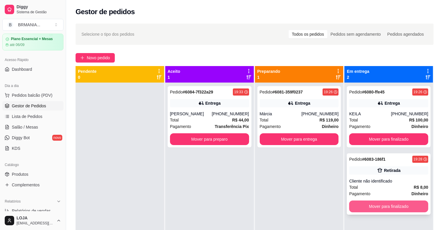
click at [382, 208] on button "Mover para finalizado" at bounding box center [388, 207] width 79 height 12
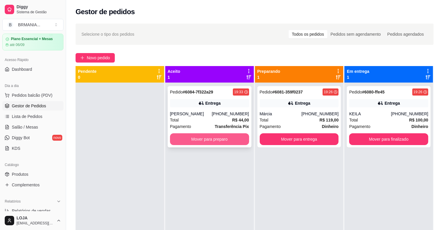
click at [214, 137] on button "Mover para preparo" at bounding box center [209, 139] width 79 height 12
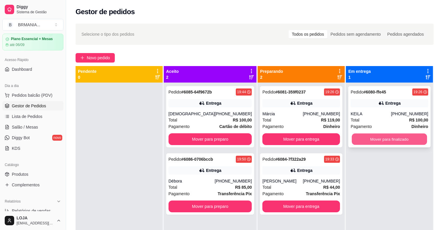
click at [402, 140] on button "Mover para finalizado" at bounding box center [389, 140] width 75 height 12
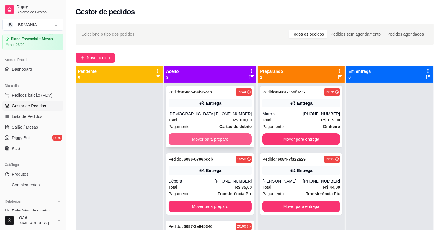
click at [205, 137] on button "Mover para preparo" at bounding box center [211, 139] width 84 height 12
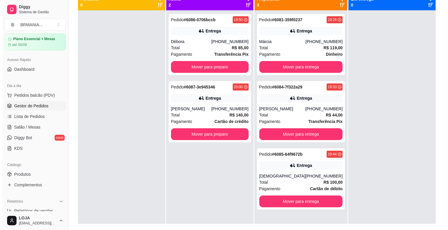
scroll to position [87, 0]
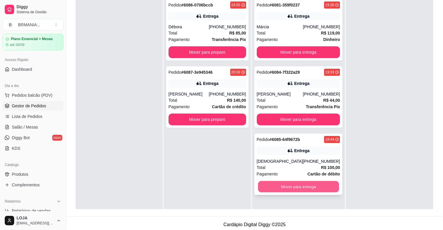
click at [302, 187] on button "Mover para entrega" at bounding box center [298, 187] width 81 height 12
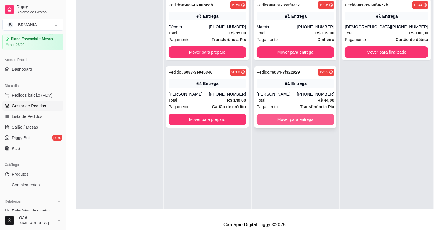
click at [294, 123] on button "Mover para entrega" at bounding box center [296, 120] width 78 height 12
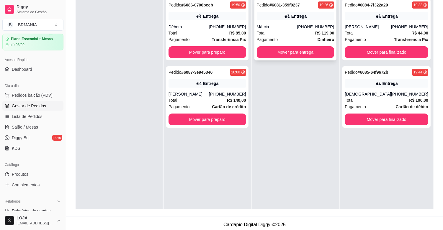
click at [287, 44] on div "Pedido # 6081-359f0237 19:26 Entrega Márcia [PHONE_NUMBER] Total R$ 119,00 Paga…" at bounding box center [295, 29] width 82 height 61
click at [313, 55] on button "Mover para entrega" at bounding box center [296, 52] width 78 height 12
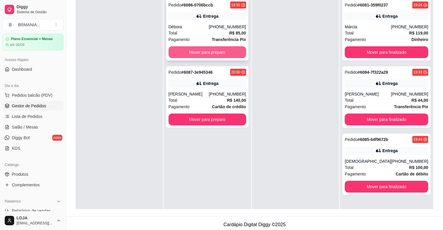
click at [218, 48] on button "Mover para preparo" at bounding box center [208, 52] width 78 height 12
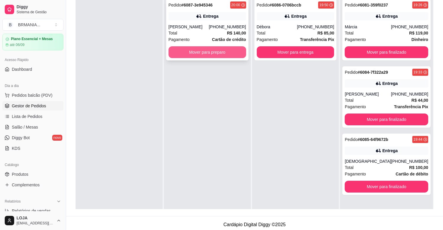
click at [221, 55] on button "Mover para preparo" at bounding box center [208, 52] width 78 height 12
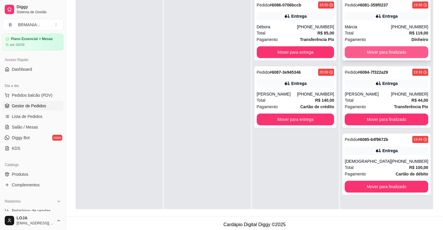
click at [387, 57] on button "Mover para finalizado" at bounding box center [387, 52] width 84 height 12
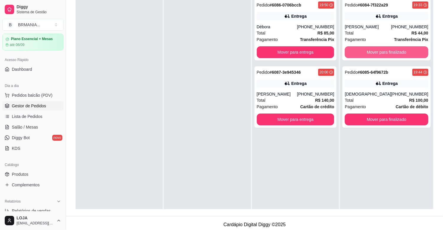
click at [386, 55] on button "Mover para finalizado" at bounding box center [387, 52] width 84 height 12
click at [386, 114] on button "Mover para finalizado" at bounding box center [387, 120] width 84 height 12
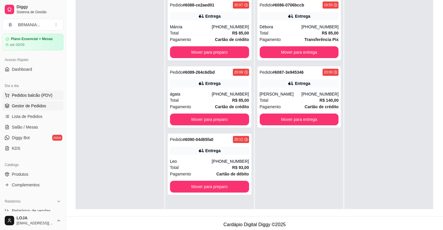
click at [28, 96] on span "Pedidos balcão (PDV)" at bounding box center [32, 95] width 41 height 6
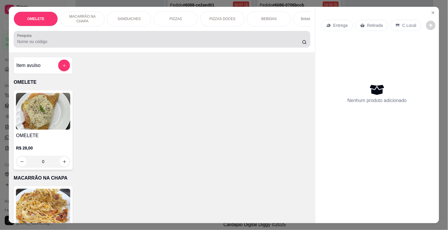
click at [148, 37] on div at bounding box center [161, 39] width 289 height 12
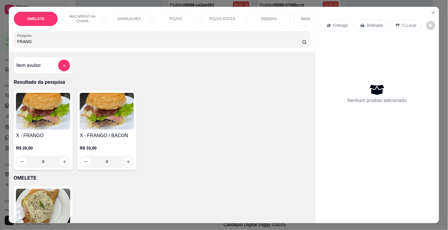
type input "FRANG"
click at [117, 142] on div "R$ 33,00 0" at bounding box center [107, 153] width 54 height 28
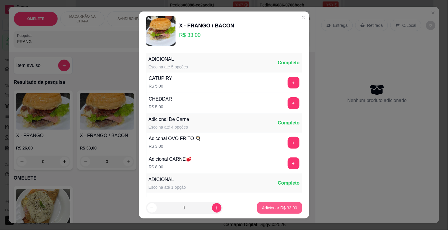
click at [269, 206] on p "Adicionar R$ 33,00" at bounding box center [279, 208] width 35 height 6
type input "1"
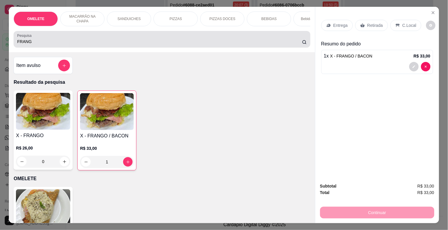
click at [37, 43] on input "FRANG" at bounding box center [159, 42] width 285 height 6
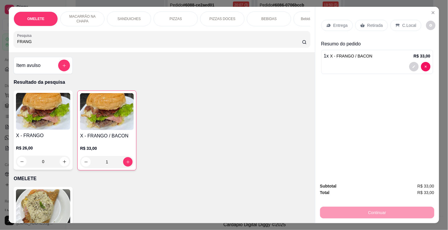
drag, startPoint x: 17, startPoint y: 43, endPoint x: 4, endPoint y: 48, distance: 14.0
click at [0, 45] on div "OMELETE MACARRÃO NA CHAPA SANDUICHES PIZZAS PIZZAS DOCES BEBIDAS Bebidas Alcoól…" at bounding box center [224, 115] width 448 height 230
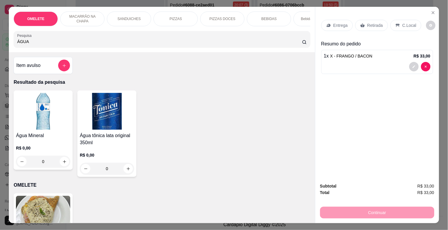
type input "ÁGUA"
click at [43, 119] on img at bounding box center [43, 111] width 54 height 37
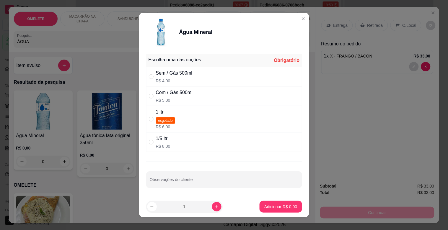
click at [152, 93] on div "" at bounding box center [152, 96] width 7 height 6
radio input "true"
click at [265, 207] on p "Adicionar R$ 5,00" at bounding box center [280, 207] width 33 height 6
type input "1"
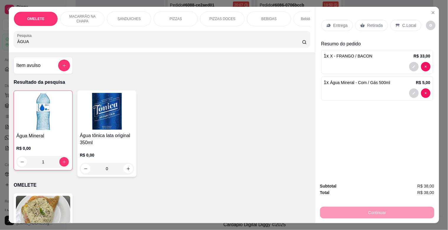
click at [330, 23] on div "Entrega" at bounding box center [337, 25] width 32 height 11
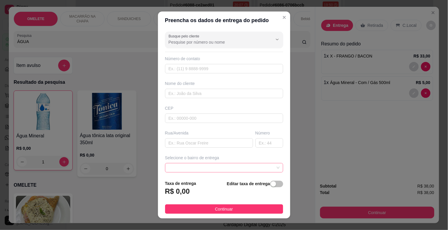
click at [266, 167] on span at bounding box center [224, 168] width 111 height 9
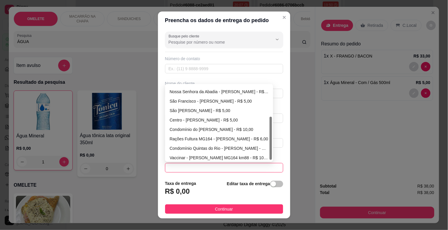
scroll to position [57, 0]
drag, startPoint x: 268, startPoint y: 122, endPoint x: 249, endPoint y: 148, distance: 32.2
click at [264, 154] on div "[GEOGRAPHIC_DATA] - [PERSON_NAME] - R$ 5,00 [GEOGRAPHIC_DATA] - [PERSON_NAME] -…" at bounding box center [219, 123] width 106 height 76
click at [243, 136] on div "Rações Fultura MG164 - [PERSON_NAME] - R$ 6,00" at bounding box center [219, 137] width 99 height 6
type input "[PERSON_NAME]"
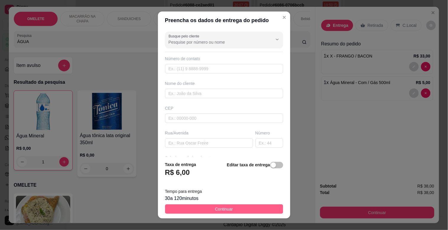
click at [227, 207] on span "Continuar" at bounding box center [224, 209] width 18 height 6
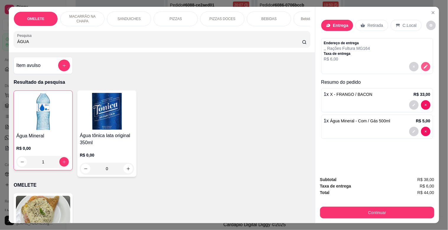
click at [424, 65] on icon "decrease-product-quantity" at bounding box center [426, 67] width 4 height 4
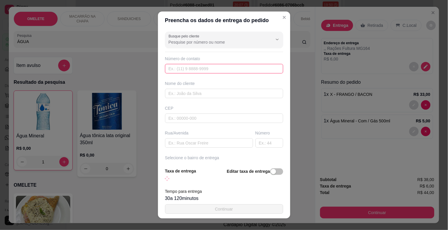
click at [202, 73] on input "text" at bounding box center [224, 68] width 118 height 9
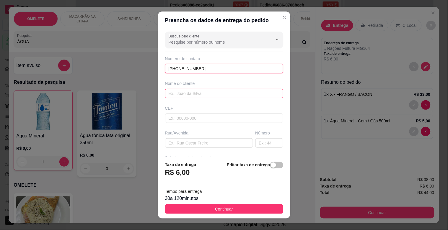
type input "[PHONE_NUMBER]"
click at [229, 97] on input "text" at bounding box center [224, 93] width 118 height 9
type input "EDILSON"
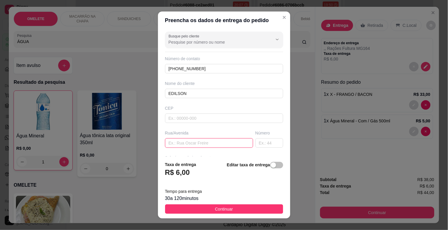
click at [194, 145] on input "text" at bounding box center [209, 142] width 88 height 9
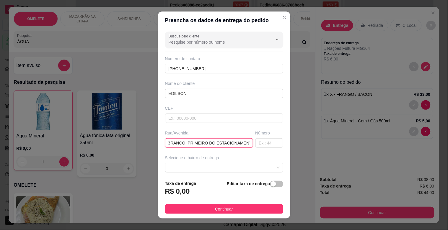
type input "CAMINHÃO BRANCO, PRIMEIRO DO ESTACIONAMENTO"
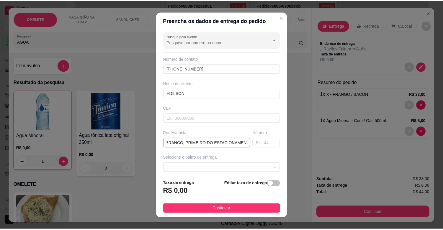
scroll to position [0, 30]
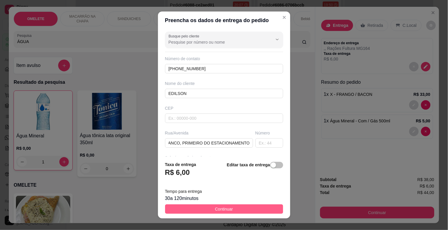
click at [221, 210] on span "Continuar" at bounding box center [224, 209] width 18 height 6
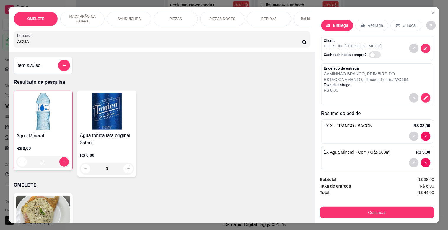
click at [405, 205] on div "Continuar" at bounding box center [377, 211] width 114 height 13
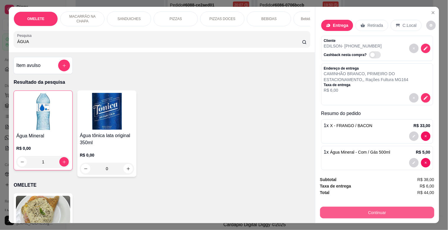
click at [399, 212] on button "Continuar" at bounding box center [377, 213] width 114 height 12
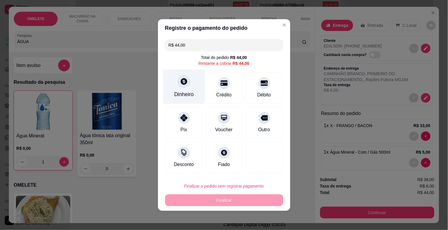
click at [181, 91] on div "Dinheiro" at bounding box center [183, 95] width 19 height 8
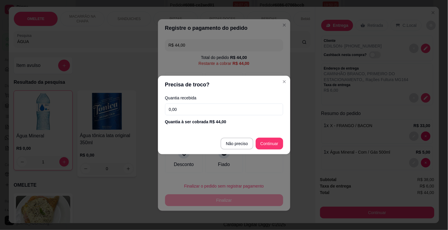
click at [197, 107] on input "0,00" at bounding box center [224, 110] width 118 height 12
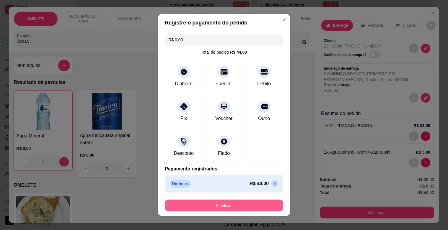
click at [225, 203] on button "Finalizar" at bounding box center [224, 206] width 118 height 12
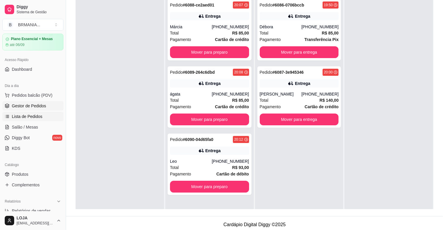
click at [22, 113] on link "Lista de Pedidos" at bounding box center [32, 116] width 61 height 9
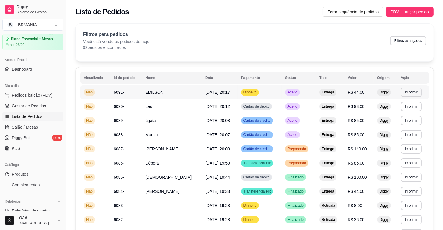
click at [158, 95] on td "EDILSON" at bounding box center [172, 92] width 60 height 14
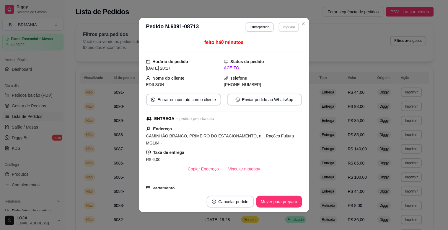
click at [287, 27] on button "Imprimir" at bounding box center [289, 26] width 20 height 9
click at [281, 48] on button "IMPRESSORA" at bounding box center [276, 47] width 43 height 9
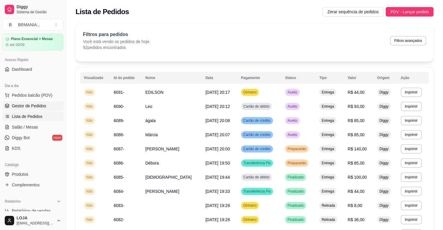
click at [33, 107] on span "Gestor de Pedidos" at bounding box center [29, 106] width 34 height 6
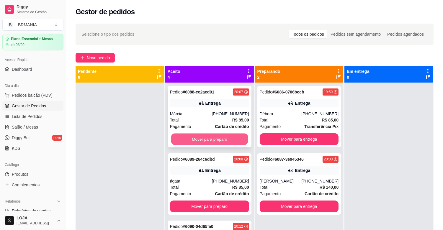
click at [213, 135] on button "Mover para preparo" at bounding box center [209, 140] width 77 height 12
click at [212, 135] on button "Mover para preparo" at bounding box center [209, 139] width 79 height 12
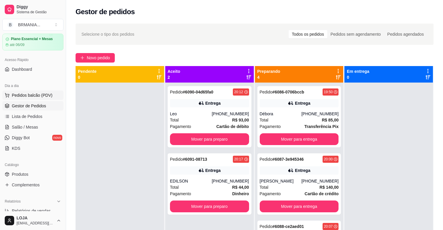
click at [32, 93] on span "Pedidos balcão (PDV)" at bounding box center [32, 95] width 41 height 6
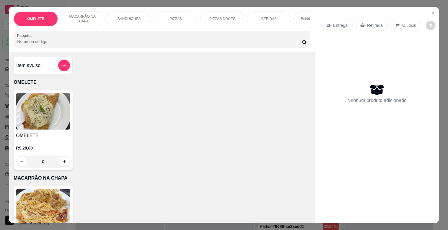
click at [75, 45] on input "Pesquisa" at bounding box center [159, 42] width 285 height 6
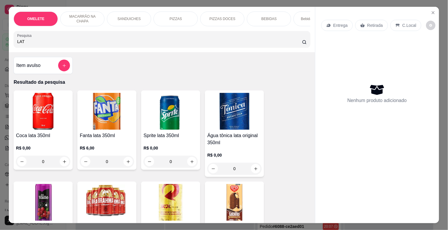
click at [167, 203] on img at bounding box center [170, 202] width 54 height 37
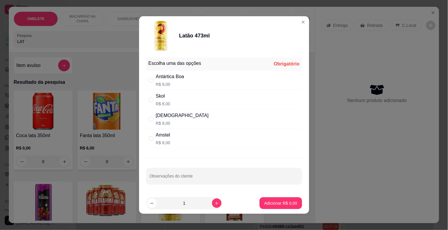
click at [168, 101] on div "Skol R$ 8,00" at bounding box center [224, 99] width 156 height 19
click at [274, 202] on p "Adicionar R$ 8,00" at bounding box center [280, 203] width 33 height 6
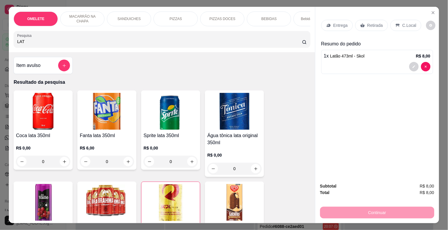
click at [0, 45] on div "OMELETE MACARRÃO NA CHAPA SANDUICHES PIZZAS PIZZAS DOCES BEBIDAS Bebidas Alcoól…" at bounding box center [224, 115] width 448 height 230
drag, startPoint x: 37, startPoint y: 48, endPoint x: 0, endPoint y: 50, distance: 37.5
click at [0, 50] on div "OMELETE MACARRÃO NA CHAPA SANDUICHES PIZZAS PIZZAS DOCES BEBIDAS Bebidas Alcoól…" at bounding box center [224, 115] width 448 height 230
drag, startPoint x: 24, startPoint y: 42, endPoint x: 6, endPoint y: 42, distance: 18.0
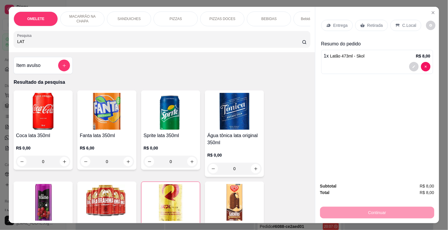
click at [1, 42] on div "OMELETE MACARRÃO NA CHAPA SANDUICHES PIZZAS PIZZAS DOCES BEBIDAS Bebidas Alcoól…" at bounding box center [224, 115] width 448 height 230
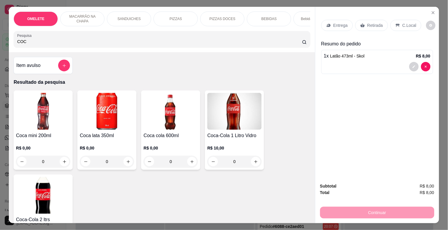
click at [170, 139] on h4 "Coca cola 600ml" at bounding box center [170, 135] width 54 height 7
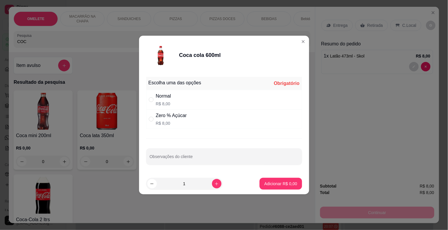
click at [171, 117] on div "Zero % Açúcar" at bounding box center [171, 115] width 31 height 7
click at [265, 183] on p "Adicionar R$ 8,00" at bounding box center [281, 184] width 32 height 6
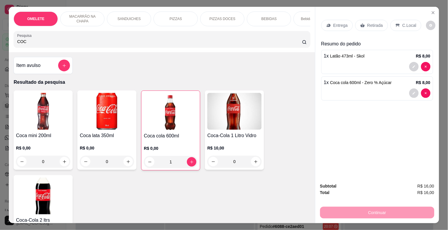
drag, startPoint x: 3, startPoint y: 44, endPoint x: 31, endPoint y: 41, distance: 28.2
click at [0, 45] on div "OMELETE MACARRÃO NA CHAPA SANDUICHES PIZZAS PIZZAS DOCES BEBIDAS Bebidas Alcoól…" at bounding box center [224, 115] width 448 height 230
click at [173, 17] on p "PIZZAS" at bounding box center [175, 19] width 12 height 5
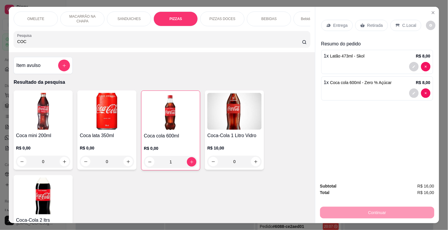
scroll to position [14, 0]
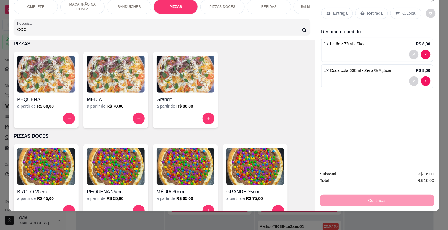
click at [184, 79] on img at bounding box center [185, 74] width 58 height 37
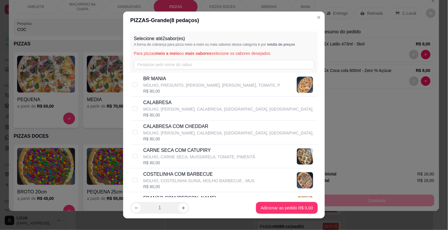
click at [155, 110] on p "MOLHO, [PERSON_NAME], CALABRESA, [GEOGRAPHIC_DATA], [GEOGRAPHIC_DATA]," at bounding box center [228, 109] width 170 height 6
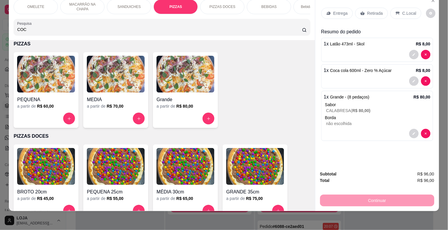
click at [397, 12] on div "C.Local" at bounding box center [405, 13] width 31 height 11
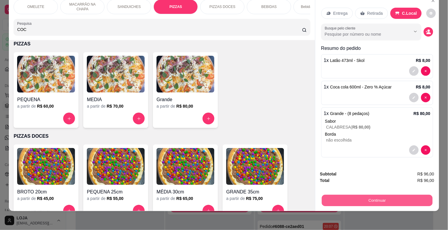
click at [381, 199] on button "Continuar" at bounding box center [376, 201] width 111 height 12
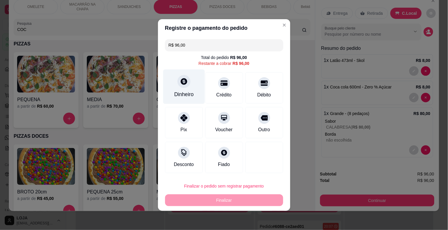
click at [178, 94] on div "Dinheiro" at bounding box center [183, 95] width 19 height 8
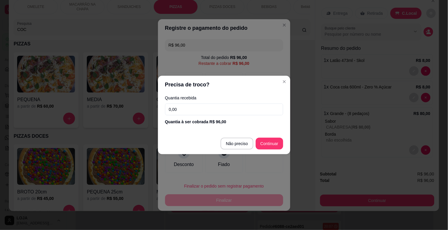
click at [205, 115] on input "0,00" at bounding box center [224, 110] width 118 height 12
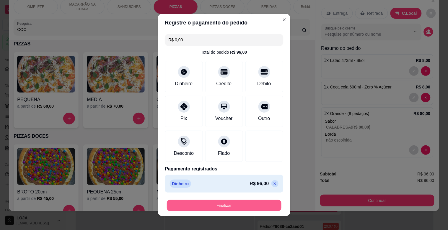
click at [241, 205] on button "Finalizar" at bounding box center [224, 206] width 115 height 12
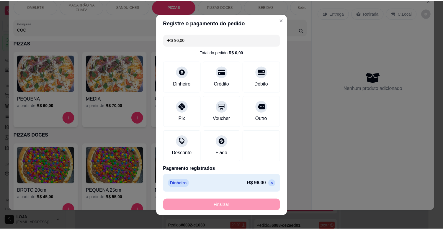
scroll to position [662, 0]
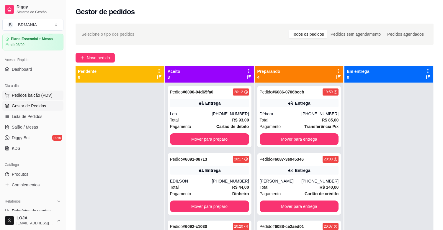
click at [31, 97] on span "Pedidos balcão (PDV)" at bounding box center [32, 95] width 41 height 6
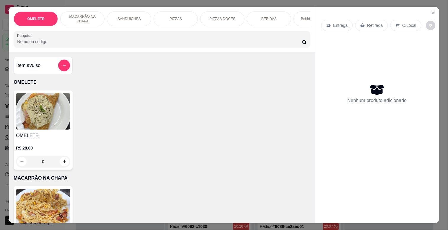
click at [81, 48] on div "Pesquisa" at bounding box center [162, 39] width 296 height 17
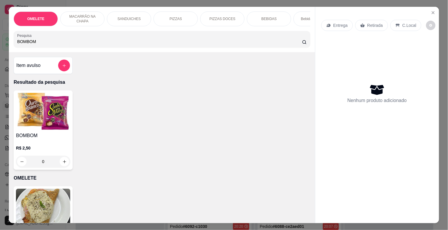
click at [58, 106] on img at bounding box center [43, 111] width 54 height 37
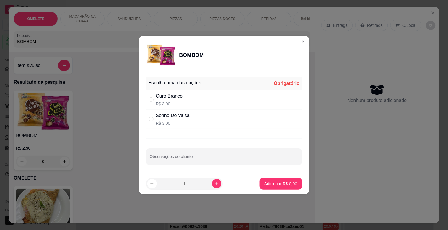
click at [199, 95] on div "Ouro Branco R$ 3,00" at bounding box center [224, 99] width 156 height 19
click at [282, 183] on p "Adicionar R$ 3,00" at bounding box center [280, 184] width 33 height 6
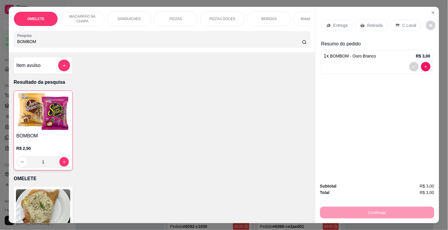
click at [367, 23] on p "Retirada" at bounding box center [375, 25] width 16 height 6
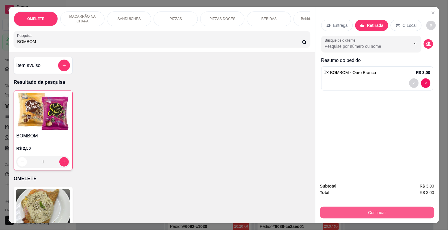
click at [390, 207] on button "Continuar" at bounding box center [377, 213] width 114 height 12
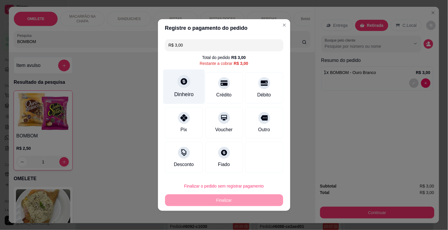
click at [186, 91] on div "Dinheiro" at bounding box center [184, 87] width 42 height 35
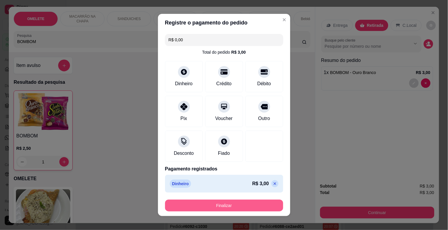
click at [236, 207] on button "Finalizar" at bounding box center [224, 206] width 118 height 12
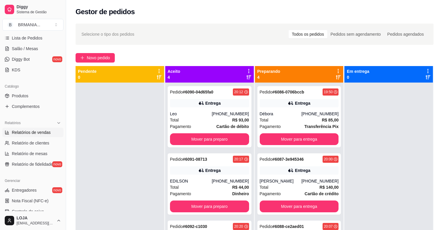
scroll to position [87, 0]
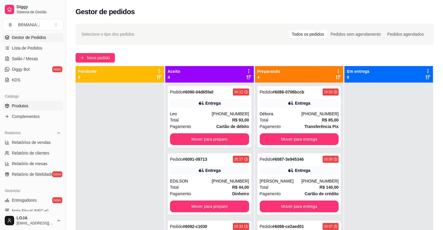
click at [22, 105] on span "Produtos" at bounding box center [20, 106] width 17 height 6
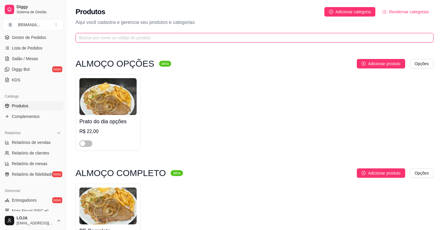
click at [158, 39] on input "text" at bounding box center [252, 38] width 346 height 6
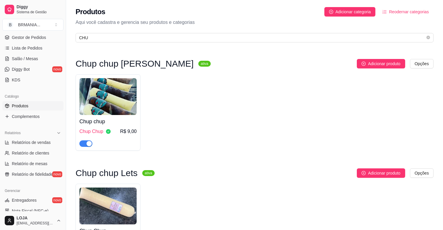
click at [122, 207] on img at bounding box center [107, 206] width 57 height 37
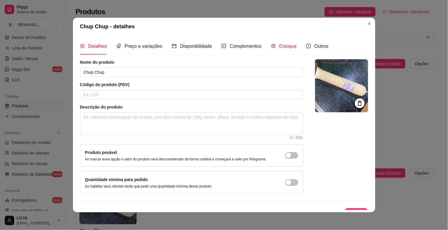
click at [287, 44] on span "Estoque" at bounding box center [287, 46] width 17 height 5
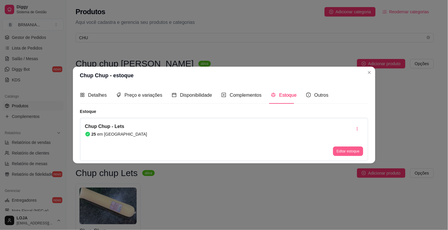
click at [344, 152] on button "Editar estoque" at bounding box center [348, 151] width 30 height 9
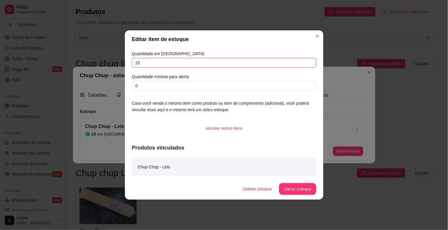
drag, startPoint x: 153, startPoint y: 61, endPoint x: 109, endPoint y: 58, distance: 43.5
click at [109, 58] on div "Editar item de estoque Quantidade em estoque 25 Quantidade mínima para alerta 0…" at bounding box center [224, 115] width 448 height 230
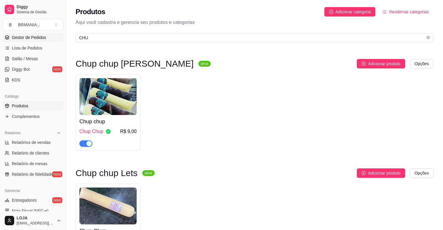
click at [27, 38] on span "Gestor de Pedidos" at bounding box center [29, 38] width 34 height 6
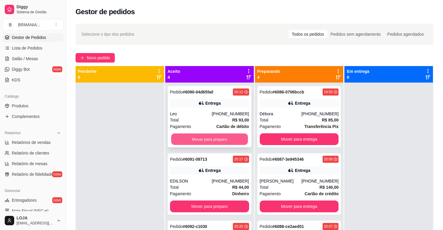
click at [213, 137] on button "Mover para preparo" at bounding box center [209, 140] width 77 height 12
click at [212, 137] on button "Mover para preparo" at bounding box center [209, 139] width 79 height 12
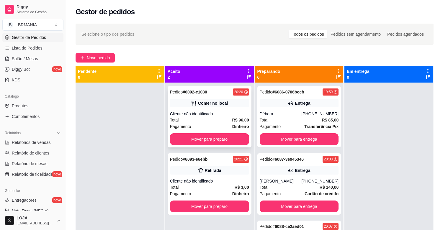
click at [198, 106] on div "Comer no local" at bounding box center [209, 103] width 79 height 8
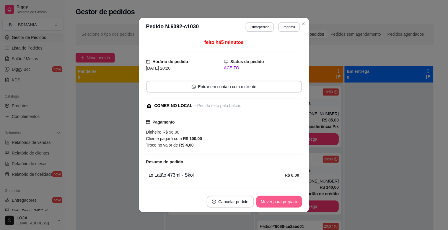
click at [272, 198] on button "Mover para preparo" at bounding box center [279, 202] width 46 height 12
click at [274, 201] on button "Mover para retirada disponível" at bounding box center [269, 202] width 63 height 12
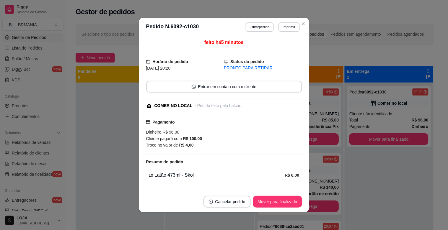
click at [274, 201] on button "Mover para finalizado" at bounding box center [277, 202] width 49 height 12
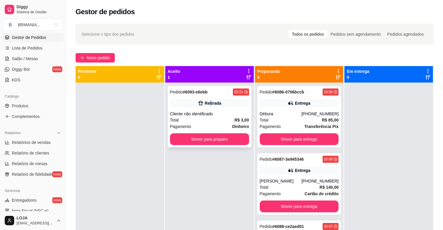
drag, startPoint x: 208, startPoint y: 106, endPoint x: 212, endPoint y: 108, distance: 5.4
click at [212, 108] on div "Pedido # 6093-e6ebb 20:21 Retirada Cliente não identificado Total R$ 3,00 Pagam…" at bounding box center [210, 116] width 84 height 61
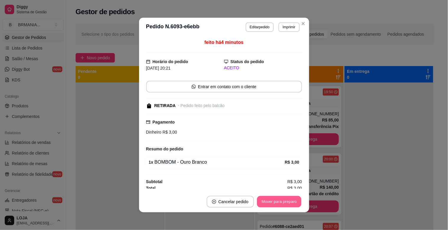
click at [270, 200] on button "Mover para preparo" at bounding box center [279, 202] width 44 height 12
click at [272, 200] on button "Mover para retirada disponível" at bounding box center [269, 202] width 63 height 12
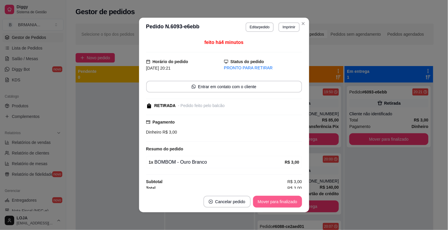
click at [272, 200] on button "Mover para finalizado" at bounding box center [277, 202] width 49 height 12
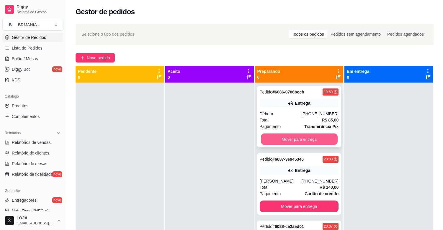
click at [297, 135] on button "Mover para entrega" at bounding box center [299, 140] width 77 height 12
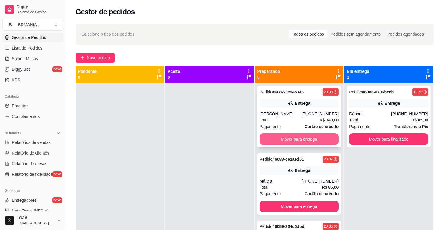
click at [296, 137] on button "Mover para entrega" at bounding box center [299, 139] width 79 height 12
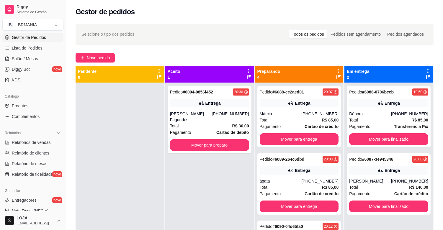
click at [41, 37] on span "Gestor de Pedidos" at bounding box center [29, 38] width 34 height 6
drag, startPoint x: 60, startPoint y: 122, endPoint x: 61, endPoint y: 65, distance: 57.0
click at [61, 65] on div "Loja aberta Plano Essencial + Mesas até 06/09 Acesso Rápido Dashboard Dia a dia…" at bounding box center [33, 122] width 66 height 178
click at [71, 112] on div "Selecione o tipo dos pedidos Todos os pedidos Pedidos sem agendamento Pedidos a…" at bounding box center [254, 161] width 377 height 283
click at [121, 130] on div at bounding box center [120, 198] width 89 height 230
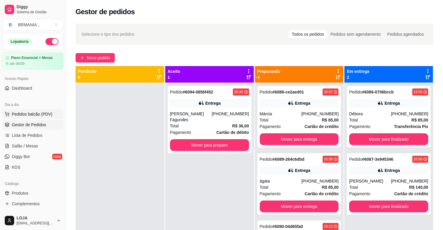
click at [37, 112] on span "Pedidos balcão (PDV)" at bounding box center [32, 114] width 41 height 6
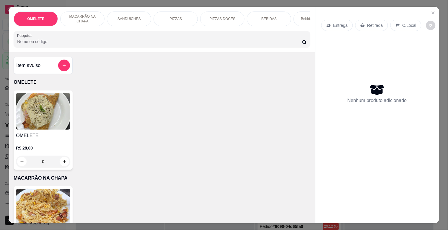
click at [112, 44] on input "Pesquisa" at bounding box center [159, 42] width 285 height 6
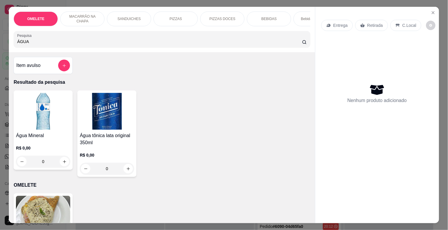
click at [40, 125] on img at bounding box center [43, 111] width 54 height 37
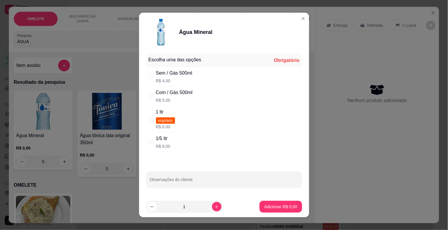
click at [171, 75] on div "Sem / Gás 500ml" at bounding box center [174, 73] width 37 height 7
click at [267, 206] on p "Adicionar R$ 4,00" at bounding box center [280, 207] width 33 height 6
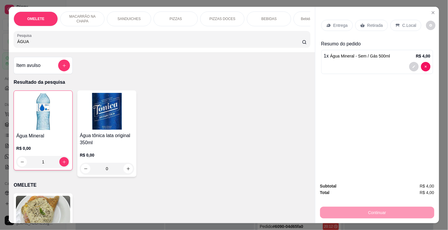
drag, startPoint x: 27, startPoint y: 45, endPoint x: 0, endPoint y: 46, distance: 27.2
click at [0, 46] on div "OMELETE MACARRÃO NA CHAPA SANDUICHES PIZZAS PIZZAS DOCES BEBIDAS Bebidas Alcoól…" at bounding box center [224, 115] width 448 height 230
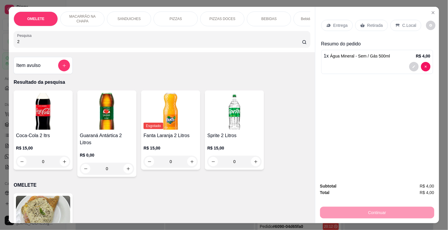
click at [35, 127] on img at bounding box center [43, 111] width 54 height 37
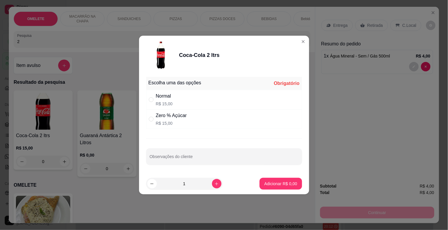
click at [178, 92] on div "Normal R$ 15,00" at bounding box center [224, 99] width 156 height 19
click at [287, 186] on p "Adicionar R$ 15,00" at bounding box center [279, 184] width 35 height 6
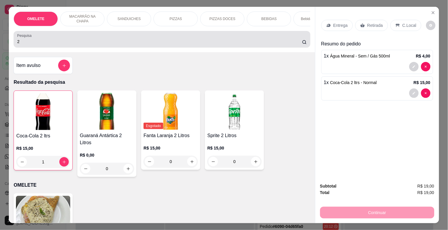
drag, startPoint x: 33, startPoint y: 42, endPoint x: 11, endPoint y: 47, distance: 22.9
click at [11, 47] on div "OMELETE MACARRÃO NA CHAPA SANDUICHES PIZZAS PIZZAS DOCES BEBIDAS Bebidas Alcoól…" at bounding box center [162, 29] width 306 height 45
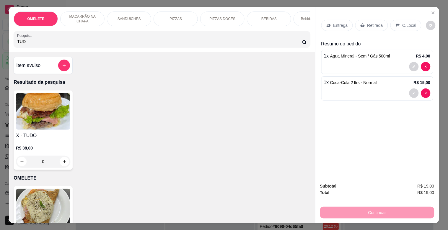
click at [61, 130] on img at bounding box center [43, 111] width 54 height 37
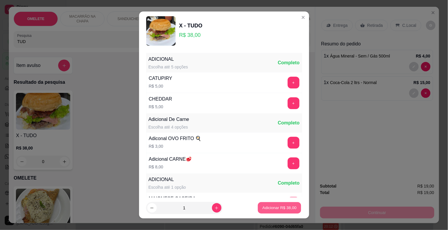
click at [264, 206] on p "Adicionar R$ 38,00" at bounding box center [279, 208] width 34 height 6
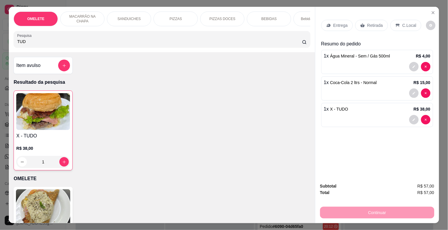
click at [174, 19] on div "PIZZAS" at bounding box center [175, 19] width 44 height 15
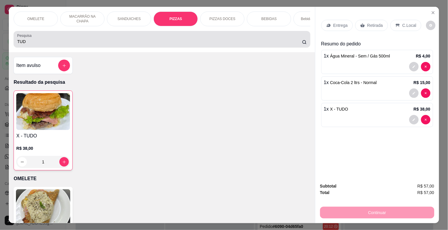
scroll to position [14, 0]
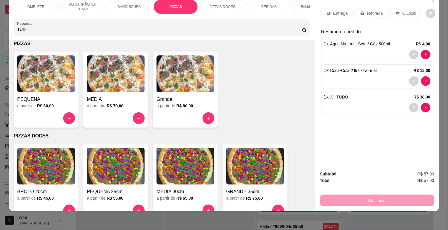
click at [166, 66] on img at bounding box center [185, 73] width 58 height 37
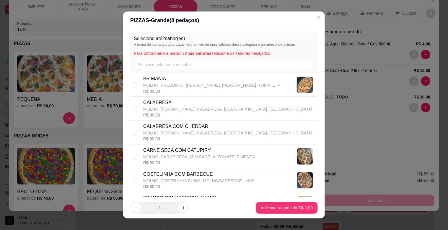
click at [162, 105] on p "CALABRESA" at bounding box center [228, 102] width 170 height 7
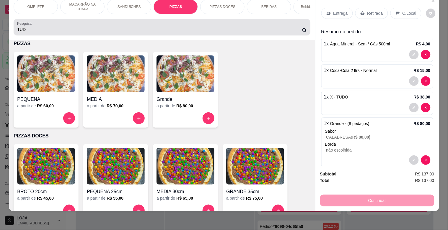
drag, startPoint x: 57, startPoint y: 30, endPoint x: 1, endPoint y: 21, distance: 57.1
click at [0, 21] on div "OMELETE MACARRÃO NA CHAPA SANDUICHES PIZZAS PIZZAS DOCES BEBIDAS Bebidas Alcoól…" at bounding box center [224, 115] width 448 height 230
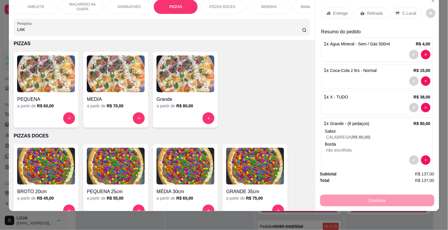
scroll to position [0, 0]
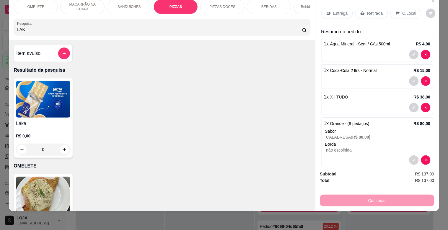
click at [49, 101] on img at bounding box center [43, 99] width 54 height 37
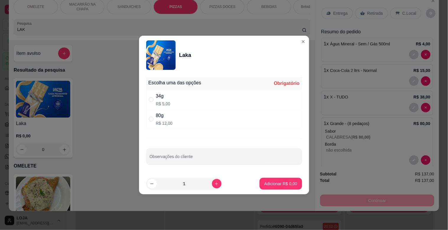
click at [171, 97] on div "34g R$ 5,00" at bounding box center [224, 99] width 156 height 19
click at [214, 183] on icon "increase-product-quantity" at bounding box center [216, 184] width 4 height 4
click at [270, 185] on p "Adicionar R$ 10,00" at bounding box center [279, 184] width 35 height 6
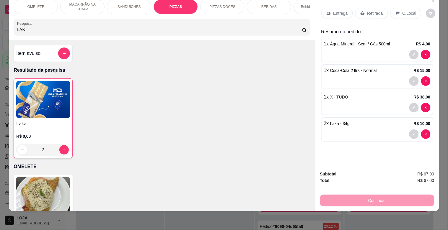
click at [175, 4] on p "PIZZAS" at bounding box center [175, 6] width 13 height 5
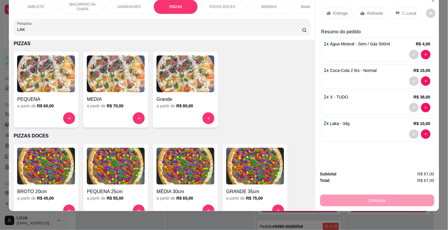
click at [119, 74] on img at bounding box center [116, 73] width 58 height 37
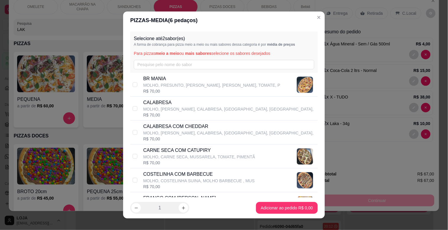
drag, startPoint x: 155, startPoint y: 105, endPoint x: 166, endPoint y: 109, distance: 12.7
click at [156, 105] on p "CALABRESA" at bounding box center [228, 102] width 170 height 7
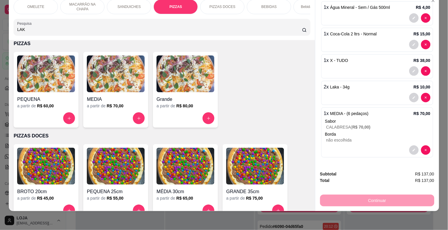
scroll to position [0, 0]
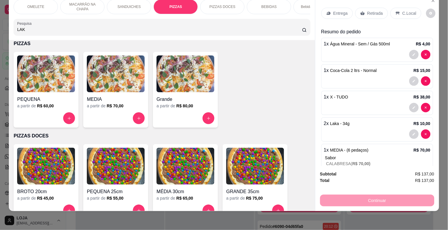
click at [408, 8] on div "C.Local" at bounding box center [405, 13] width 31 height 11
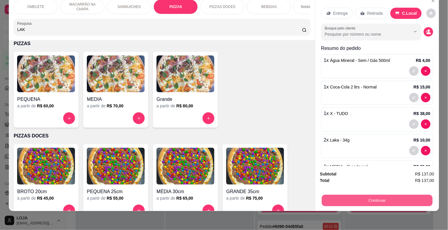
click at [394, 195] on button "Continuar" at bounding box center [376, 201] width 111 height 12
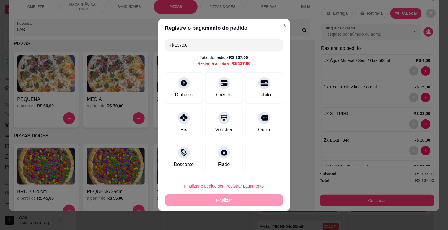
drag, startPoint x: 188, startPoint y: 47, endPoint x: 151, endPoint y: 53, distance: 37.7
click at [145, 50] on div "Registre o pagamento do pedido R$ 137,00 Total do pedido R$ 137,00 Restante a c…" at bounding box center [224, 115] width 448 height 230
click at [260, 90] on div "Débito" at bounding box center [264, 87] width 42 height 35
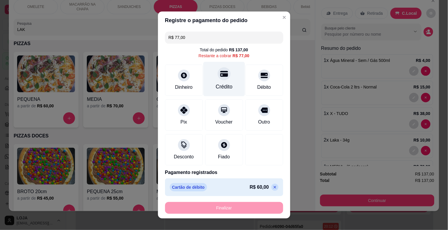
drag, startPoint x: 214, startPoint y: 71, endPoint x: 216, endPoint y: 76, distance: 5.2
click at [220, 71] on icon at bounding box center [224, 74] width 8 height 6
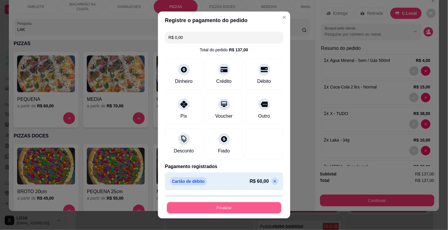
click at [215, 204] on button "Finalizar" at bounding box center [224, 208] width 115 height 12
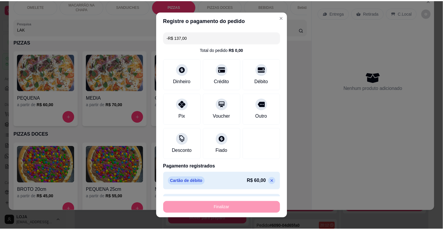
scroll to position [578, 0]
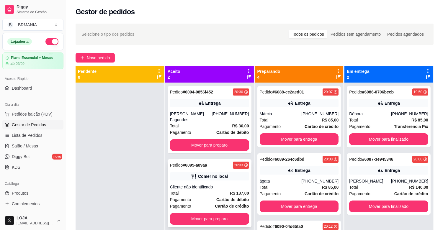
click at [219, 190] on div "Total R$ 137,00" at bounding box center [209, 193] width 79 height 6
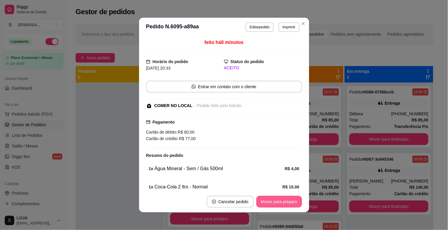
click at [286, 198] on button "Mover para preparo" at bounding box center [279, 202] width 46 height 12
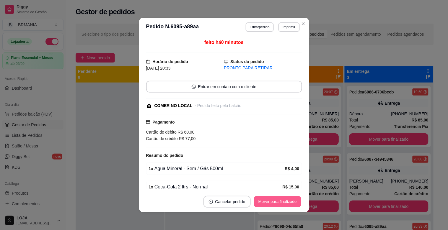
click at [287, 200] on button "Mover para finalizado" at bounding box center [278, 202] width 48 height 12
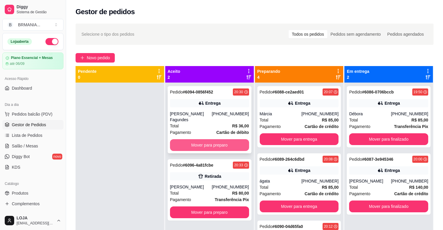
click at [205, 140] on button "Mover para preparo" at bounding box center [209, 145] width 79 height 12
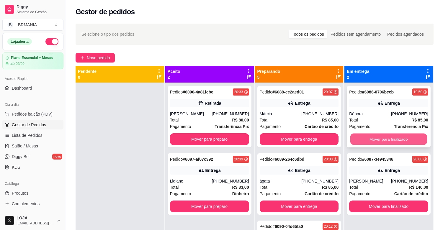
click at [377, 140] on button "Mover para finalizado" at bounding box center [388, 140] width 77 height 12
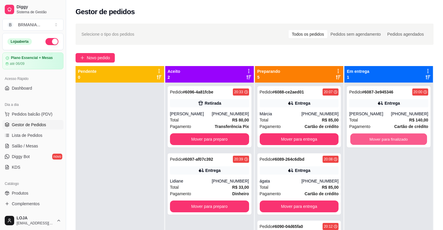
click at [378, 140] on button "Mover para finalizado" at bounding box center [388, 140] width 77 height 12
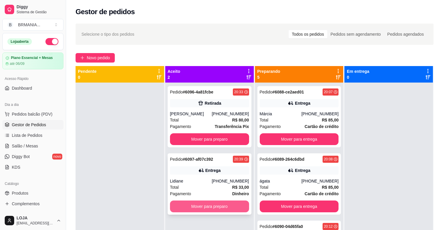
click at [209, 207] on button "Mover para preparo" at bounding box center [209, 207] width 79 height 12
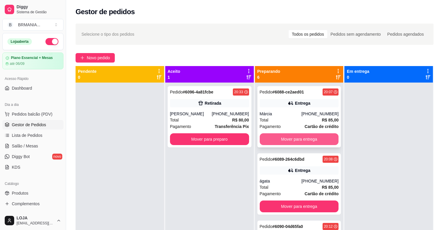
click at [305, 138] on button "Mover para entrega" at bounding box center [299, 139] width 79 height 12
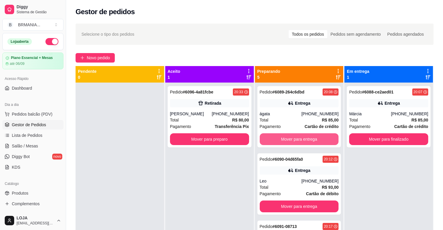
click at [305, 138] on button "Mover para entrega" at bounding box center [299, 139] width 79 height 12
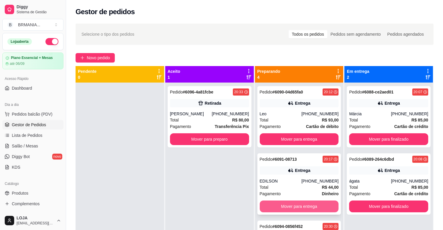
click at [301, 203] on button "Mover para entrega" at bounding box center [299, 207] width 79 height 12
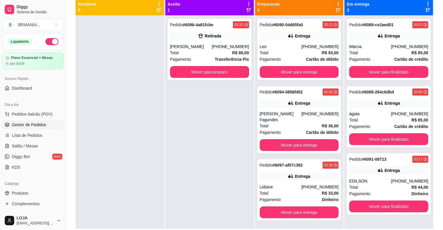
scroll to position [68, 0]
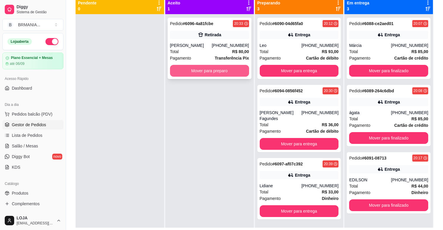
click at [206, 71] on button "Mover para preparo" at bounding box center [209, 71] width 79 height 12
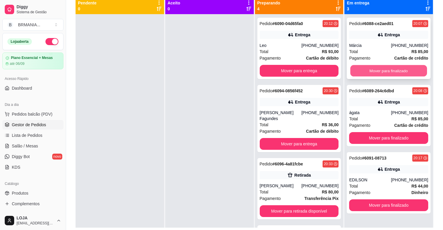
click at [382, 71] on button "Mover para finalizado" at bounding box center [388, 71] width 77 height 12
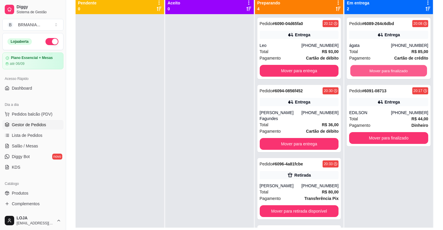
click at [382, 71] on button "Mover para finalizado" at bounding box center [388, 71] width 77 height 12
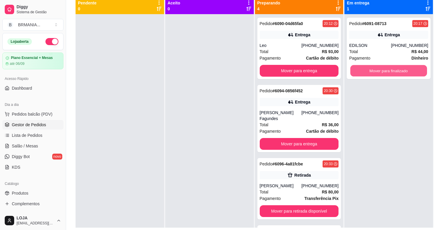
click at [382, 71] on button "Mover para finalizado" at bounding box center [388, 71] width 77 height 12
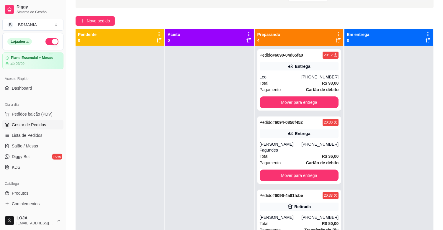
scroll to position [23, 0]
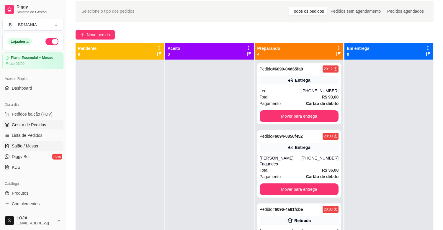
click at [30, 144] on span "Salão / Mesas" at bounding box center [25, 146] width 26 height 6
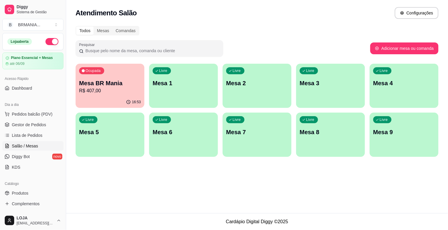
click at [182, 93] on div "Livre Mesa 1" at bounding box center [183, 82] width 69 height 37
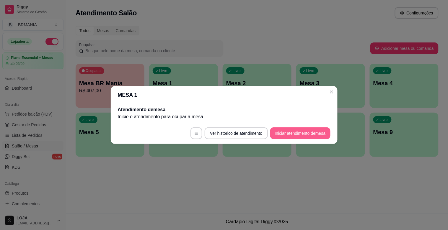
click at [292, 131] on button "Iniciar atendimento de mesa" at bounding box center [300, 133] width 60 height 12
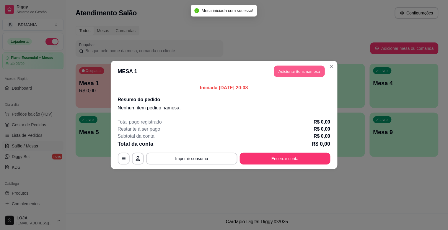
click at [293, 73] on button "Adicionar itens na mesa" at bounding box center [299, 72] width 51 height 12
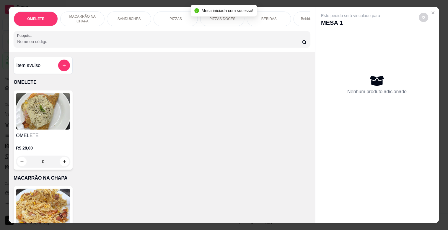
click at [182, 45] on input "Pesquisa" at bounding box center [159, 42] width 285 height 6
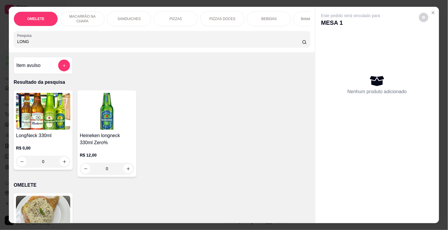
click at [46, 155] on div "R$ 0,00 0" at bounding box center [43, 156] width 54 height 22
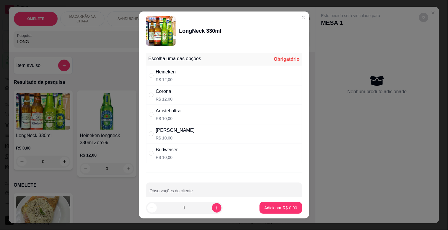
drag, startPoint x: 167, startPoint y: 114, endPoint x: 274, endPoint y: 200, distance: 136.9
click at [167, 114] on div "Amstel ultra" at bounding box center [168, 110] width 25 height 7
click at [270, 210] on p "Adicionar R$ 10,00" at bounding box center [279, 208] width 35 height 6
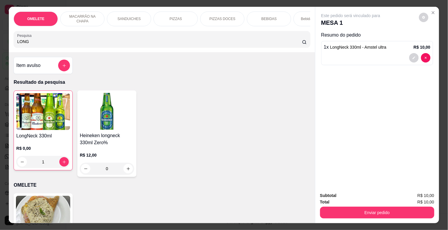
drag, startPoint x: 35, startPoint y: 47, endPoint x: 0, endPoint y: 55, distance: 35.9
click at [0, 55] on div "OMELETE MACARRÃO NA CHAPA SANDUICHES PIZZAS PIZZAS DOCES BEBIDAS Bebidas Alcoól…" at bounding box center [224, 115] width 448 height 230
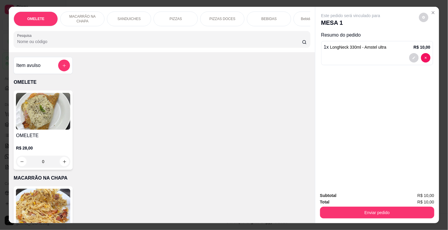
click at [184, 15] on div "PIZZAS" at bounding box center [175, 19] width 44 height 15
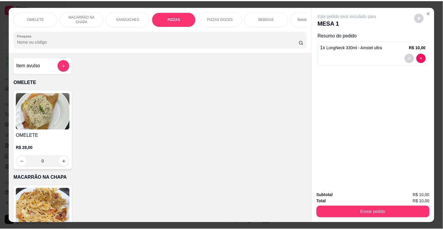
scroll to position [14, 0]
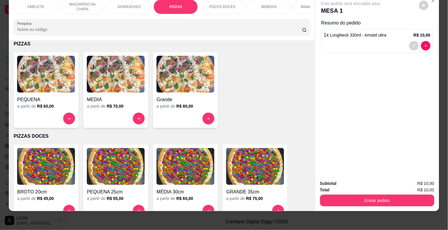
click at [123, 91] on img at bounding box center [116, 74] width 58 height 37
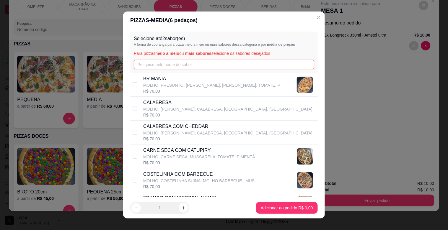
click at [174, 64] on input "text" at bounding box center [224, 64] width 180 height 9
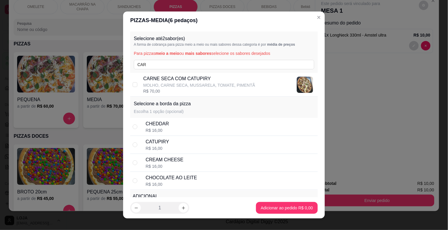
drag, startPoint x: 166, startPoint y: 88, endPoint x: 157, endPoint y: 89, distance: 9.5
click at [166, 89] on div "CARNE SECA COM CATUPIRY MOLHO, CARNE SECA, MUSSARELA, TOMATE, PIMENTÃ R$ 70,00" at bounding box center [199, 84] width 112 height 19
drag, startPoint x: 157, startPoint y: 67, endPoint x: 105, endPoint y: 67, distance: 51.9
click at [105, 67] on div "PIZZAS - MEDIA ( 6 pedaços) Selecione até 2 sabor(es) A forma de cobrança para …" at bounding box center [224, 115] width 448 height 230
click at [155, 87] on p "MOLHO, PRESUNTO, [PERSON_NAME], TOMATE, PIMENTÃO," at bounding box center [203, 85] width 121 height 6
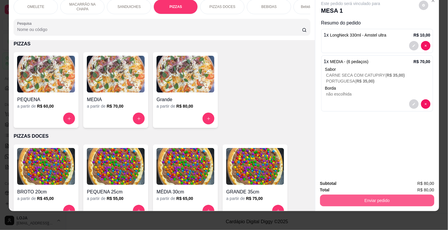
click at [369, 200] on button "Enviar pedido" at bounding box center [377, 201] width 114 height 12
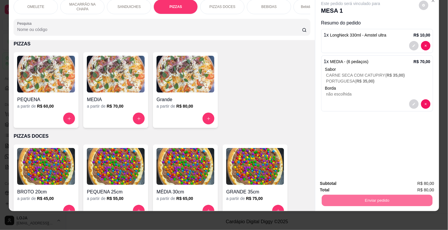
click at [363, 183] on button "Não registrar e enviar pedido" at bounding box center [357, 181] width 61 height 11
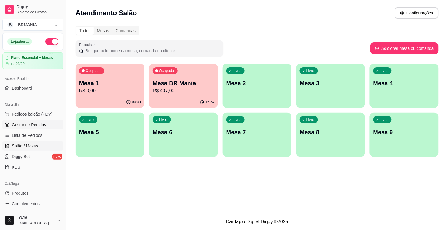
click at [42, 122] on span "Gestor de Pedidos" at bounding box center [29, 125] width 34 height 6
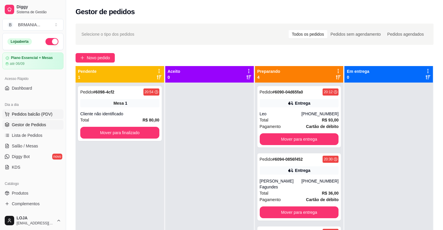
click at [48, 112] on span "Pedidos balcão (PDV)" at bounding box center [32, 114] width 41 height 6
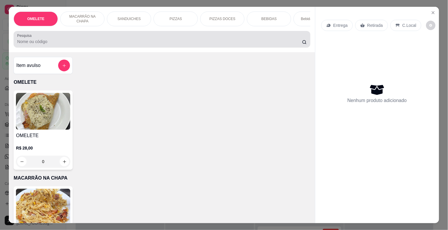
click at [122, 48] on div "Pesquisa" at bounding box center [162, 39] width 296 height 17
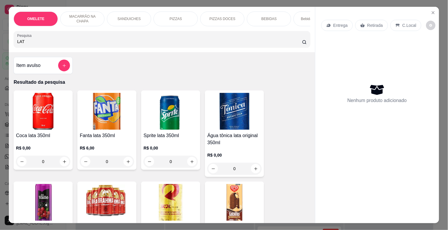
click at [163, 198] on img at bounding box center [170, 202] width 54 height 37
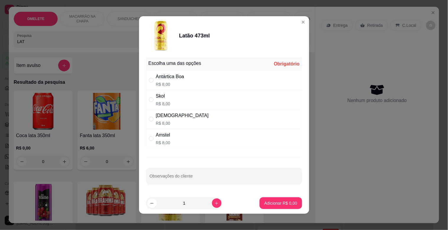
click at [192, 78] on div "Antártica Boa R$ 8,00" at bounding box center [224, 80] width 156 height 19
click at [214, 204] on icon "increase-product-quantity" at bounding box center [216, 203] width 4 height 4
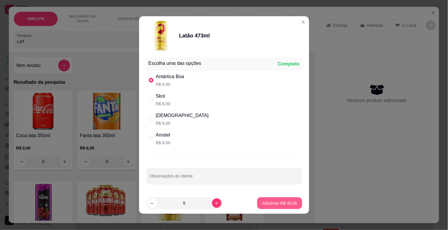
click at [270, 204] on p "Adicionar R$ 40,00" at bounding box center [279, 203] width 35 height 6
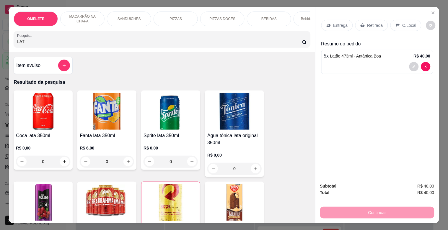
click at [369, 22] on p "Retirada" at bounding box center [375, 25] width 16 height 6
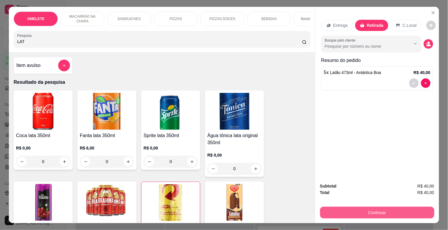
click at [373, 207] on button "Continuar" at bounding box center [377, 213] width 114 height 12
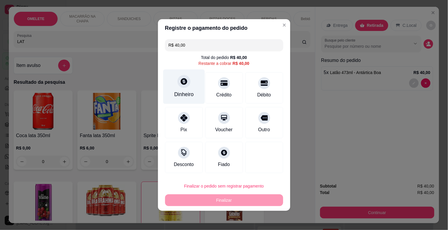
click at [178, 82] on div "Dinheiro" at bounding box center [184, 87] width 42 height 35
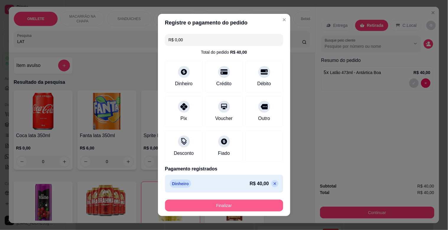
click at [232, 205] on button "Finalizar" at bounding box center [224, 206] width 118 height 12
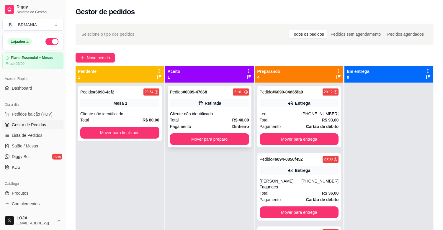
click at [210, 109] on div "Pedido # 6099-47668 21:01 Retirada Cliente não identificado Total R$ 40,00 Paga…" at bounding box center [210, 116] width 84 height 61
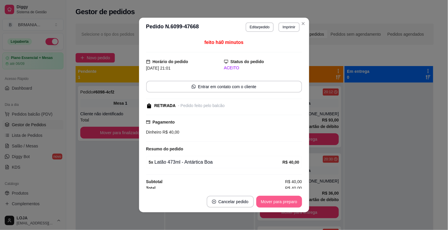
click at [284, 204] on button "Mover para preparo" at bounding box center [279, 202] width 46 height 12
click at [285, 203] on button "Mover para retirada disponível" at bounding box center [269, 202] width 63 height 12
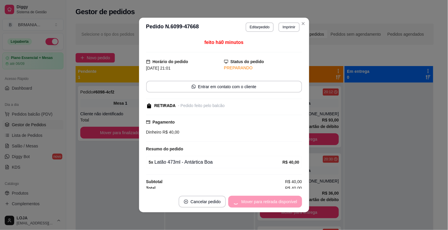
click at [285, 203] on div "Mover para retirada disponível" at bounding box center [264, 202] width 73 height 12
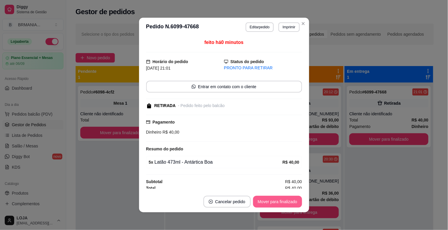
click at [285, 203] on button "Mover para finalizado" at bounding box center [277, 202] width 49 height 12
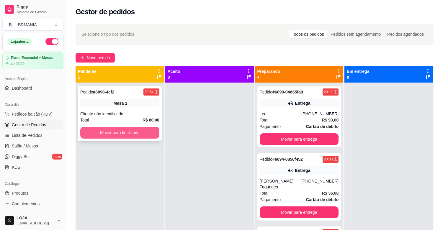
click at [130, 135] on button "Mover para finalizado" at bounding box center [119, 133] width 79 height 12
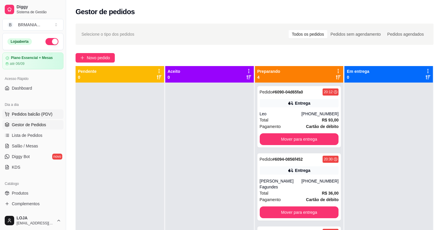
click at [46, 115] on span "Pedidos balcão (PDV)" at bounding box center [32, 114] width 41 height 6
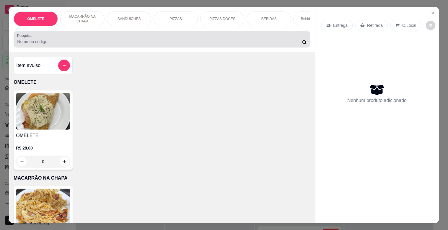
click at [75, 43] on input "Pesquisa" at bounding box center [159, 42] width 285 height 6
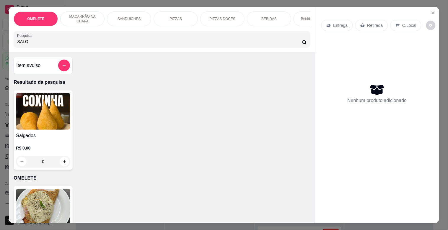
click at [40, 136] on h4 "Salgados" at bounding box center [43, 135] width 54 height 7
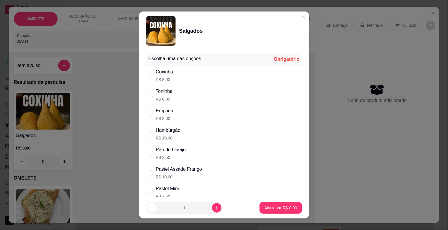
click at [165, 129] on div "Hambúrgão" at bounding box center [168, 130] width 25 height 7
click at [214, 207] on icon "increase-product-quantity" at bounding box center [216, 208] width 4 height 4
click at [276, 207] on p "Adicionar R$ 40,00" at bounding box center [279, 208] width 34 height 6
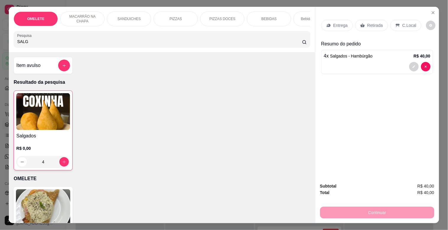
click at [0, 55] on div "OMELETE MACARRÃO NA CHAPA SANDUICHES PIZZAS PIZZAS DOCES BEBIDAS Bebidas Alcoól…" at bounding box center [224, 115] width 448 height 230
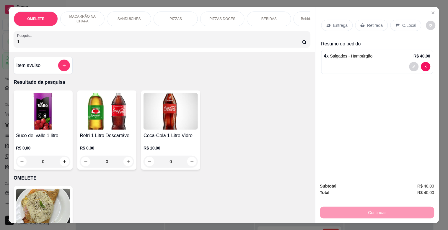
click at [80, 120] on img at bounding box center [107, 111] width 54 height 37
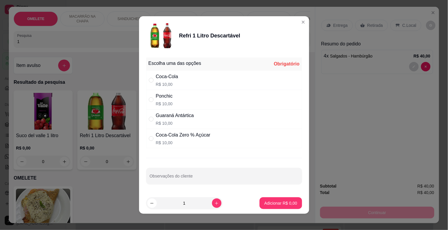
click at [160, 99] on div "Ponchic" at bounding box center [164, 96] width 17 height 7
click at [267, 202] on p "Adicionar R$ 10,00" at bounding box center [279, 203] width 35 height 6
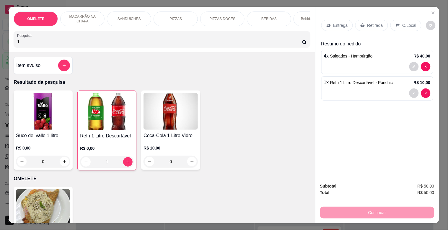
click at [395, 58] on div "4 x Salgados - Hambúrgão R$ 40,00" at bounding box center [377, 62] width 112 height 24
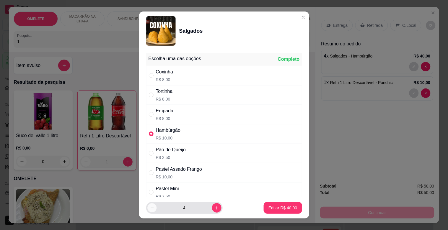
click at [150, 208] on icon "decrease-product-quantity" at bounding box center [152, 208] width 4 height 4
click at [279, 205] on button "Editar R$ 30,00" at bounding box center [282, 208] width 37 height 12
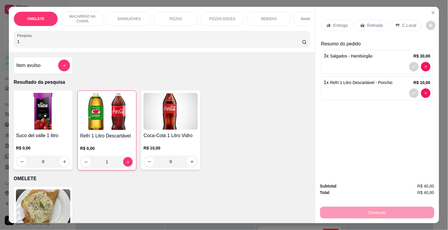
click at [344, 24] on p "Entrega" at bounding box center [340, 25] width 14 height 6
click at [368, 22] on p "Retirada" at bounding box center [375, 25] width 16 height 6
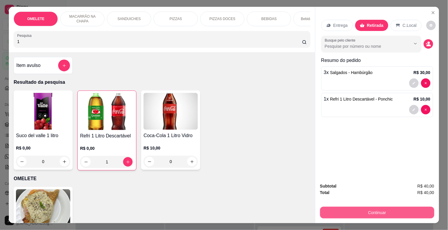
click at [388, 207] on button "Continuar" at bounding box center [377, 213] width 114 height 12
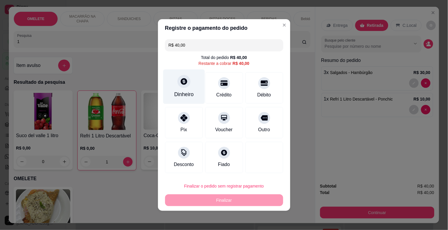
click at [190, 91] on div "Dinheiro" at bounding box center [184, 87] width 42 height 35
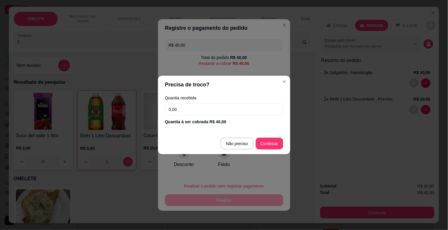
click at [200, 105] on input "0,00" at bounding box center [224, 110] width 118 height 12
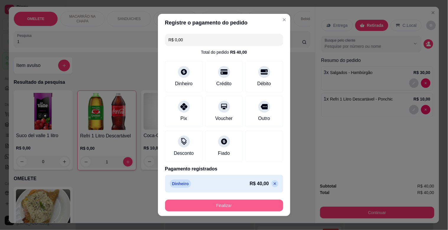
click at [220, 202] on button "Finalizar" at bounding box center [224, 206] width 118 height 12
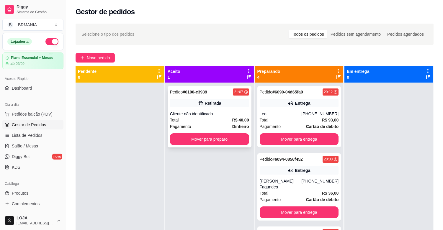
click at [207, 128] on div "Pagamento Dinheiro" at bounding box center [209, 126] width 79 height 6
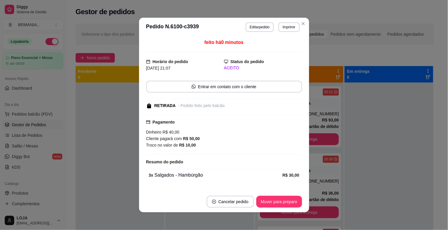
click at [276, 202] on button "Mover para preparo" at bounding box center [279, 202] width 46 height 12
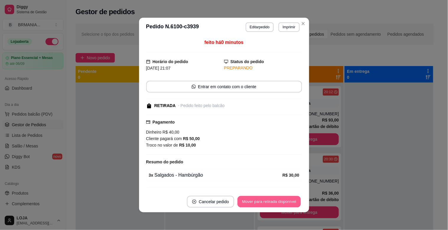
click at [276, 202] on button "Mover para retirada disponível" at bounding box center [269, 202] width 63 height 12
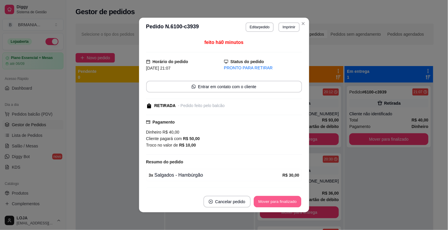
click at [276, 202] on button "Mover para finalizado" at bounding box center [278, 202] width 48 height 12
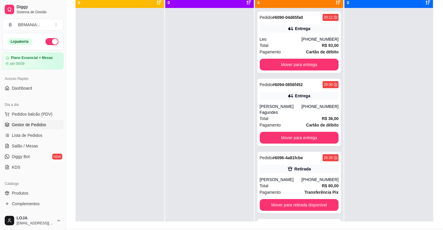
scroll to position [90, 0]
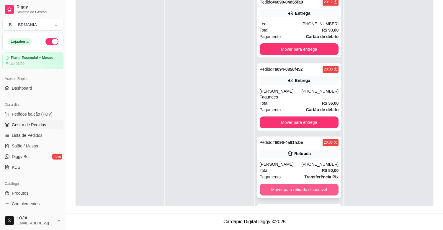
click at [326, 187] on button "Mover para retirada disponível" at bounding box center [299, 190] width 79 height 12
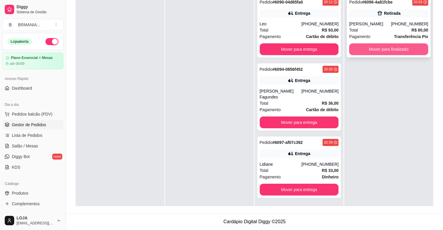
click at [364, 50] on button "Mover para finalizado" at bounding box center [388, 49] width 79 height 12
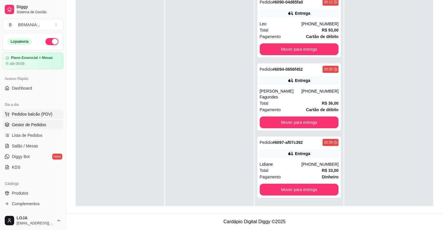
click at [36, 110] on button "Pedidos balcão (PDV)" at bounding box center [32, 113] width 61 height 9
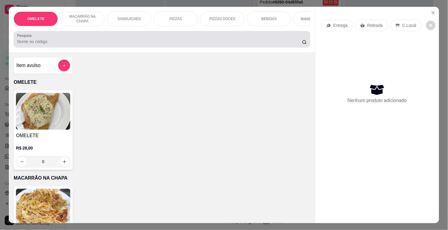
click at [99, 44] on input "Pesquisa" at bounding box center [159, 42] width 285 height 6
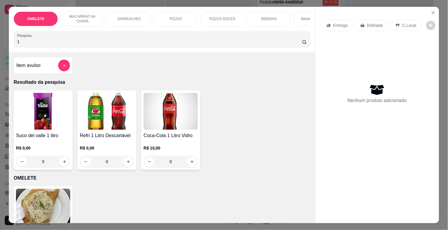
click at [107, 114] on img at bounding box center [107, 111] width 54 height 37
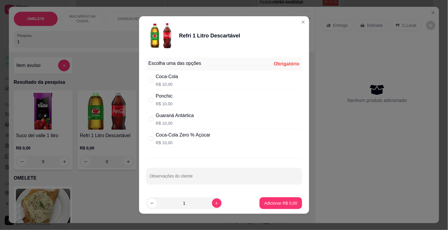
click at [174, 138] on div "Coca-Cola Zero % Açúcar" at bounding box center [183, 135] width 55 height 7
click at [276, 207] on button "Adicionar R$ 10,00" at bounding box center [279, 203] width 45 height 12
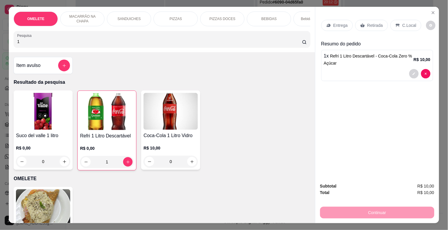
click at [359, 27] on div "Retirada" at bounding box center [371, 25] width 33 height 11
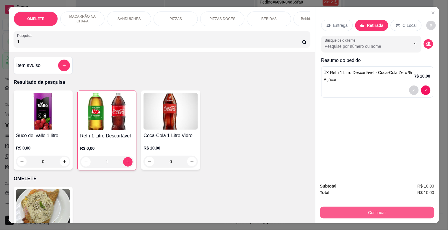
click at [361, 210] on button "Continuar" at bounding box center [377, 213] width 114 height 12
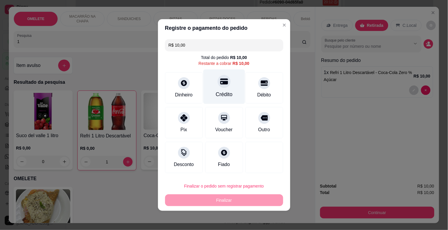
click at [224, 89] on div "Crédito" at bounding box center [224, 87] width 42 height 35
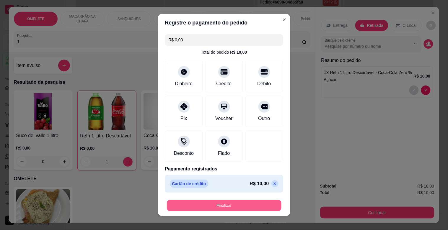
click at [209, 207] on button "Finalizar" at bounding box center [224, 206] width 115 height 12
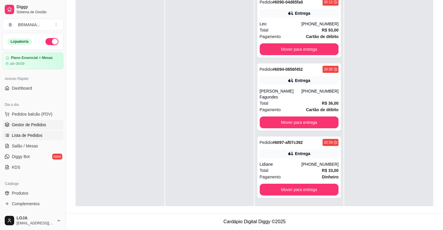
click at [28, 131] on link "Lista de Pedidos" at bounding box center [32, 135] width 61 height 9
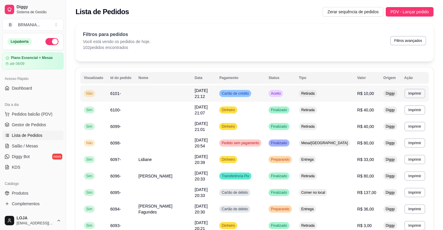
click at [179, 89] on td at bounding box center [163, 93] width 56 height 17
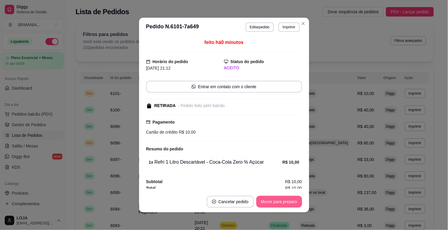
click at [284, 209] on footer "Cancelar pedido Mover para preparo" at bounding box center [224, 201] width 170 height 21
drag, startPoint x: 284, startPoint y: 209, endPoint x: 283, endPoint y: 203, distance: 6.1
click at [284, 207] on footer "Cancelar pedido Mover para preparo" at bounding box center [224, 201] width 170 height 21
click at [283, 203] on button "Mover para preparo" at bounding box center [279, 202] width 46 height 12
click at [284, 202] on button "Mover para retirada disponível" at bounding box center [268, 202] width 65 height 12
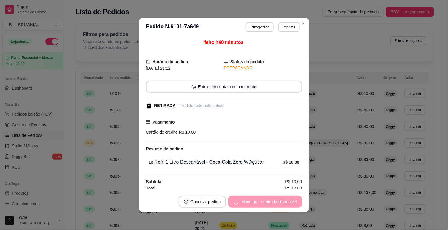
click at [284, 201] on div "Mover para retirada disponível" at bounding box center [264, 202] width 73 height 12
click at [284, 200] on div "Mover para finalizado" at bounding box center [273, 202] width 57 height 12
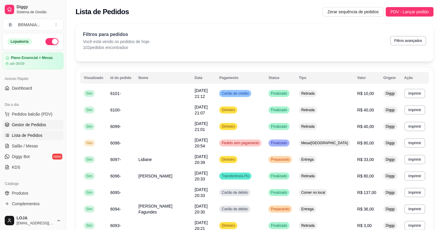
click at [38, 123] on span "Gestor de Pedidos" at bounding box center [29, 125] width 34 height 6
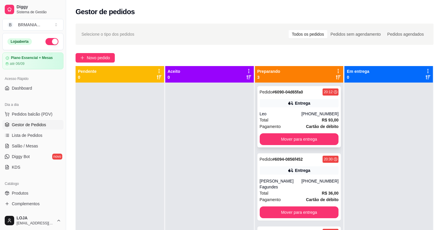
click at [291, 132] on div "Pedido # 6090-04d65fa0 20:12 Entrega Leo [PHONE_NUMBER] Total R$ 93,00 Pagament…" at bounding box center [299, 116] width 84 height 61
click at [304, 137] on button "Mover para entrega" at bounding box center [299, 139] width 79 height 12
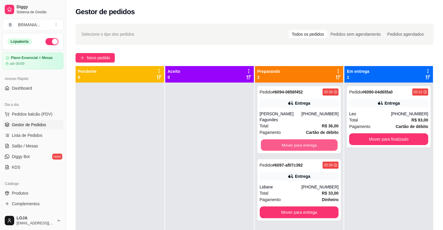
click at [303, 140] on button "Mover para entrega" at bounding box center [299, 146] width 77 height 12
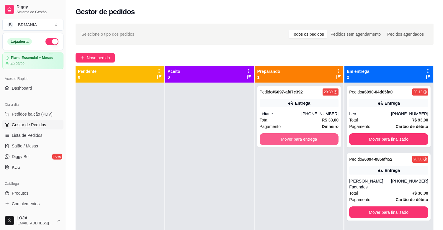
click at [303, 138] on button "Mover para entrega" at bounding box center [299, 139] width 79 height 12
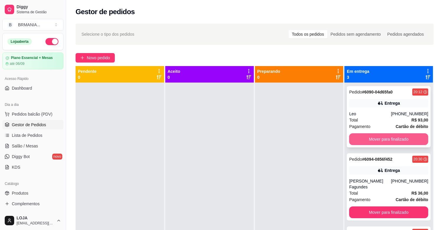
click at [384, 141] on button "Mover para finalizado" at bounding box center [388, 139] width 79 height 12
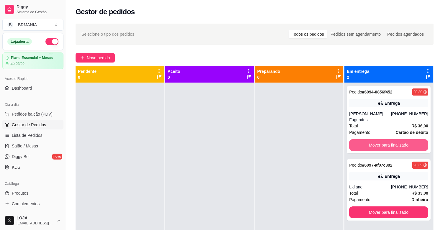
click at [384, 141] on button "Mover para finalizado" at bounding box center [388, 145] width 79 height 12
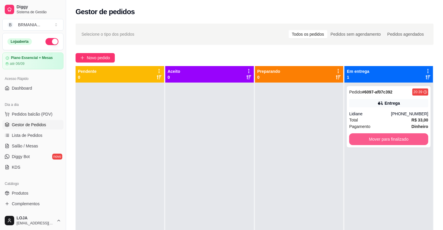
click at [384, 141] on button "Mover para finalizado" at bounding box center [388, 139] width 79 height 12
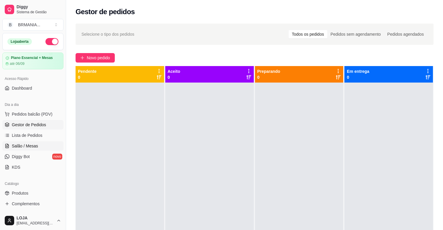
click at [33, 146] on span "Salão / Mesas" at bounding box center [25, 146] width 26 height 6
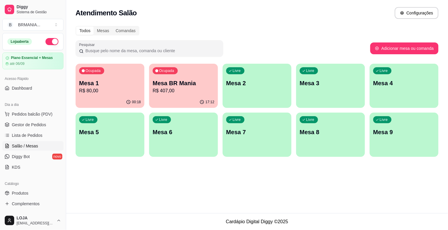
click at [114, 89] on p "R$ 80,00" at bounding box center [110, 90] width 62 height 7
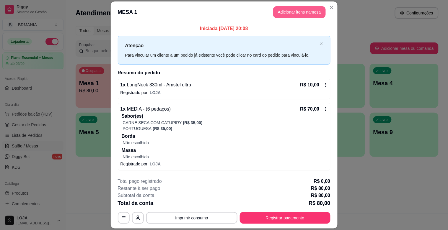
click at [291, 7] on button "Adicionar itens na mesa" at bounding box center [299, 12] width 53 height 12
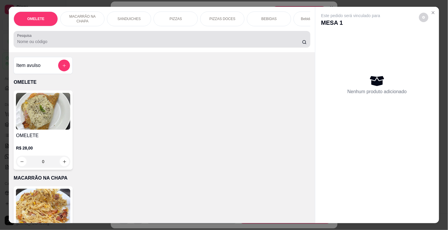
click at [213, 40] on div at bounding box center [161, 39] width 289 height 12
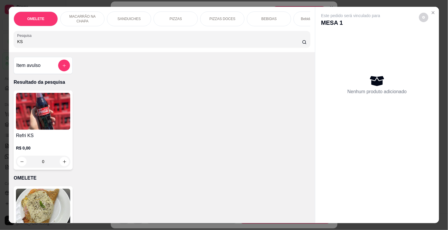
click at [39, 104] on img at bounding box center [43, 111] width 54 height 37
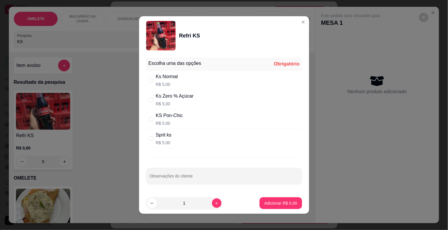
click at [174, 133] on div "Sprit ks R$ 5,00" at bounding box center [224, 138] width 156 height 19
click at [213, 202] on button "increase-product-quantity" at bounding box center [216, 203] width 9 height 9
click at [272, 203] on p "Adicionar R$ 10,00" at bounding box center [279, 203] width 34 height 6
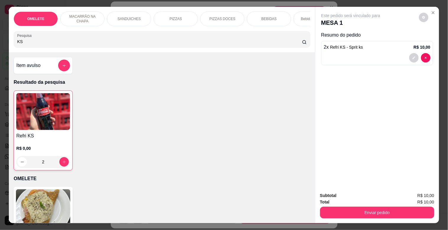
click at [335, 205] on div "Enviar pedido" at bounding box center [377, 211] width 114 height 13
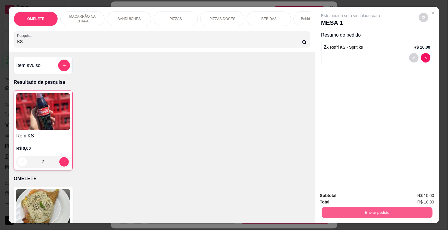
click at [336, 207] on button "Enviar pedido" at bounding box center [376, 213] width 111 height 12
click at [341, 191] on button "Não registrar e enviar pedido" at bounding box center [357, 195] width 61 height 11
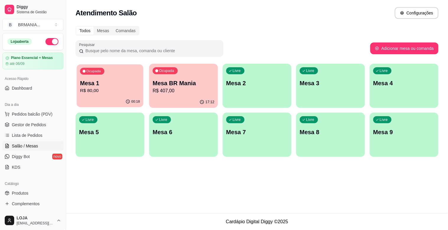
click at [90, 98] on div "00:18" at bounding box center [109, 101] width 67 height 11
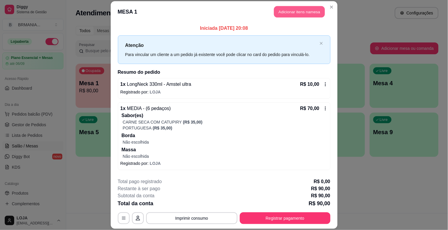
click at [289, 5] on header "MESA 1 Adicionar itens na mesa" at bounding box center [224, 11] width 227 height 21
click at [307, 10] on button "Adicionar itens na mesa" at bounding box center [299, 12] width 53 height 12
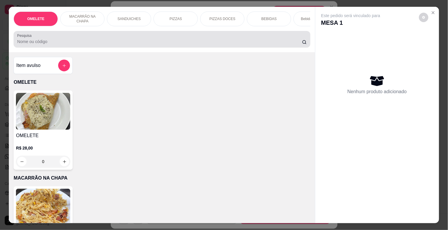
click at [120, 43] on input "Pesquisa" at bounding box center [159, 42] width 285 height 6
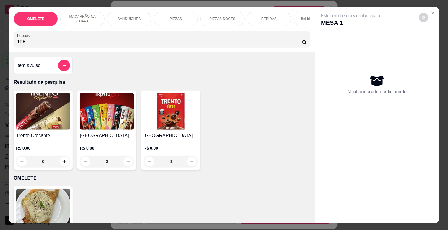
click at [152, 136] on h4 "[GEOGRAPHIC_DATA]" at bounding box center [170, 135] width 54 height 7
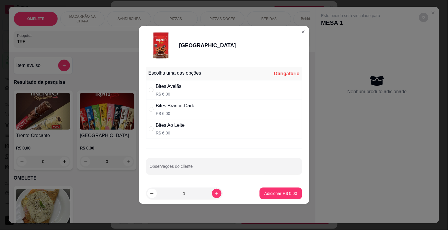
click at [173, 124] on div "Bites Ao Leite" at bounding box center [170, 125] width 29 height 7
click at [277, 191] on p "Adicionar R$ 6,00" at bounding box center [280, 194] width 33 height 6
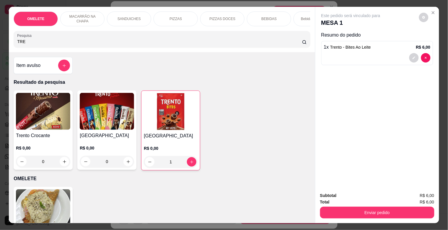
click at [178, 111] on img at bounding box center [171, 111] width 54 height 37
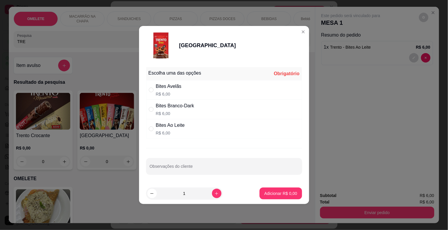
click at [182, 89] on div "Bites Avelãs R$ 6,00" at bounding box center [224, 89] width 156 height 19
click at [279, 192] on p "Adicionar R$ 6,00" at bounding box center [280, 194] width 33 height 6
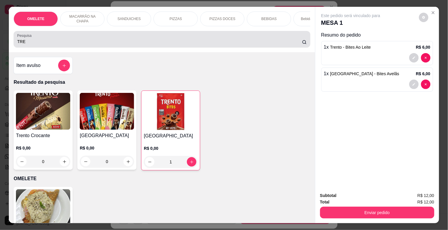
drag, startPoint x: 30, startPoint y: 46, endPoint x: 0, endPoint y: 58, distance: 32.6
click at [0, 56] on div "OMELETE MACARRÃO NA CHAPA SANDUICHES PIZZAS PIZZAS DOCES BEBIDAS Bebidas Alcoól…" at bounding box center [224, 115] width 448 height 230
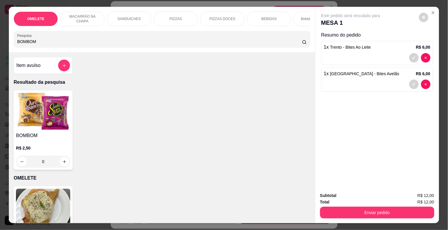
click at [17, 130] on img at bounding box center [43, 111] width 54 height 37
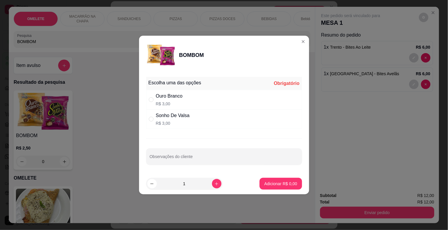
click at [187, 101] on div "Ouro Branco R$ 3,00" at bounding box center [224, 99] width 156 height 19
click at [281, 187] on p "Adicionar R$ 3,00" at bounding box center [280, 184] width 33 height 6
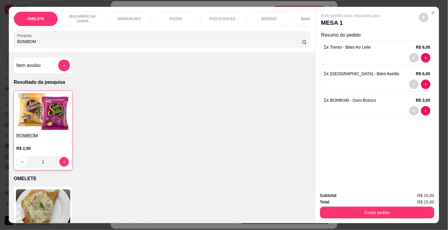
drag, startPoint x: 40, startPoint y: 43, endPoint x: 0, endPoint y: 40, distance: 39.7
click at [0, 40] on div "OMELETE MACARRÃO NA CHAPA SANDUICHES PIZZAS PIZZAS DOCES BEBIDAS Bebidas Alcoól…" at bounding box center [224, 115] width 448 height 230
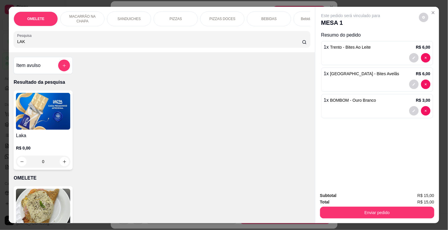
click at [22, 111] on img at bounding box center [43, 111] width 54 height 37
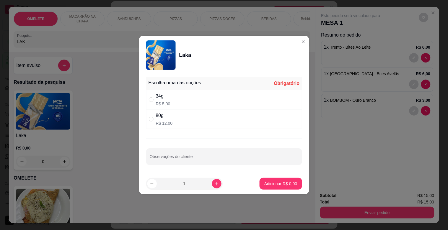
click at [178, 98] on div "34g R$ 5,00" at bounding box center [224, 99] width 156 height 19
click at [285, 181] on p "Adicionar R$ 5,00" at bounding box center [280, 184] width 33 height 6
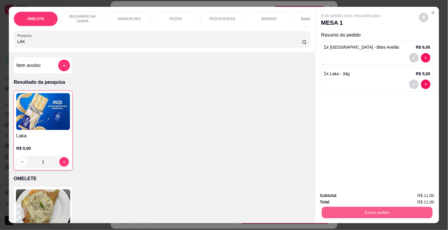
click at [381, 209] on button "Enviar pedido" at bounding box center [376, 213] width 111 height 12
click at [356, 192] on button "Não registrar e enviar pedido" at bounding box center [357, 195] width 61 height 11
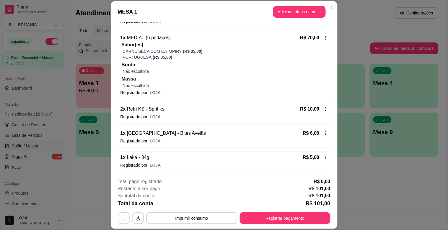
scroll to position [72, 0]
click at [188, 219] on button "Imprimir consumo" at bounding box center [191, 218] width 91 height 12
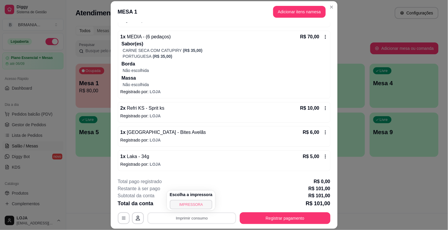
click at [190, 206] on button "IMPRESSORA" at bounding box center [191, 204] width 43 height 9
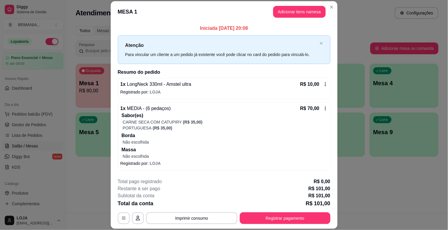
scroll to position [72, 0]
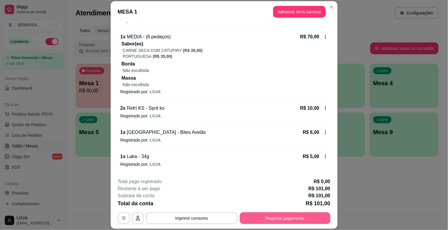
click at [311, 217] on button "Registrar pagamento" at bounding box center [285, 218] width 91 height 12
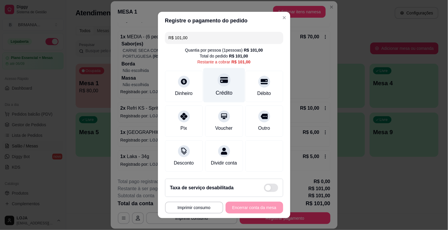
click at [230, 81] on div "Crédito" at bounding box center [224, 85] width 42 height 35
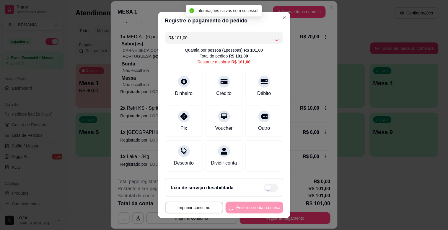
type input "R$ 0,00"
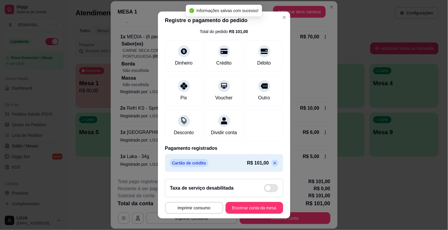
scroll to position [0, 0]
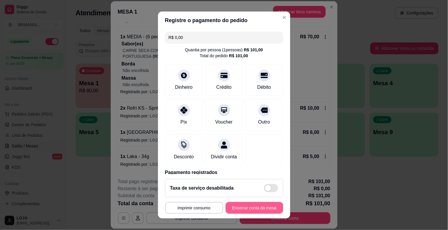
click at [244, 207] on button "Encerrar conta da mesa" at bounding box center [254, 208] width 58 height 12
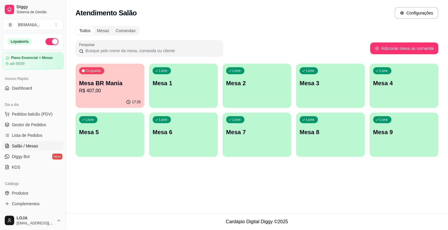
click at [28, 130] on ul "Pedidos balcão (PDV) Gestor de Pedidos Lista de Pedidos Salão / Mesas Diggy Bot…" at bounding box center [32, 140] width 61 height 63
click at [36, 125] on span "Gestor de Pedidos" at bounding box center [29, 125] width 34 height 6
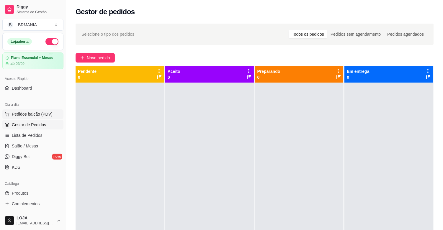
click at [20, 110] on button "Pedidos balcão (PDV)" at bounding box center [32, 113] width 61 height 9
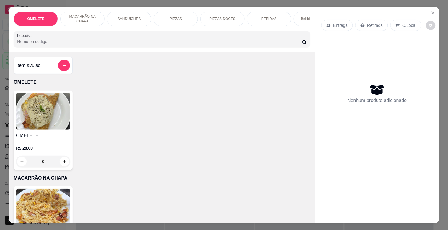
click at [130, 12] on div "SANDUICHES" at bounding box center [129, 19] width 44 height 15
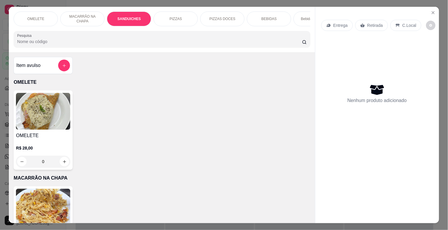
scroll to position [14, 0]
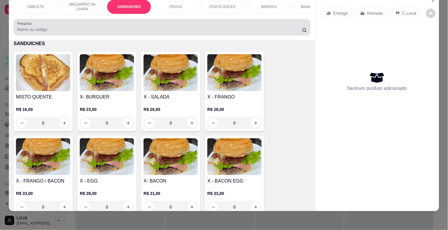
click at [72, 35] on div "Pesquisa" at bounding box center [162, 27] width 296 height 17
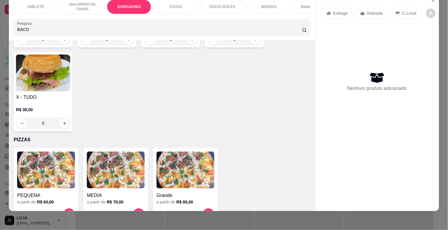
scroll to position [314, 0]
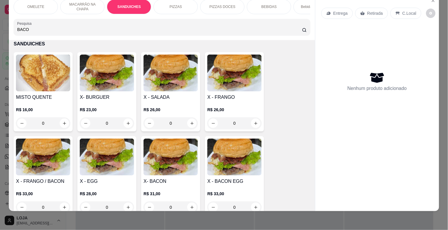
type input "BACO"
click at [152, 152] on img at bounding box center [170, 157] width 54 height 37
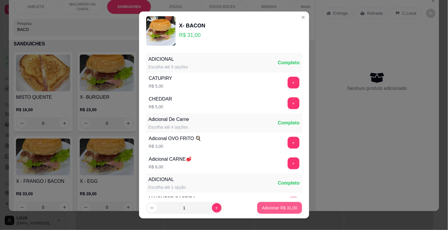
click at [265, 208] on p "Adicionar R$ 31,00" at bounding box center [279, 208] width 35 height 6
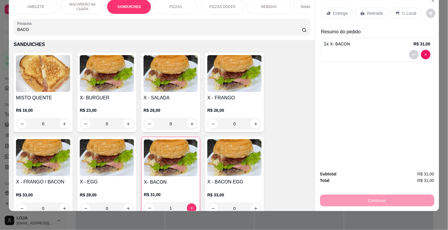
type input "1"
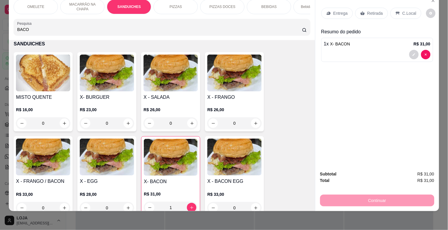
click at [236, 173] on img at bounding box center [234, 157] width 54 height 37
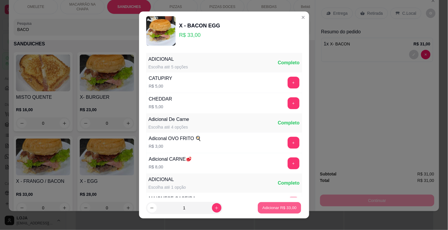
click at [265, 203] on button "Adicionar R$ 33,00" at bounding box center [279, 208] width 43 height 12
type input "1"
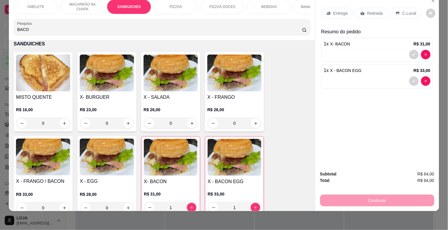
drag, startPoint x: 50, startPoint y: 29, endPoint x: 0, endPoint y: 69, distance: 64.3
click at [0, 69] on div "OMELETE MACARRÃO NA CHAPA SANDUICHES PIZZAS PIZZAS DOCES BEBIDAS Bebidas Alcoól…" at bounding box center [224, 115] width 448 height 230
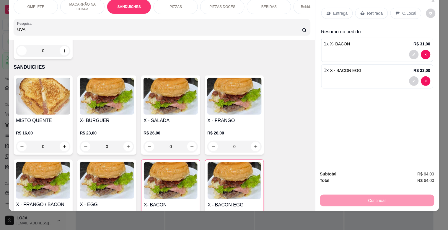
scroll to position [242, 0]
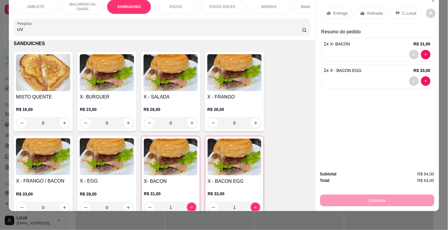
type input "U"
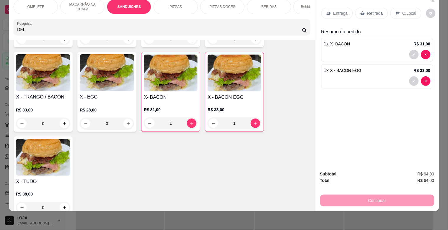
scroll to position [314, 0]
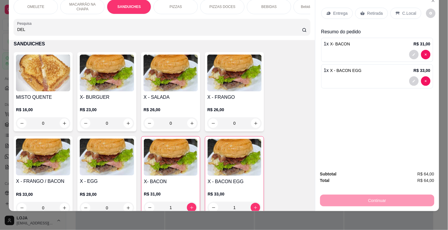
type input "DEL"
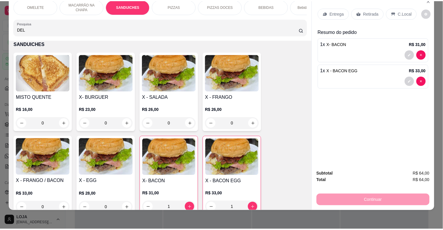
scroll to position [0, 0]
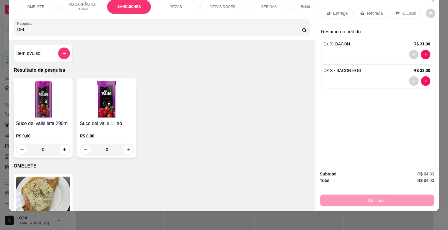
click at [51, 126] on h4 "Suco del valle lata 290ml" at bounding box center [43, 123] width 54 height 7
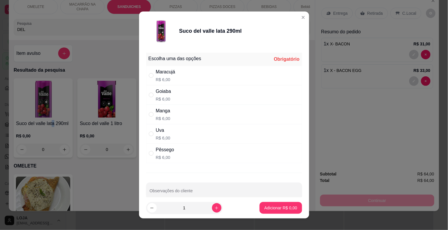
click at [171, 127] on div "Uva R$ 6,00" at bounding box center [224, 133] width 156 height 19
radio input "true"
click at [286, 206] on p "Adicionar R$ 6,00" at bounding box center [280, 208] width 33 height 6
type input "1"
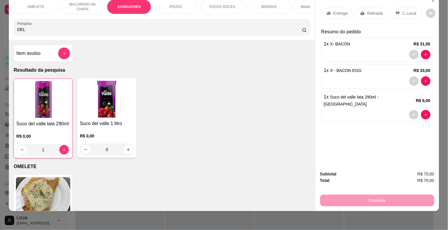
drag, startPoint x: 30, startPoint y: 29, endPoint x: 4, endPoint y: 30, distance: 26.3
click at [0, 29] on div "OMELETE MACARRÃO NA CHAPA SANDUICHES PIZZAS PIZZAS DOCES BEBIDAS Bebidas Alcoól…" at bounding box center [224, 115] width 448 height 230
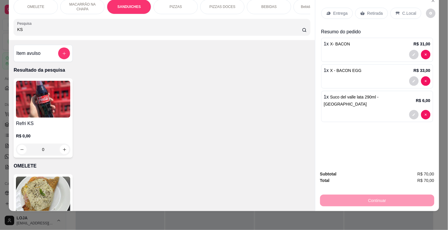
type input "KS"
click at [24, 104] on img at bounding box center [43, 99] width 54 height 37
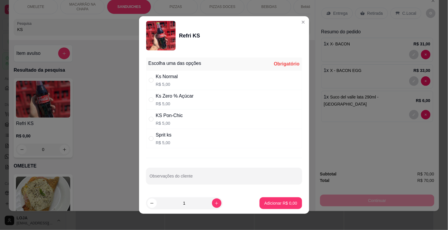
click at [170, 124] on p "R$ 5,00" at bounding box center [169, 123] width 27 height 6
radio input "true"
click at [275, 208] on button "Adicionar R$ 5,00" at bounding box center [280, 204] width 41 height 12
type input "1"
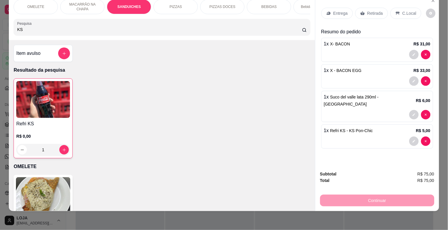
click at [376, 10] on p "Retirada" at bounding box center [375, 13] width 16 height 6
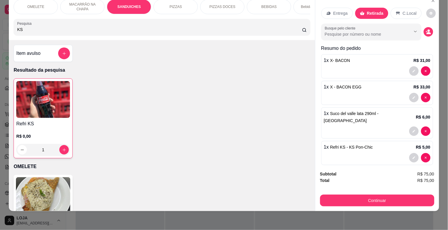
drag, startPoint x: 402, startPoint y: 10, endPoint x: 412, endPoint y: 25, distance: 18.6
click at [403, 10] on p "C.Local" at bounding box center [410, 13] width 14 height 6
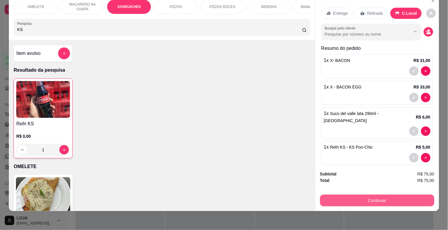
click at [395, 195] on button "Continuar" at bounding box center [377, 201] width 114 height 12
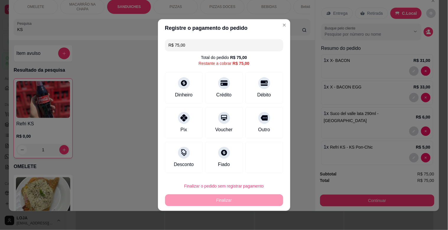
drag, startPoint x: 186, startPoint y: 45, endPoint x: 115, endPoint y: 45, distance: 70.5
click at [116, 45] on div "Registre o pagamento do pedido R$ 75,00 Total do pedido R$ 75,00 Restante a cob…" at bounding box center [224, 115] width 448 height 230
click at [267, 91] on div "Débito" at bounding box center [263, 95] width 15 height 8
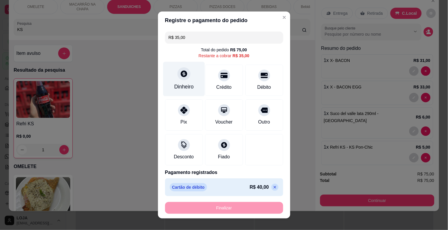
click at [185, 86] on div "Dinheiro" at bounding box center [183, 87] width 19 height 8
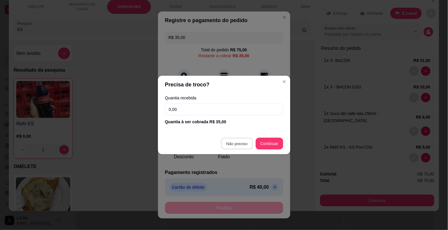
type input "R$ 0,00"
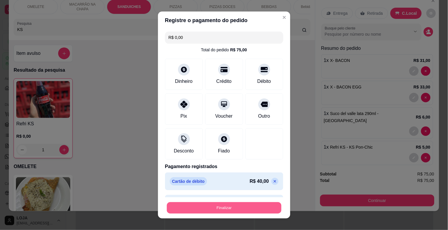
click at [235, 206] on button "Finalizar" at bounding box center [224, 208] width 115 height 12
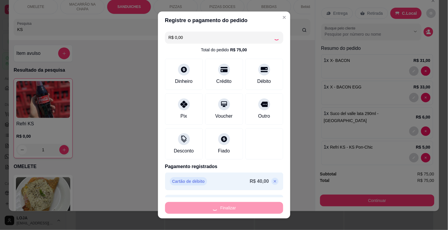
type input "0"
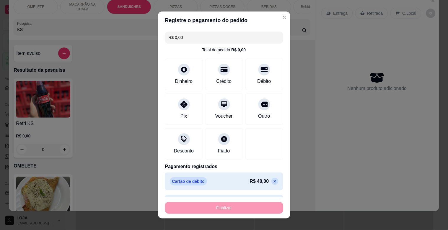
type input "-R$ 75,00"
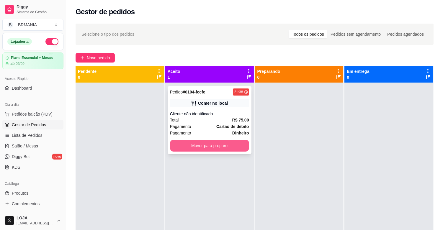
click at [223, 143] on button "Mover para preparo" at bounding box center [209, 146] width 79 height 12
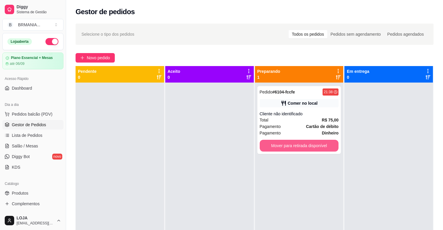
click at [299, 145] on button "Mover para retirada disponível" at bounding box center [299, 146] width 79 height 12
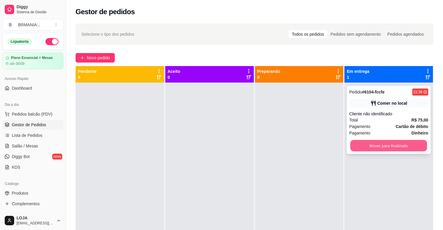
click at [367, 147] on button "Mover para finalizado" at bounding box center [388, 146] width 77 height 12
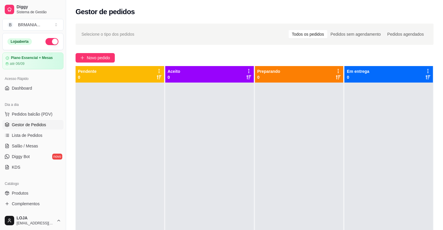
click at [0, 21] on div "Diggy Sistema de Gestão B BRMANIA ... Loja aberta Plano Essencial + Mesas até 0…" at bounding box center [33, 115] width 66 height 230
click at [115, 95] on div at bounding box center [120, 198] width 89 height 230
click at [54, 116] on button "Pedidos balcão (PDV)" at bounding box center [32, 113] width 61 height 9
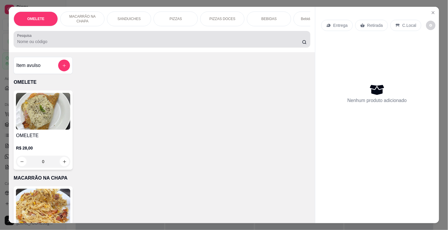
click at [98, 45] on div at bounding box center [161, 39] width 289 height 12
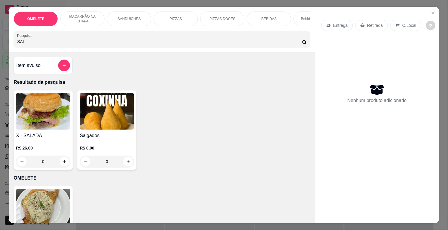
type input "SAL"
click at [28, 94] on div "X - SALADA R$ 26,00 0" at bounding box center [43, 130] width 59 height 79
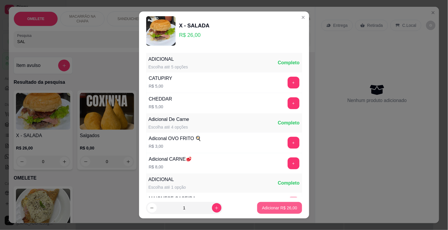
click at [286, 207] on p "Adicionar R$ 26,00" at bounding box center [279, 208] width 35 height 6
type input "1"
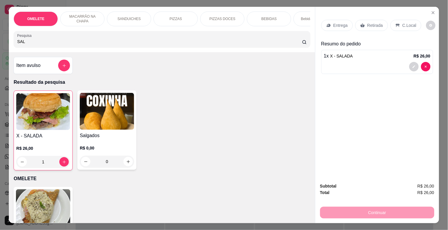
drag, startPoint x: 42, startPoint y: 42, endPoint x: 7, endPoint y: 61, distance: 40.8
click at [9, 61] on div "OMELETE MACARRÃO NA CHAPA SANDUICHES PIZZAS PIZZAS DOCES BEBIDAS Bebidas Alcoól…" at bounding box center [162, 115] width 306 height 216
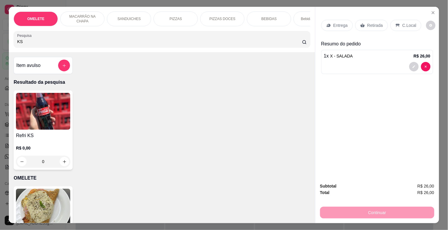
type input "KS"
click at [33, 120] on img at bounding box center [43, 111] width 54 height 37
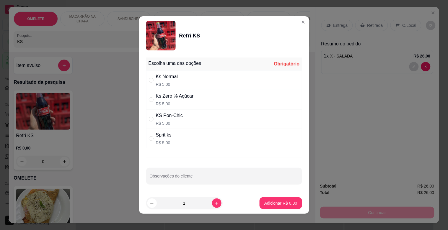
click at [161, 79] on div "Ks Normal" at bounding box center [167, 76] width 22 height 7
radio input "true"
click at [270, 198] on button "Adicionar R$ 5,00" at bounding box center [280, 204] width 41 height 12
type input "1"
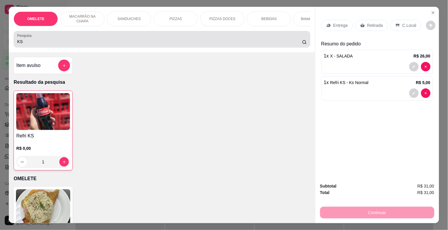
drag, startPoint x: 33, startPoint y: 42, endPoint x: 2, endPoint y: 45, distance: 30.6
click at [1, 45] on div "OMELETE MACARRÃO NA CHAPA SANDUICHES PIZZAS PIZZAS DOCES BEBIDAS Bebidas Alcoól…" at bounding box center [224, 115] width 448 height 230
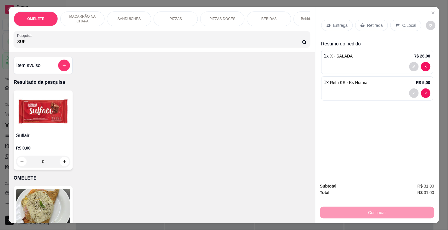
type input "SUF"
click at [33, 106] on img at bounding box center [43, 111] width 54 height 37
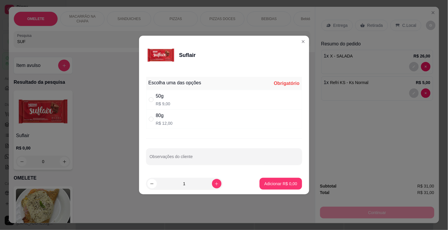
click at [153, 109] on div "50g R$ 9,00" at bounding box center [224, 99] width 156 height 19
click at [172, 109] on div "80g R$ 12,00" at bounding box center [224, 118] width 156 height 19
radio input "false"
radio input "true"
click at [268, 182] on p "Adicionar R$ 12,00" at bounding box center [279, 184] width 34 height 6
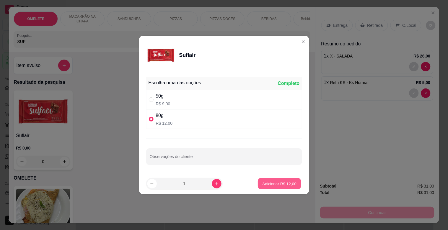
type input "1"
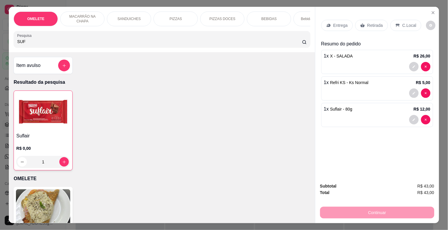
click at [410, 22] on p "C.Local" at bounding box center [409, 25] width 14 height 6
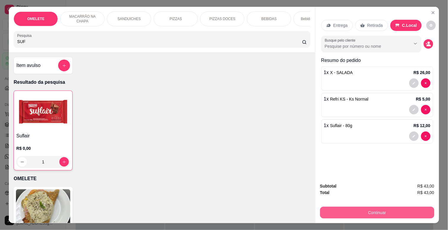
click at [379, 208] on button "Continuar" at bounding box center [377, 213] width 114 height 12
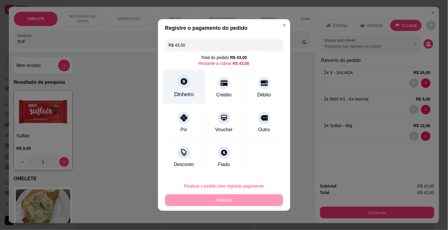
click at [178, 100] on div "Dinheiro" at bounding box center [184, 87] width 42 height 35
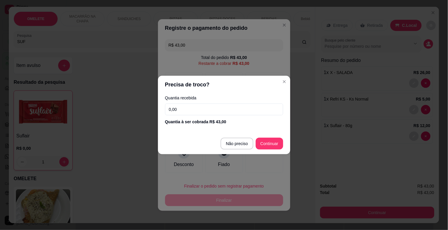
click at [230, 111] on input "0,00" at bounding box center [224, 110] width 118 height 12
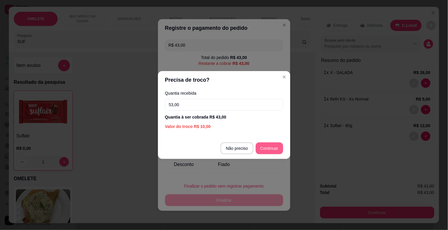
type input "53,00"
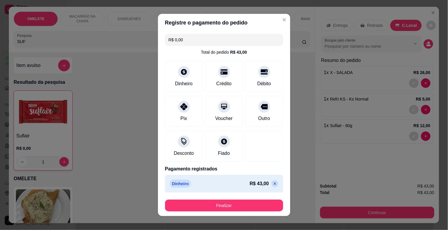
type input "R$ 0,00"
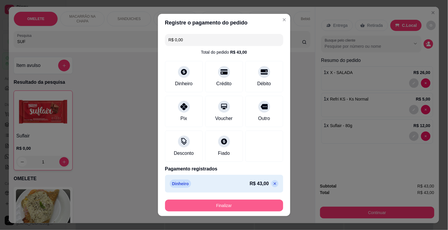
click at [241, 205] on button "Finalizar" at bounding box center [224, 206] width 118 height 12
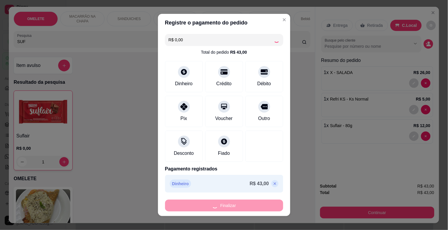
type input "0"
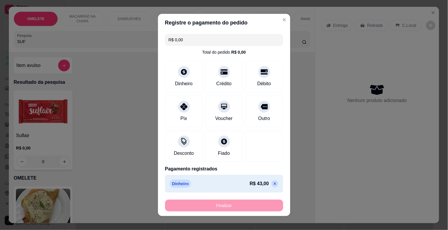
type input "-R$ 43,00"
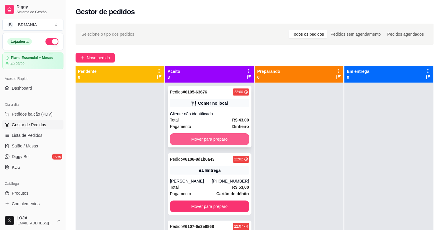
click at [205, 142] on button "Mover para preparo" at bounding box center [209, 139] width 79 height 12
click at [205, 142] on div "Mover para preparo" at bounding box center [209, 139] width 79 height 12
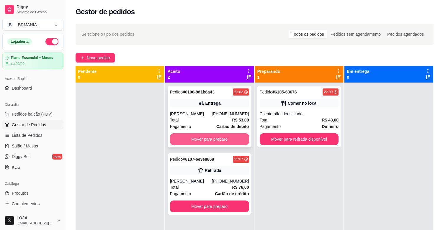
click at [238, 135] on button "Mover para preparo" at bounding box center [209, 139] width 79 height 12
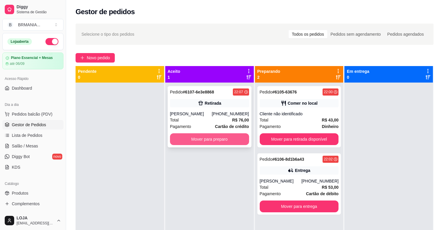
click at [229, 145] on button "Mover para preparo" at bounding box center [209, 139] width 79 height 12
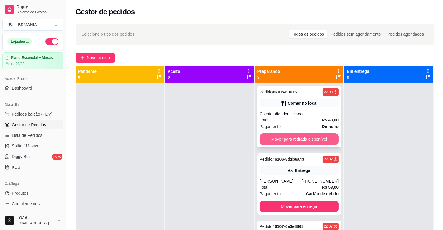
click at [302, 145] on button "Mover para retirada disponível" at bounding box center [299, 139] width 79 height 12
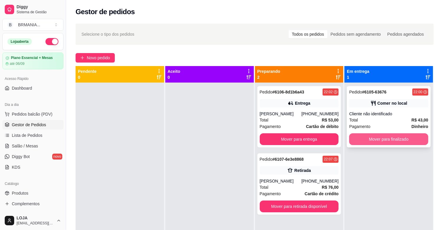
click at [378, 140] on button "Mover para finalizado" at bounding box center [388, 139] width 79 height 12
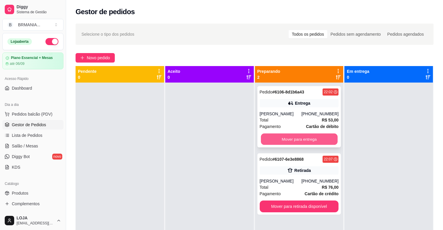
click at [290, 138] on button "Mover para entrega" at bounding box center [299, 140] width 77 height 12
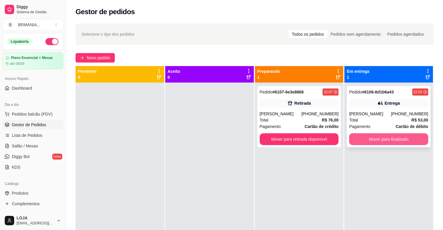
click at [364, 140] on button "Mover para finalizado" at bounding box center [388, 139] width 79 height 12
click at [387, 140] on button "Mover para finalizado" at bounding box center [388, 139] width 79 height 12
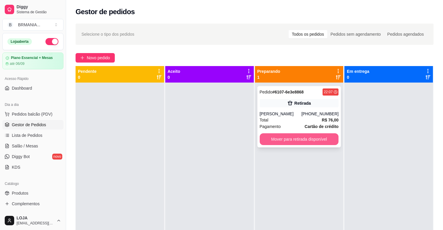
click at [321, 143] on button "Mover para retirada disponível" at bounding box center [299, 139] width 79 height 12
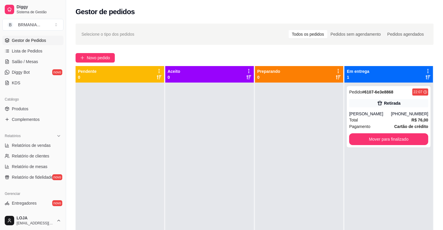
scroll to position [87, 0]
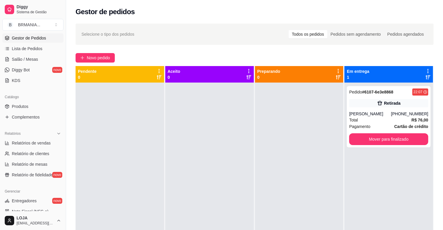
drag, startPoint x: 64, startPoint y: 143, endPoint x: 62, endPoint y: 185, distance: 42.5
click at [62, 185] on div "Diggy Sistema de Gestão B BRMANIA ... Loja aberta Plano Essencial + Mesas até 0…" at bounding box center [33, 115] width 66 height 230
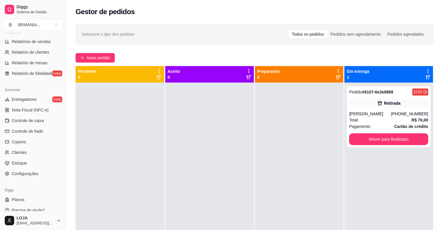
scroll to position [194, 0]
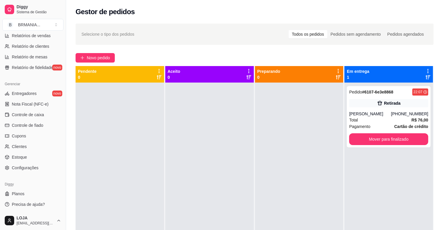
click at [35, 151] on ul "Entregadores novo Nota Fiscal (NFC-e) Controle de caixa Controle de fiado Cupon…" at bounding box center [32, 131] width 61 height 84
click at [37, 155] on link "Estoque" at bounding box center [32, 157] width 61 height 9
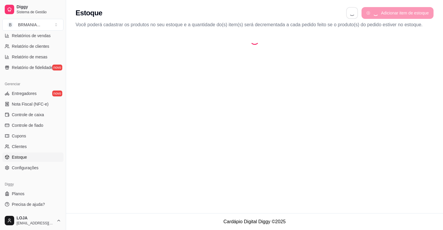
select select "QUANTITY_ORDER"
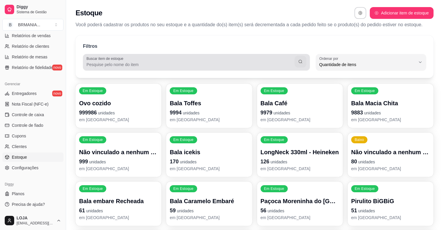
scroll to position [5, 0]
click at [125, 58] on div "Buscar item de estoque" at bounding box center [196, 62] width 227 height 17
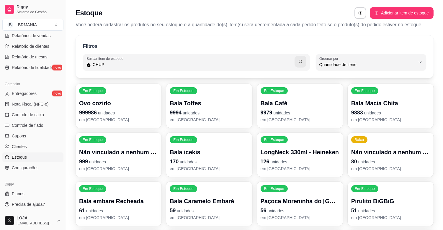
type input "CHUP"
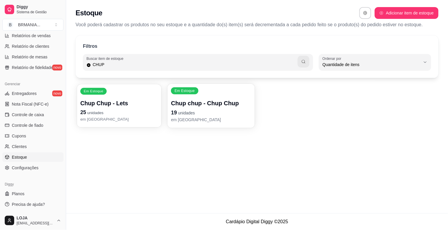
click at [143, 110] on p "25 unidades" at bounding box center [119, 113] width 78 height 8
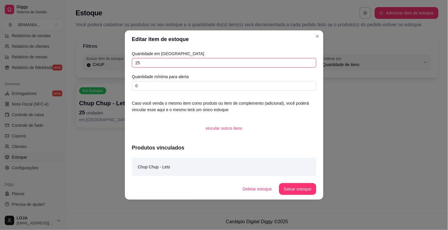
click at [133, 63] on input "25" at bounding box center [224, 62] width 184 height 9
drag, startPoint x: 151, startPoint y: 66, endPoint x: 125, endPoint y: 67, distance: 26.3
click at [125, 67] on div "Quantidade em estoque 25 Quantidade mínima para alerta 0 Caso você venda o mesm…" at bounding box center [224, 113] width 198 height 130
type input "19"
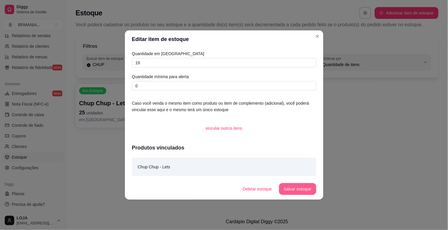
click at [299, 193] on button "Salvar estoque" at bounding box center [297, 189] width 37 height 12
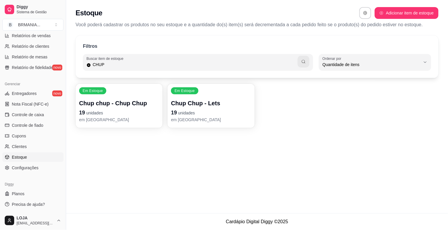
click at [207, 112] on p "19 unidades" at bounding box center [211, 113] width 80 height 8
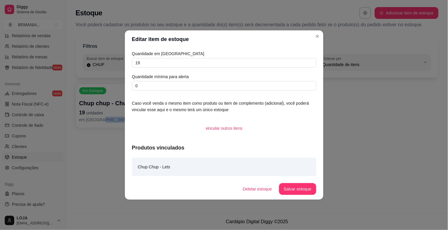
click at [115, 131] on div "Filtros Buscar item de estoque CHUP QUANTITY_ORDER Ordenar por Ordem alfabética…" at bounding box center [257, 83] width 382 height 103
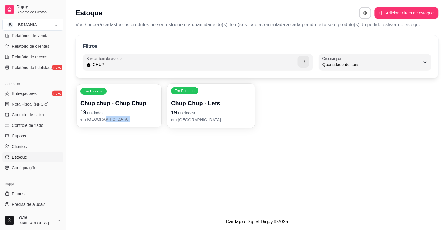
click at [101, 108] on div "Chup chup - Chup Chup 19 unidades em estoque" at bounding box center [119, 110] width 78 height 23
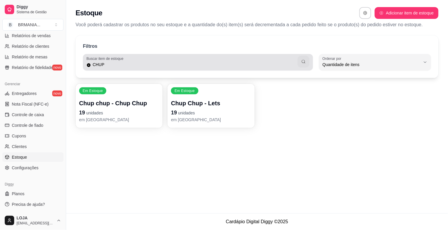
click at [108, 66] on input "CHUP" at bounding box center [194, 65] width 207 height 6
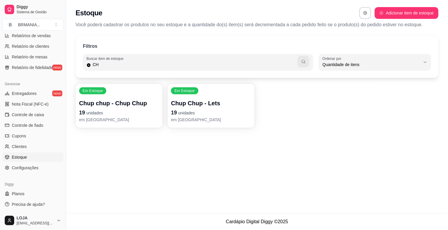
type input "C"
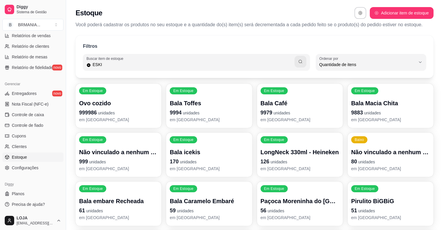
type input "ESKI"
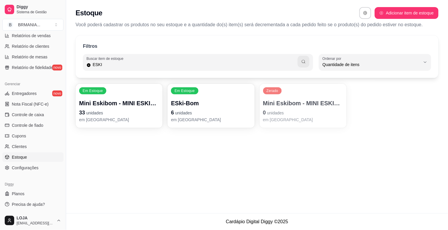
click at [122, 114] on p "33 unidades" at bounding box center [119, 113] width 80 height 8
click at [134, 113] on p "33 unidades" at bounding box center [119, 113] width 80 height 8
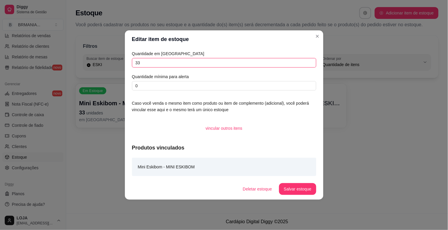
click at [160, 65] on input "33" at bounding box center [224, 62] width 184 height 9
type input "3"
type input "11"
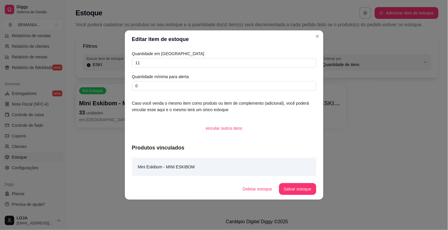
click at [293, 194] on footer "Deletar estoque Salvar estoque" at bounding box center [224, 189] width 198 height 21
click at [291, 189] on button "Salvar estoque" at bounding box center [297, 189] width 37 height 12
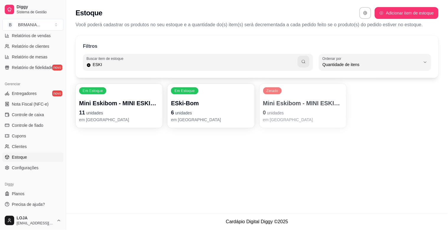
click at [115, 67] on input "ESKI" at bounding box center [194, 65] width 207 height 6
click at [114, 67] on input "ESKI" at bounding box center [194, 65] width 207 height 6
type input "CHUP"
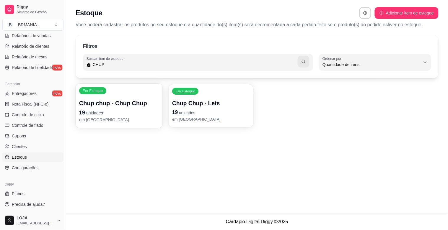
click at [228, 113] on p "19 unidades" at bounding box center [211, 113] width 78 height 8
click at [102, 103] on p "Chup chup - Chup Chup" at bounding box center [119, 103] width 78 height 8
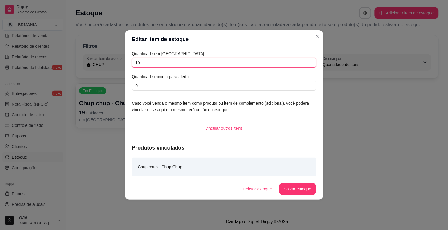
click at [160, 67] on input "19" at bounding box center [224, 62] width 184 height 9
type input "1"
type input "22"
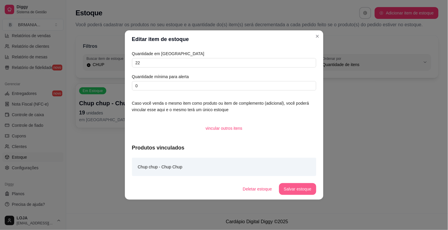
click at [288, 193] on button "Salvar estoque" at bounding box center [297, 189] width 37 height 12
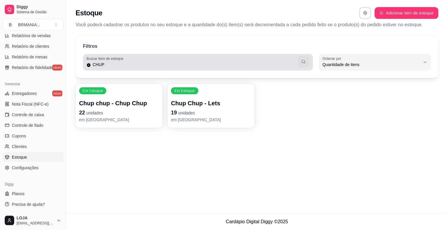
click at [106, 65] on input "CHUP" at bounding box center [194, 65] width 207 height 6
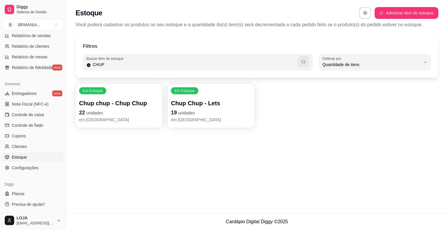
click at [106, 65] on input "CHUP" at bounding box center [194, 65] width 207 height 6
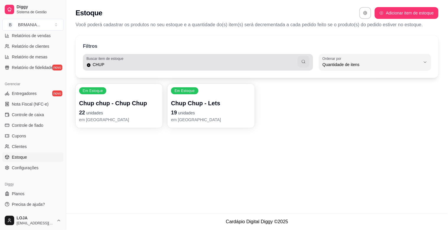
click at [89, 65] on icon at bounding box center [88, 65] width 4 height 5
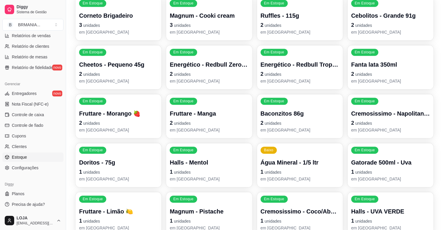
scroll to position [2069, 0]
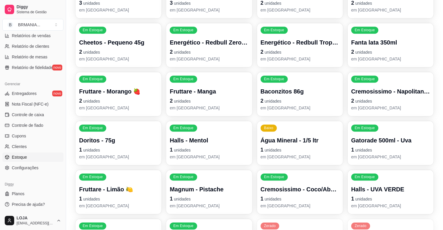
drag, startPoint x: 64, startPoint y: 139, endPoint x: 63, endPoint y: 132, distance: 7.1
click at [62, 129] on div "Diggy Sistema de Gestão B BRMANIA ... Loja aberta Plano Essencial + Mesas até 0…" at bounding box center [33, 115] width 66 height 230
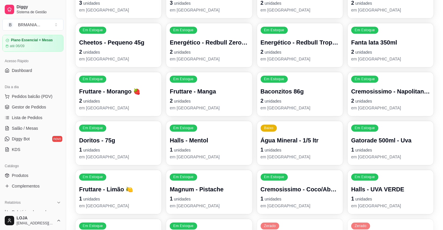
scroll to position [0, 0]
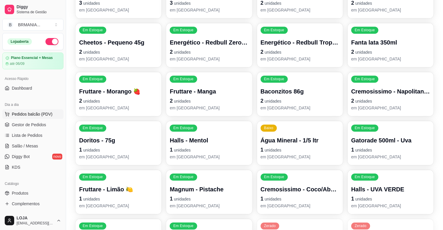
click at [41, 114] on span "Pedidos balcão (PDV)" at bounding box center [32, 114] width 41 height 6
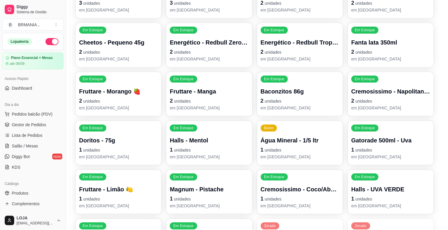
click at [75, 41] on input "Pesquisa" at bounding box center [159, 42] width 285 height 6
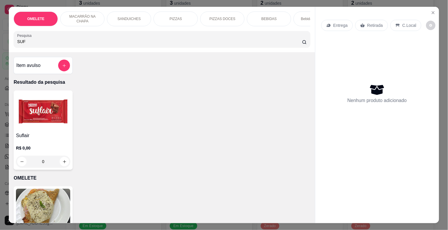
type input "SUF"
click at [63, 120] on img at bounding box center [43, 111] width 54 height 37
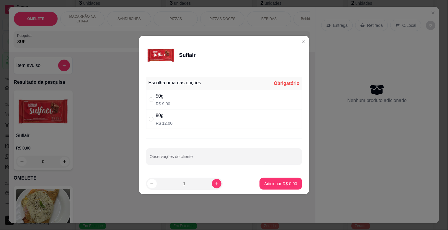
drag, startPoint x: 184, startPoint y: 125, endPoint x: 229, endPoint y: 152, distance: 51.9
click at [185, 125] on div "80g R$ 12,00" at bounding box center [224, 118] width 156 height 19
radio input "true"
click at [279, 193] on footer "1 Adicionar R$ 12,00" at bounding box center [224, 183] width 170 height 21
click at [274, 183] on p "Adicionar R$ 12,00" at bounding box center [279, 184] width 35 height 6
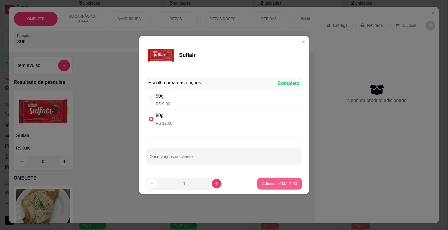
type input "1"
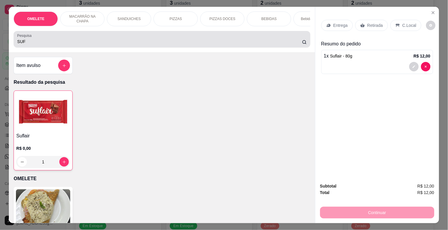
drag, startPoint x: 35, startPoint y: 45, endPoint x: 0, endPoint y: 46, distance: 35.4
click at [0, 45] on div "OMELETE MACARRÃO NA CHAPA SANDUICHES PIZZAS PIZZAS DOCES BEBIDAS Bebidas Alcoól…" at bounding box center [224, 115] width 448 height 230
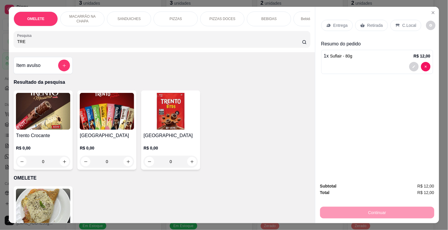
type input "TRE"
click at [27, 103] on img at bounding box center [43, 111] width 54 height 37
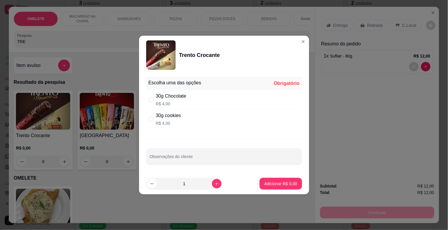
click at [198, 115] on div "30g cookies R$ 4,00" at bounding box center [224, 118] width 156 height 19
radio input "true"
click at [277, 182] on p "Adicionar R$ 4,00" at bounding box center [280, 184] width 33 height 6
type input "1"
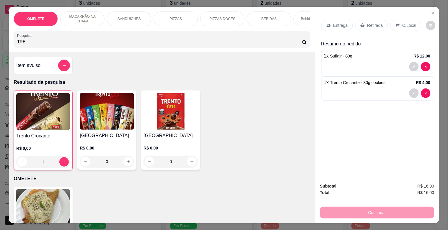
click at [374, 24] on p "Retirada" at bounding box center [375, 25] width 16 height 6
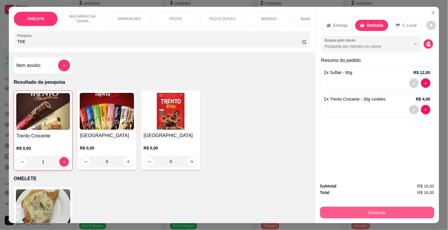
click at [395, 212] on button "Continuar" at bounding box center [377, 213] width 114 height 12
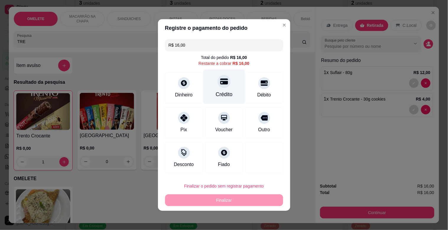
click at [232, 84] on div "Crédito" at bounding box center [224, 87] width 42 height 35
type input "R$ 0,00"
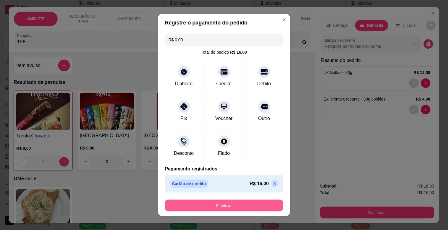
click at [216, 205] on button "Finalizar" at bounding box center [224, 206] width 118 height 12
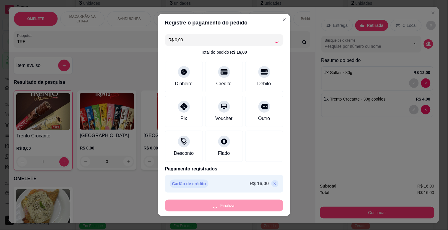
type input "0"
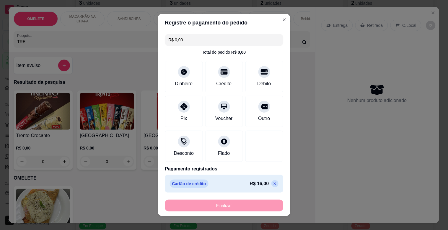
type input "-R$ 16,00"
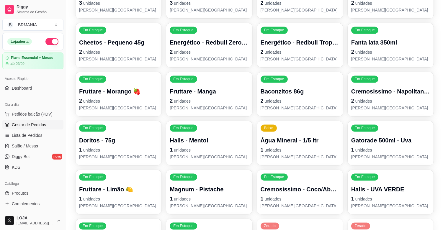
click at [41, 126] on span "Gestor de Pedidos" at bounding box center [29, 125] width 34 height 6
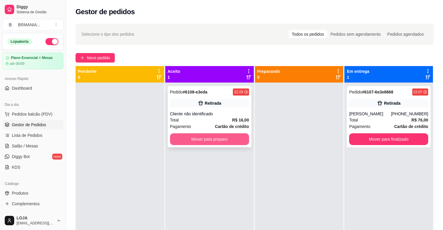
click at [207, 135] on button "Mover para preparo" at bounding box center [209, 139] width 79 height 12
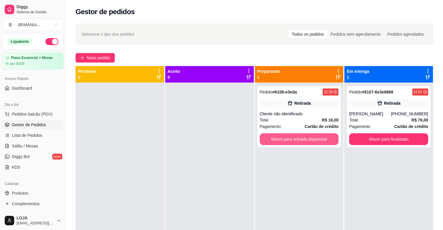
click at [288, 143] on button "Mover para retirada disponível" at bounding box center [299, 139] width 79 height 12
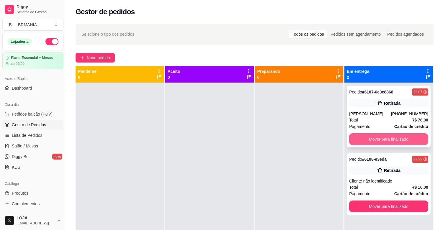
click at [369, 137] on button "Mover para finalizado" at bounding box center [388, 139] width 79 height 12
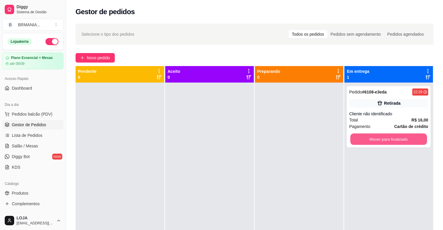
click at [370, 137] on button "Mover para finalizado" at bounding box center [388, 140] width 77 height 12
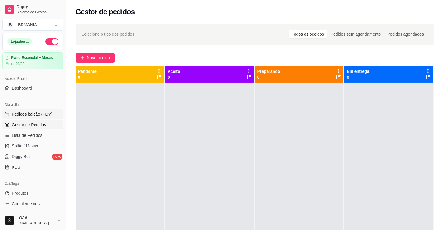
click at [39, 116] on span "Pedidos balcão (PDV)" at bounding box center [32, 114] width 41 height 6
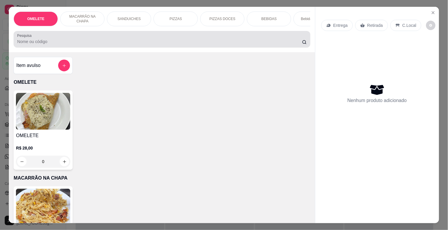
click at [74, 48] on div "Pesquisa" at bounding box center [162, 39] width 296 height 17
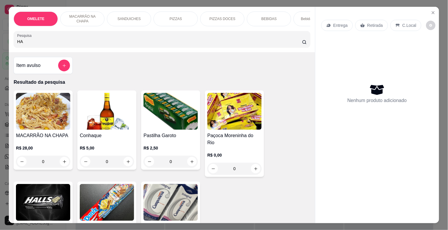
type input "HA"
click at [51, 186] on img at bounding box center [43, 202] width 54 height 37
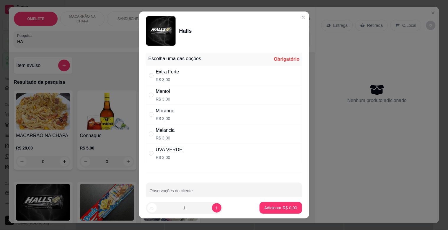
click at [180, 75] on div "Extra Forte R$ 3,00" at bounding box center [224, 75] width 156 height 19
radio input "true"
click at [278, 208] on p "Adicionar R$ 3,00" at bounding box center [280, 208] width 33 height 6
type input "1"
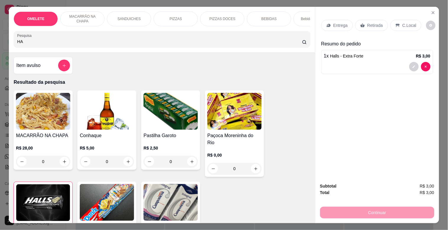
click at [370, 25] on p "Retirada" at bounding box center [375, 25] width 16 height 6
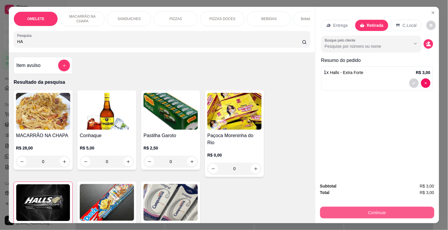
click at [394, 212] on button "Continuar" at bounding box center [377, 213] width 114 height 12
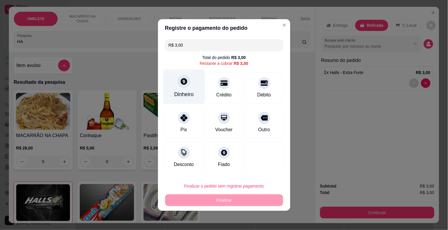
click at [183, 80] on icon at bounding box center [184, 82] width 8 height 8
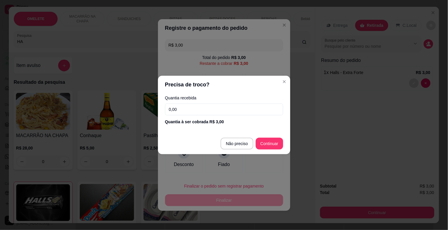
click at [193, 108] on input "0,00" at bounding box center [224, 110] width 118 height 12
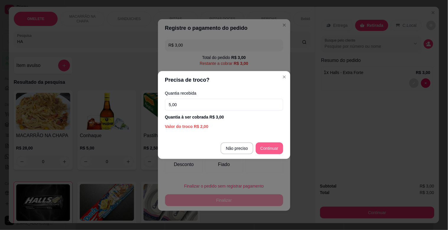
type input "5,00"
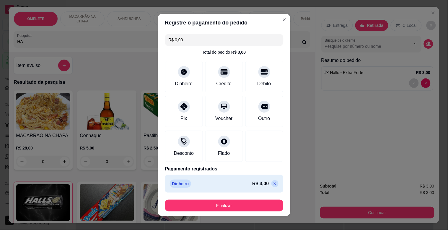
type input "R$ 0,00"
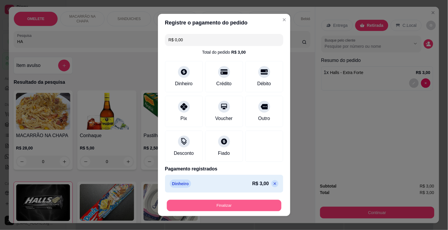
click at [241, 201] on button "Finalizar" at bounding box center [224, 206] width 115 height 12
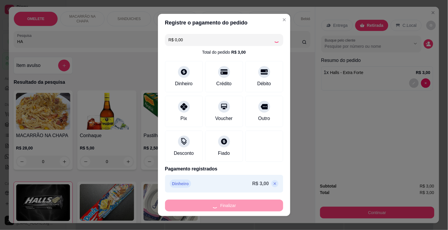
type input "0"
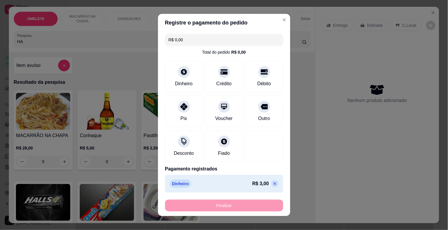
type input "-R$ 3,00"
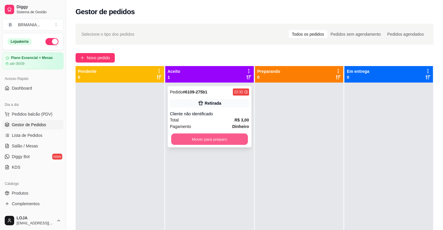
click at [219, 134] on button "Mover para preparo" at bounding box center [209, 140] width 77 height 12
click at [219, 135] on div "Mover para preparo" at bounding box center [209, 139] width 79 height 12
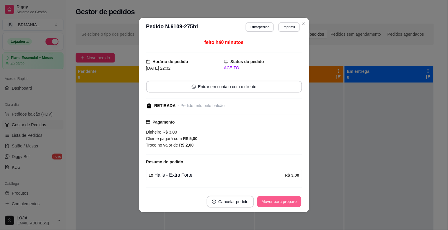
click at [290, 199] on button "Mover para preparo" at bounding box center [279, 202] width 44 height 12
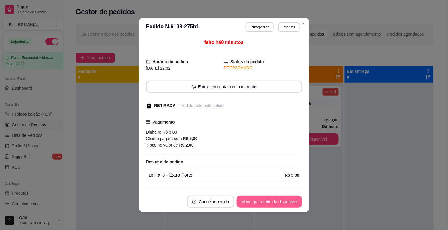
click at [290, 199] on button "Mover para retirada disponível" at bounding box center [268, 202] width 65 height 12
click at [290, 199] on div "Mover para retirada disponível" at bounding box center [268, 202] width 65 height 12
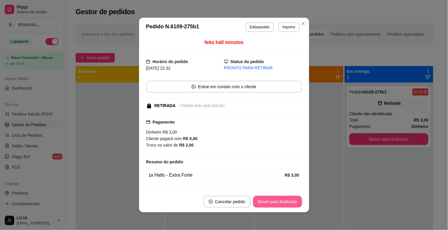
click at [290, 199] on button "Mover para finalizado" at bounding box center [277, 202] width 49 height 12
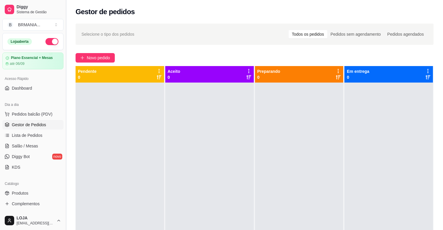
click at [63, 126] on button "Toggle Sidebar" at bounding box center [65, 115] width 5 height 230
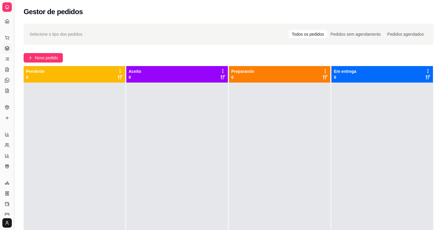
click at [14, 117] on button "Toggle Sidebar" at bounding box center [14, 115] width 5 height 230
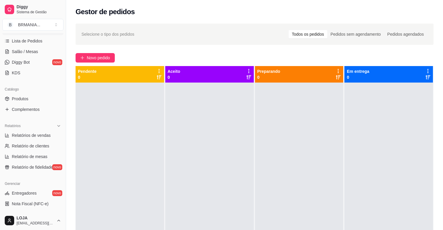
scroll to position [104, 0]
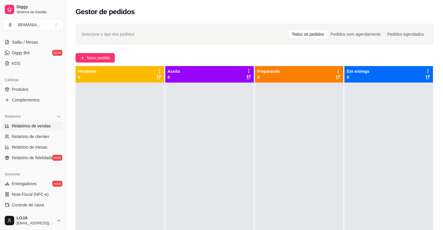
click at [42, 123] on span "Relatórios de vendas" at bounding box center [31, 126] width 39 height 6
select select "ALL"
select select "0"
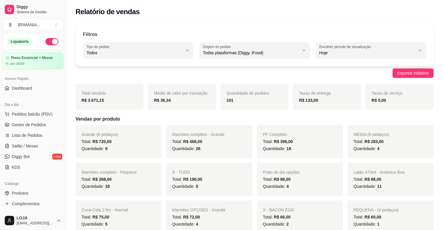
click at [430, 131] on div "MEDIA (6 pedaços) Total: R$ 283,00 Quantidade: 4" at bounding box center [391, 141] width 86 height 33
drag, startPoint x: 30, startPoint y: 114, endPoint x: 38, endPoint y: 114, distance: 8.0
click at [32, 114] on span "Pedidos balcão (PDV)" at bounding box center [32, 114] width 41 height 6
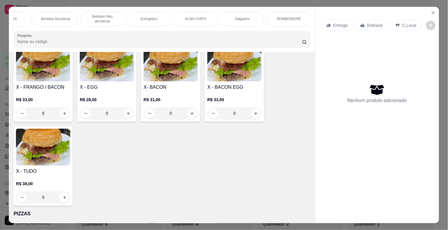
scroll to position [317, 0]
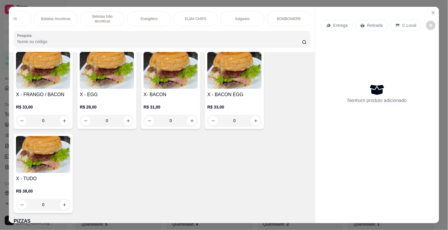
click at [45, 67] on img at bounding box center [43, 70] width 54 height 37
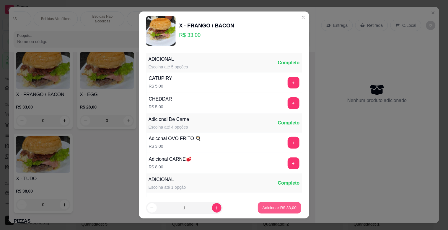
click at [282, 210] on p "Adicionar R$ 33,00" at bounding box center [279, 208] width 34 height 6
type input "1"
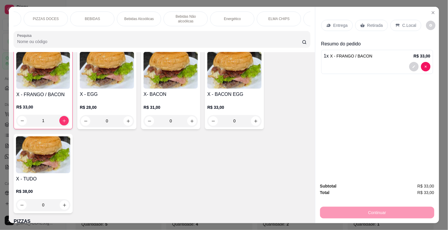
scroll to position [0, 174]
drag, startPoint x: 96, startPoint y: 12, endPoint x: 104, endPoint y: 18, distance: 9.6
click at [96, 12] on div "BEBIDAS" at bounding box center [95, 19] width 44 height 15
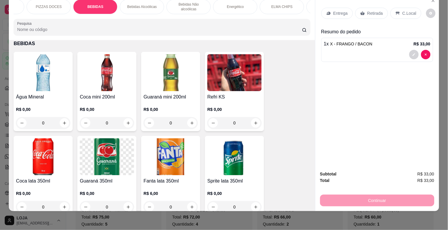
click at [237, 76] on img at bounding box center [234, 72] width 54 height 37
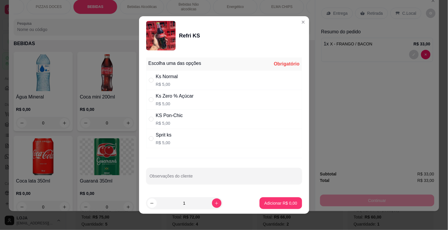
click at [168, 139] on div "Sprit ks R$ 5,00" at bounding box center [164, 139] width 16 height 14
radio input "true"
click at [278, 202] on p "Adicionar R$ 5,00" at bounding box center [281, 203] width 32 height 6
type input "1"
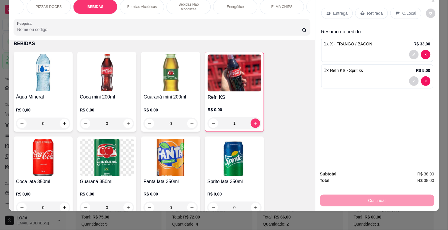
click at [397, 8] on div "C.Local" at bounding box center [405, 13] width 31 height 11
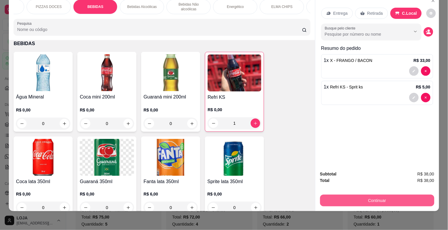
click at [355, 196] on button "Continuar" at bounding box center [377, 201] width 114 height 12
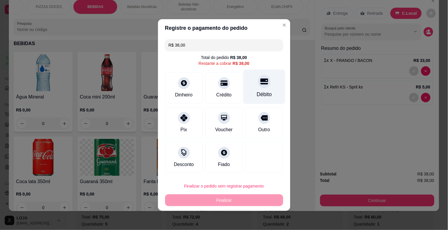
click at [267, 91] on div "Débito" at bounding box center [263, 95] width 15 height 8
type input "R$ 0,00"
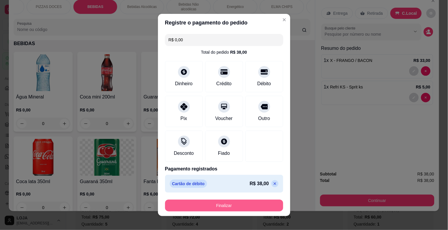
click at [253, 209] on button "Finalizar" at bounding box center [224, 206] width 118 height 12
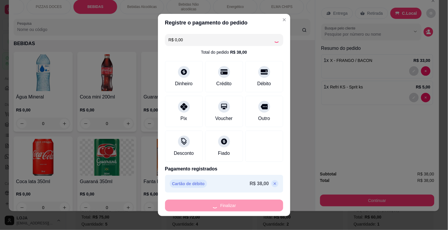
type input "0"
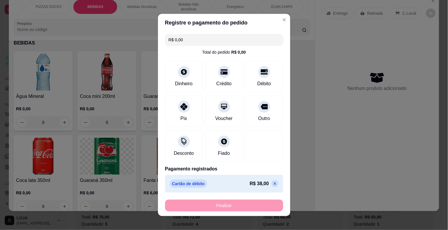
type input "-R$ 38,00"
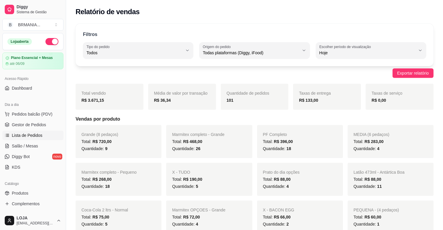
click at [30, 135] on span "Lista de Pedidos" at bounding box center [27, 136] width 31 height 6
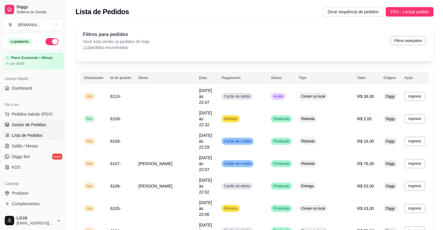
click at [35, 125] on span "Gestor de Pedidos" at bounding box center [29, 125] width 34 height 6
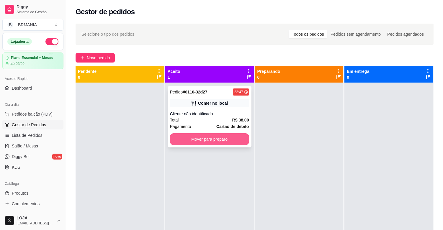
click at [205, 135] on button "Mover para preparo" at bounding box center [209, 139] width 79 height 12
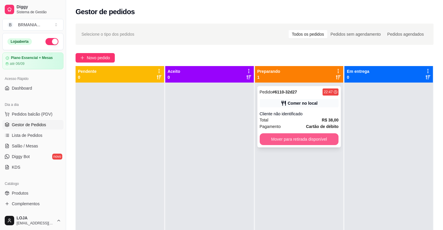
click at [303, 137] on button "Mover para retirada disponível" at bounding box center [299, 139] width 79 height 12
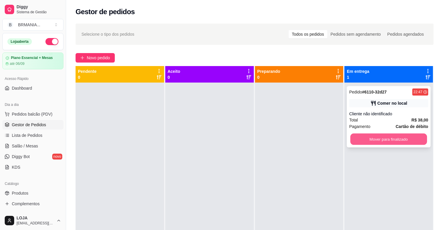
click at [389, 140] on button "Mover para finalizado" at bounding box center [388, 140] width 77 height 12
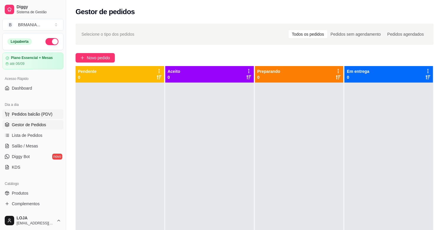
click at [36, 115] on span "Pedidos balcão (PDV)" at bounding box center [32, 114] width 41 height 6
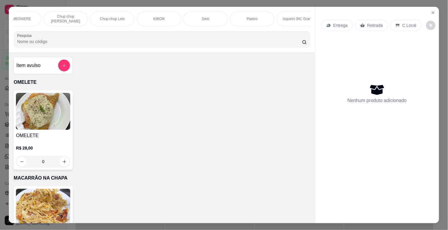
scroll to position [0, 532]
click at [59, 19] on p "Chup chup [PERSON_NAME]" at bounding box center [63, 18] width 34 height 9
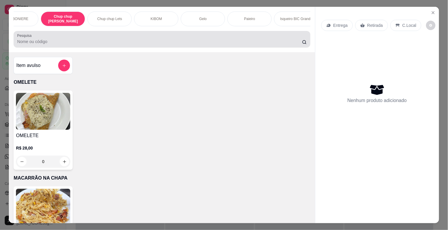
scroll to position [14, 0]
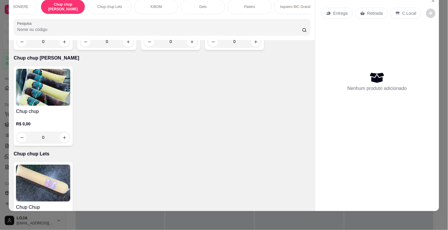
click at [33, 69] on img at bounding box center [43, 87] width 54 height 37
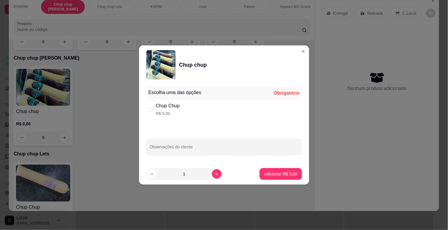
click at [157, 105] on div "Chup Chup" at bounding box center [168, 105] width 24 height 7
radio input "true"
click at [282, 171] on p "Adicionar R$ 9,00" at bounding box center [280, 174] width 33 height 6
type input "1"
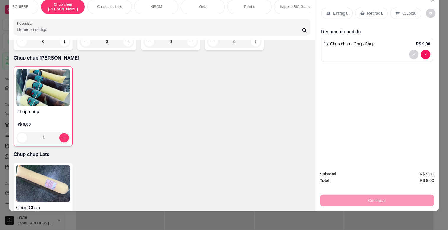
click at [402, 10] on p "C.Local" at bounding box center [409, 13] width 14 height 6
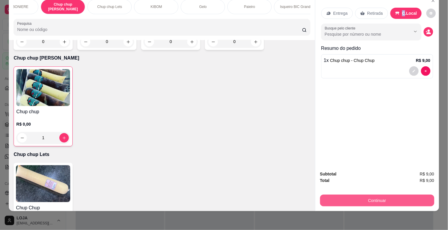
click at [364, 201] on button "Continuar" at bounding box center [377, 201] width 114 height 12
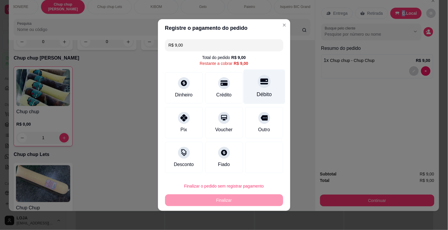
click at [265, 87] on div "Débito" at bounding box center [264, 87] width 42 height 35
type input "R$ 0,00"
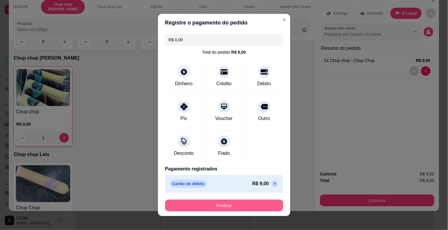
click at [264, 202] on button "Finalizar" at bounding box center [224, 206] width 118 height 12
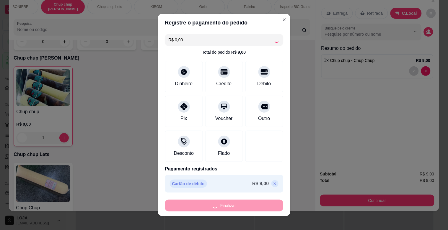
type input "0"
type input "-R$ 9,00"
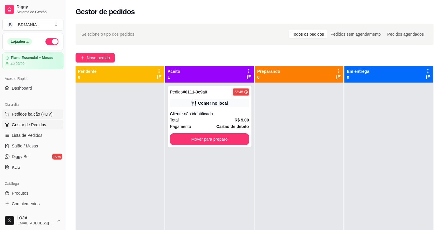
drag, startPoint x: 30, startPoint y: 115, endPoint x: 37, endPoint y: 117, distance: 7.2
click at [30, 115] on span "Pedidos balcão (PDV)" at bounding box center [32, 114] width 41 height 6
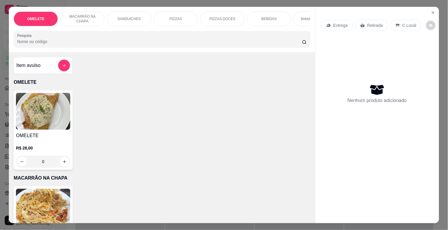
scroll to position [0, 260]
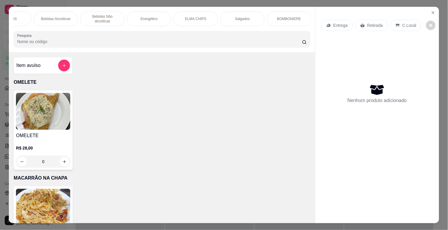
click at [294, 18] on p "BOMBONIERE" at bounding box center [289, 19] width 24 height 5
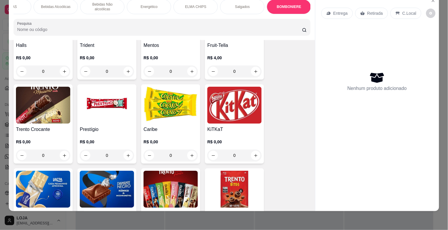
scroll to position [2285, 0]
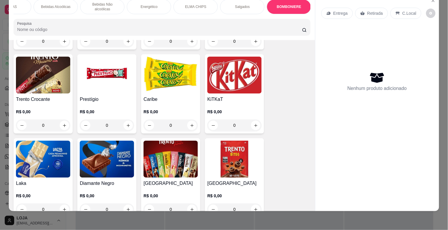
click at [315, 154] on div "Entrega Retirada C.Local Nenhum produto adicionado" at bounding box center [377, 98] width 124 height 207
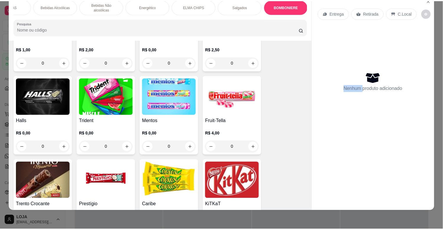
scroll to position [2187, 0]
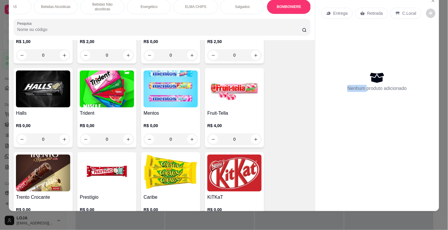
click at [97, 81] on img at bounding box center [107, 89] width 54 height 37
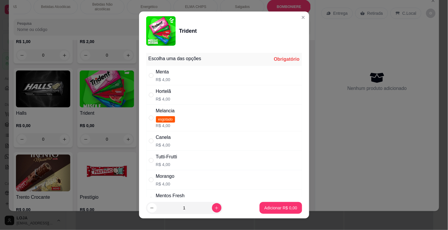
click at [170, 96] on div "Hortelã R$ 4,00" at bounding box center [224, 94] width 156 height 19
radio input "true"
drag, startPoint x: 150, startPoint y: 70, endPoint x: 168, endPoint y: 80, distance: 20.7
click at [152, 70] on div "Menta R$ 4,00" at bounding box center [224, 75] width 156 height 19
radio input "true"
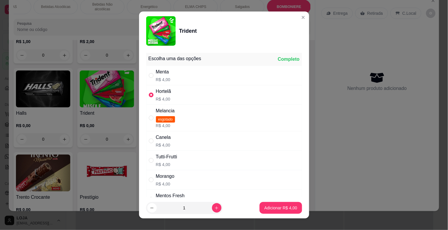
radio input "false"
click at [269, 208] on p "Adicionar R$ 4,00" at bounding box center [281, 208] width 32 height 6
type input "1"
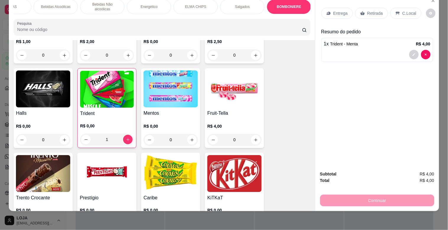
click at [408, 10] on p "C.Local" at bounding box center [409, 13] width 14 height 6
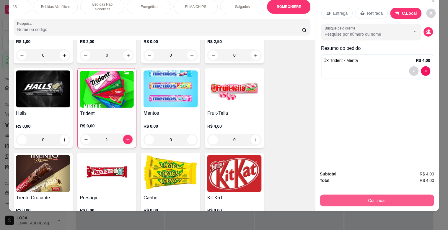
click at [390, 195] on button "Continuar" at bounding box center [377, 201] width 114 height 12
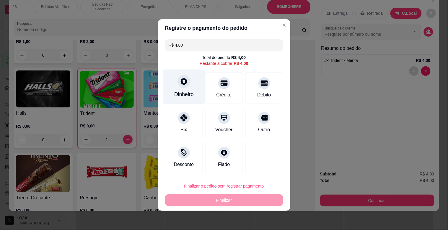
click at [183, 86] on div at bounding box center [183, 81] width 13 height 13
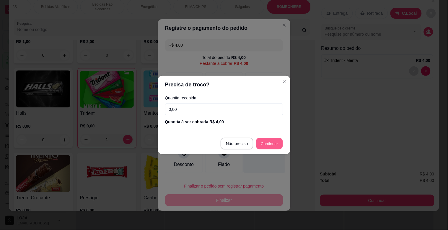
type input "R$ 0,00"
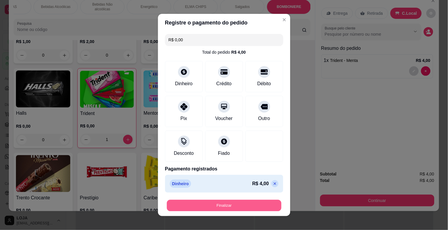
click at [256, 203] on button "Finalizar" at bounding box center [224, 206] width 115 height 12
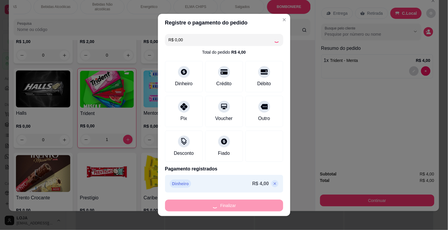
type input "0"
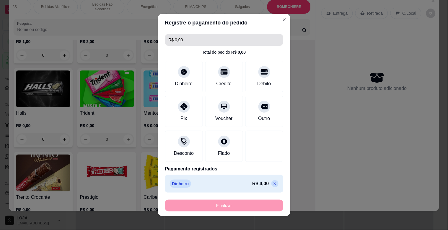
type input "-R$ 4,00"
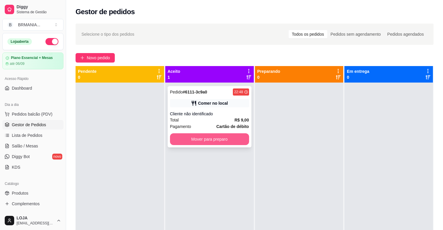
click at [227, 138] on button "Mover para preparo" at bounding box center [209, 139] width 79 height 12
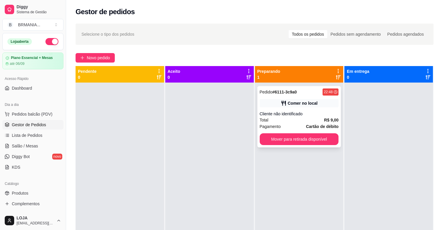
click at [260, 142] on div "Pendente 0 Aceito 0 Preparando 1 Pedido # 6111-3c9a0 22:48 Comer no local Clien…" at bounding box center [255, 181] width 358 height 230
click at [379, 138] on div at bounding box center [388, 198] width 89 height 230
click at [328, 138] on button "Mover para retirada disponível" at bounding box center [299, 139] width 79 height 12
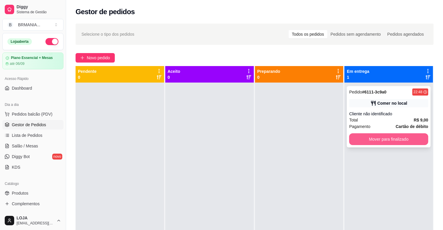
click at [369, 138] on button "Mover para finalizado" at bounding box center [388, 139] width 79 height 12
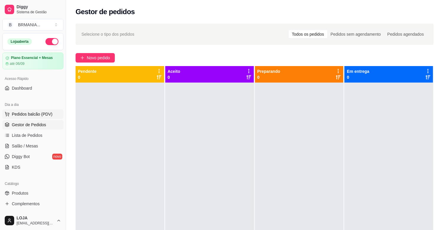
click at [36, 113] on span "Pedidos balcão (PDV)" at bounding box center [32, 114] width 41 height 6
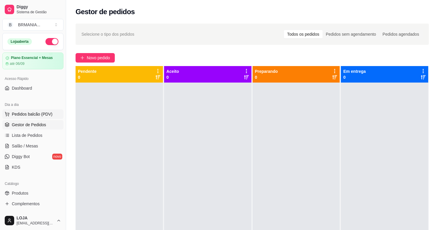
click at [39, 127] on img at bounding box center [39, 112] width 55 height 38
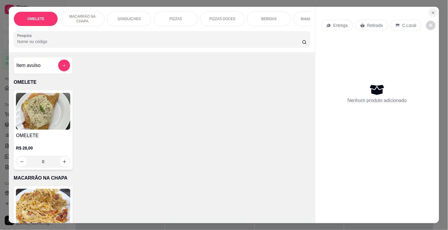
click at [433, 11] on button "Close" at bounding box center [432, 12] width 9 height 9
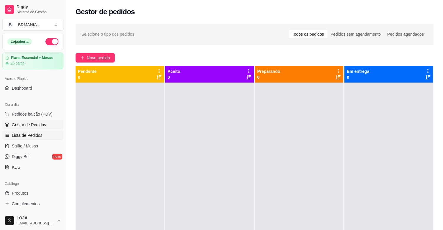
click at [32, 133] on span "Lista de Pedidos" at bounding box center [27, 136] width 31 height 6
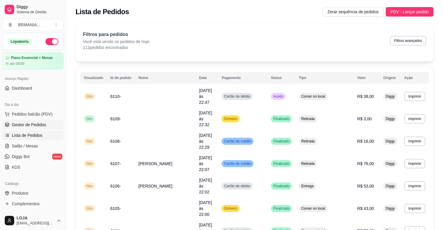
click at [36, 125] on span "Gestor de Pedidos" at bounding box center [29, 125] width 34 height 6
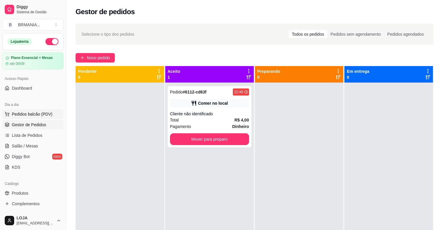
click at [47, 116] on span "Pedidos balcão (PDV)" at bounding box center [32, 114] width 41 height 6
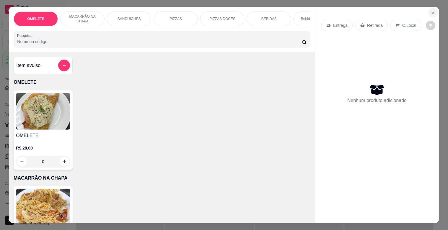
click at [431, 12] on icon "Close" at bounding box center [433, 12] width 5 height 5
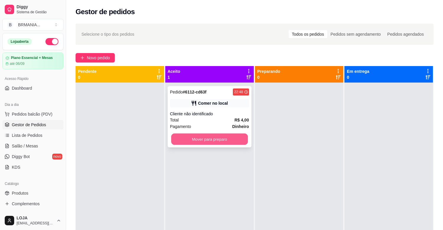
click at [237, 142] on button "Mover para preparo" at bounding box center [209, 140] width 77 height 12
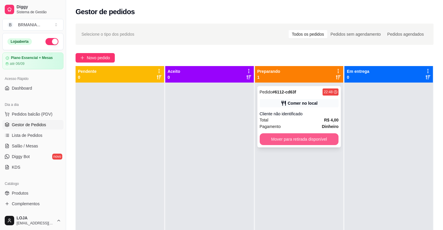
click at [306, 135] on button "Mover para retirada disponível" at bounding box center [299, 139] width 79 height 12
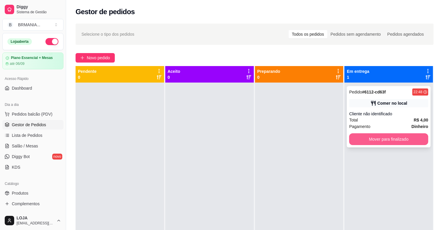
click at [371, 138] on button "Mover para finalizado" at bounding box center [388, 139] width 79 height 12
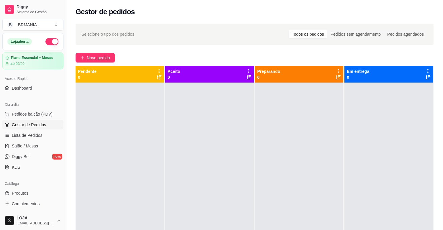
click at [64, 119] on button "Toggle Sidebar" at bounding box center [65, 115] width 5 height 230
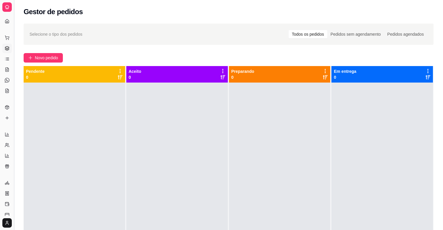
click at [12, 121] on button "Toggle Sidebar" at bounding box center [14, 115] width 5 height 230
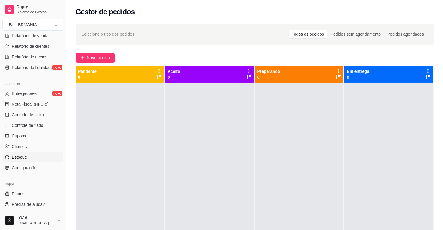
scroll to position [174, 0]
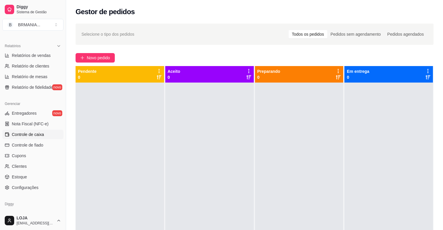
click at [40, 135] on span "Controle de caixa" at bounding box center [28, 135] width 32 height 6
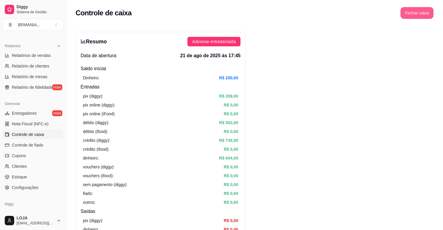
click at [424, 12] on button "Fechar caixa" at bounding box center [416, 13] width 33 height 12
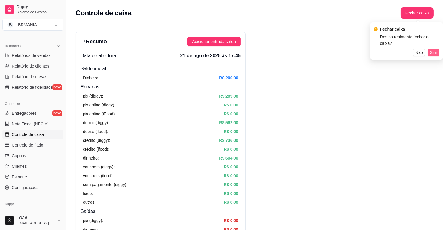
click at [433, 49] on span "Sim" at bounding box center [433, 52] width 7 height 6
